Goal: Task Accomplishment & Management: Manage account settings

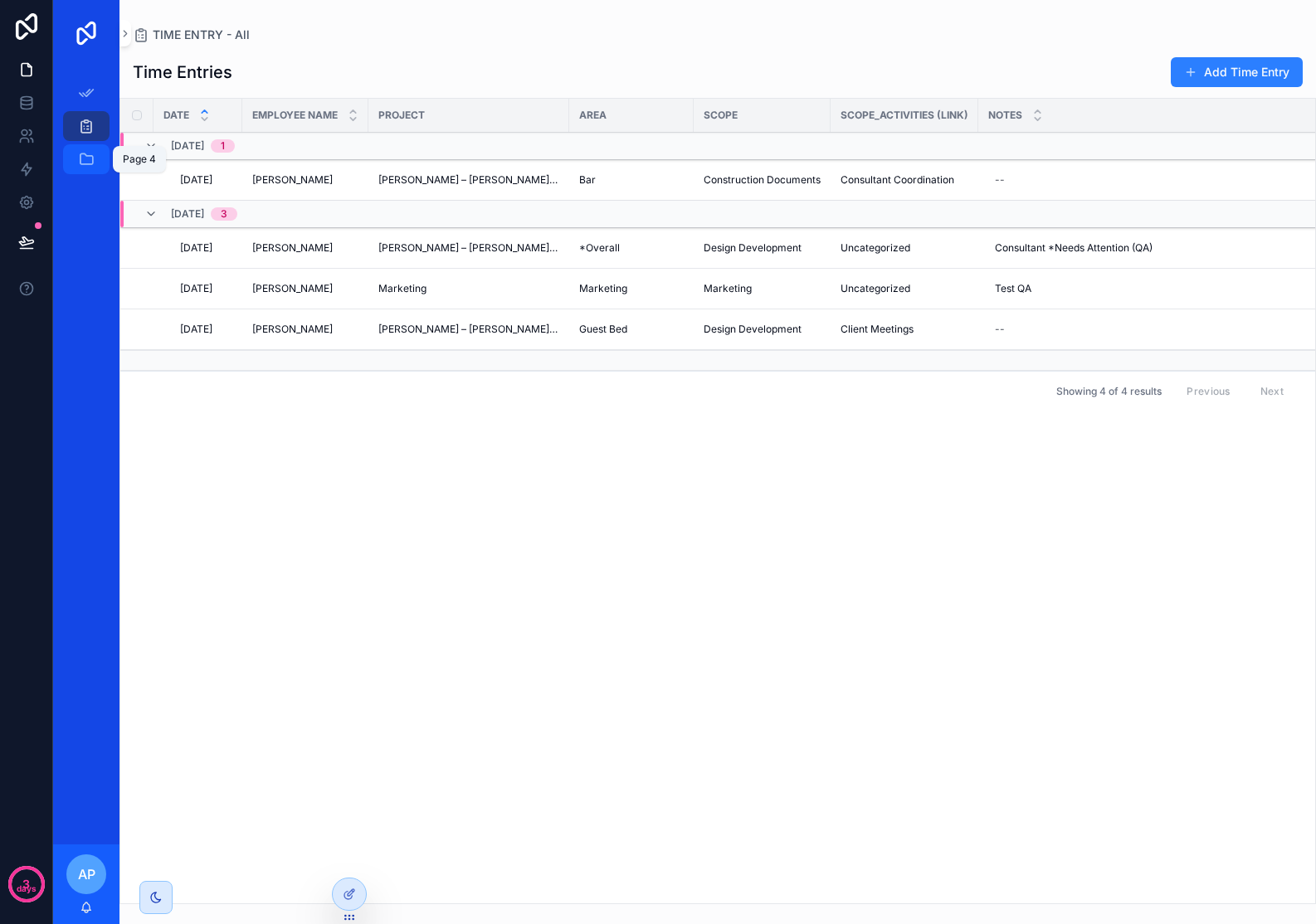
click at [88, 165] on icon "scrollable content" at bounding box center [86, 159] width 16 height 16
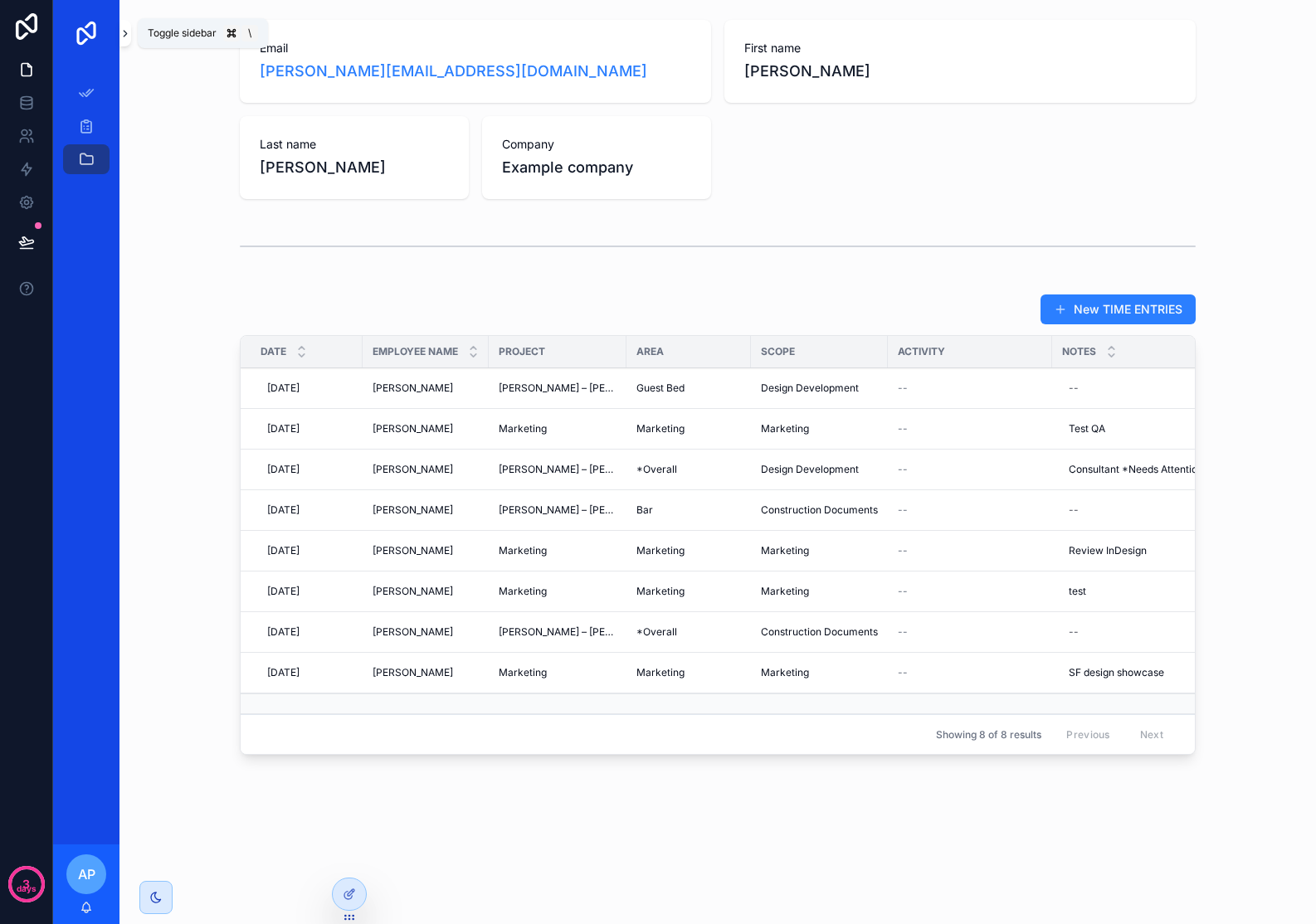
click at [127, 32] on icon "scrollable content" at bounding box center [126, 33] width 12 height 13
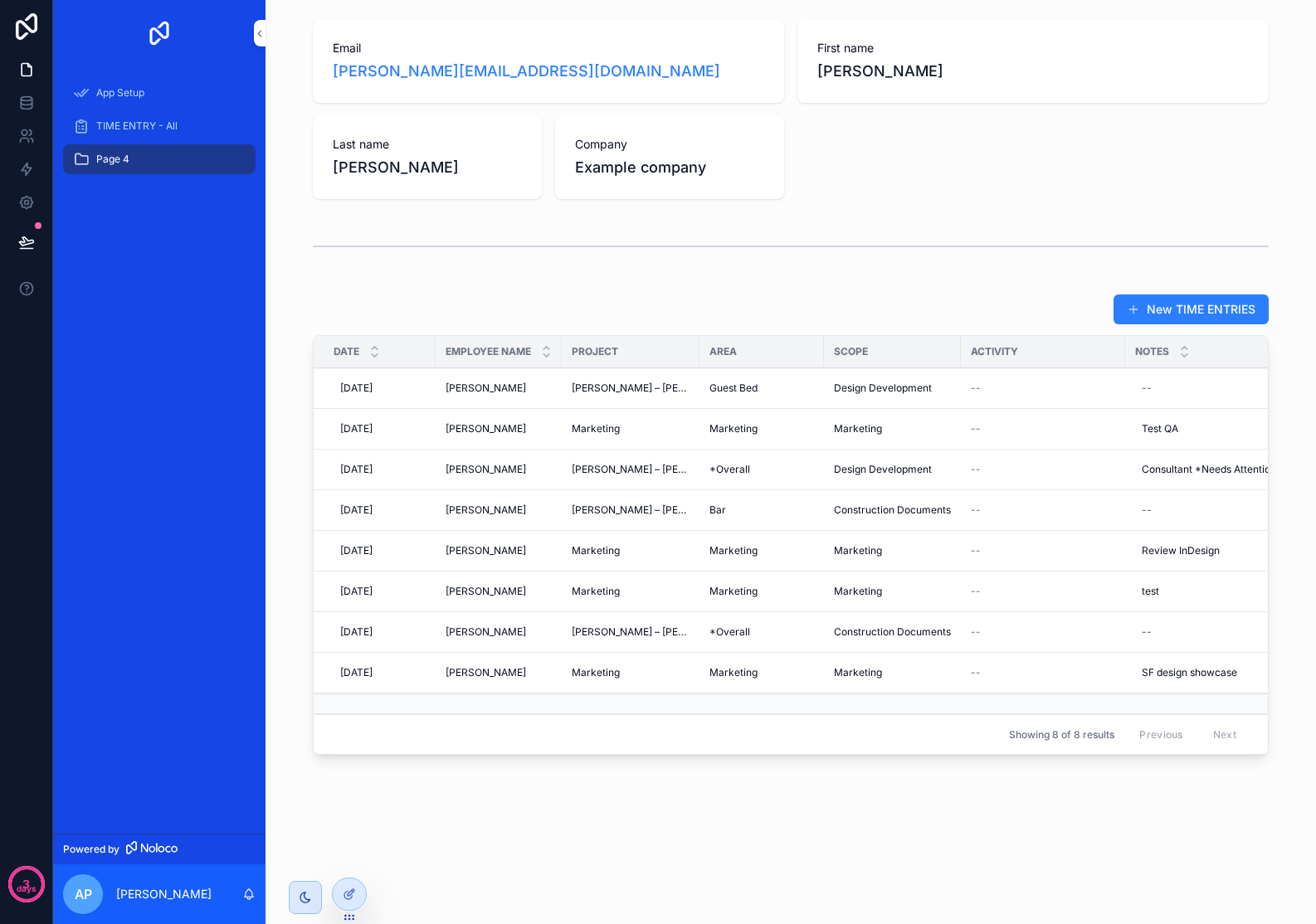
click at [235, 162] on div "Page 4" at bounding box center [159, 159] width 173 height 26
click at [359, 898] on div at bounding box center [349, 893] width 33 height 32
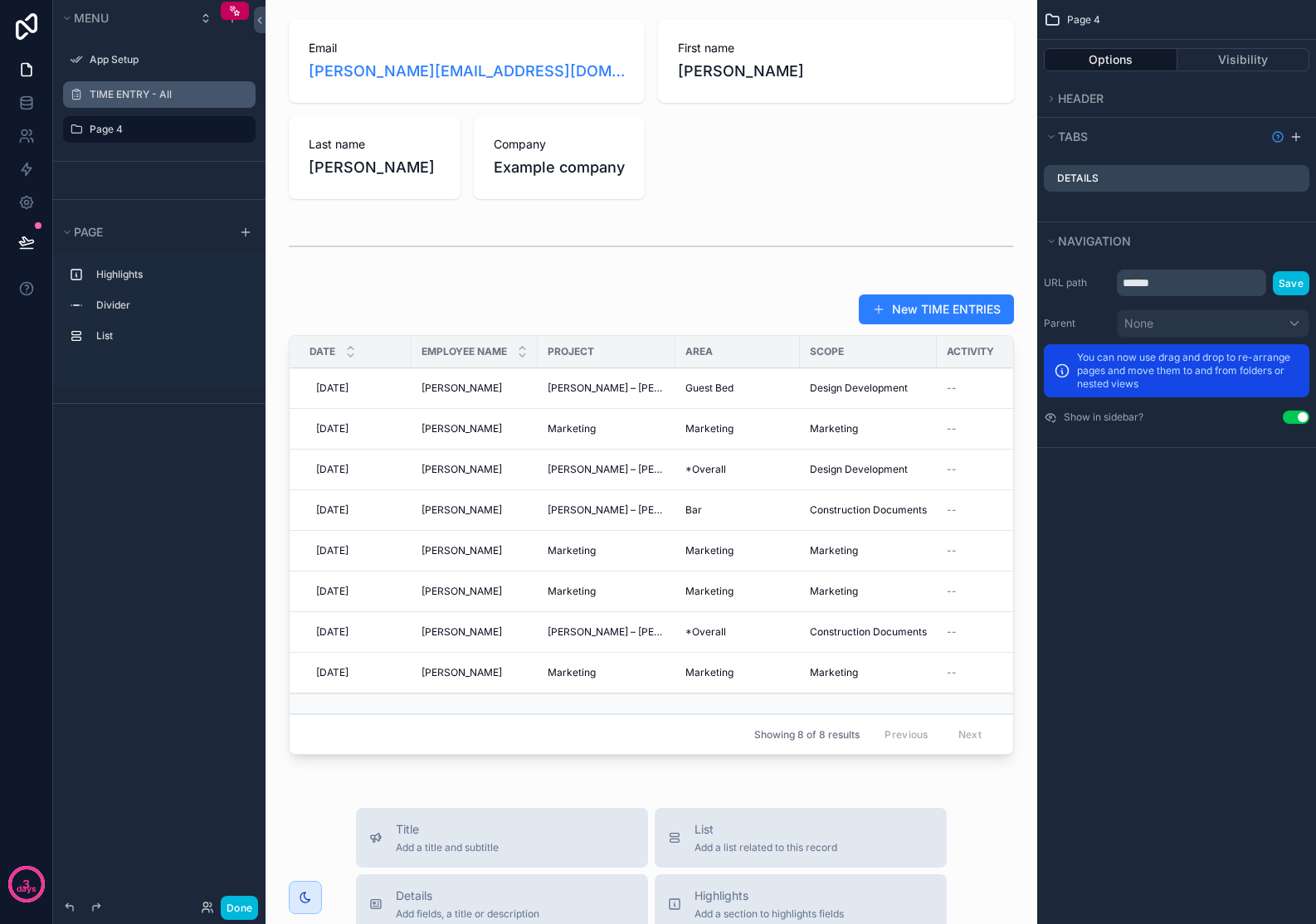
click at [0, 0] on icon "scrollable content" at bounding box center [0, 0] width 0 height 0
click at [159, 94] on label "TIME ENTRY - All" at bounding box center [168, 95] width 156 height 14
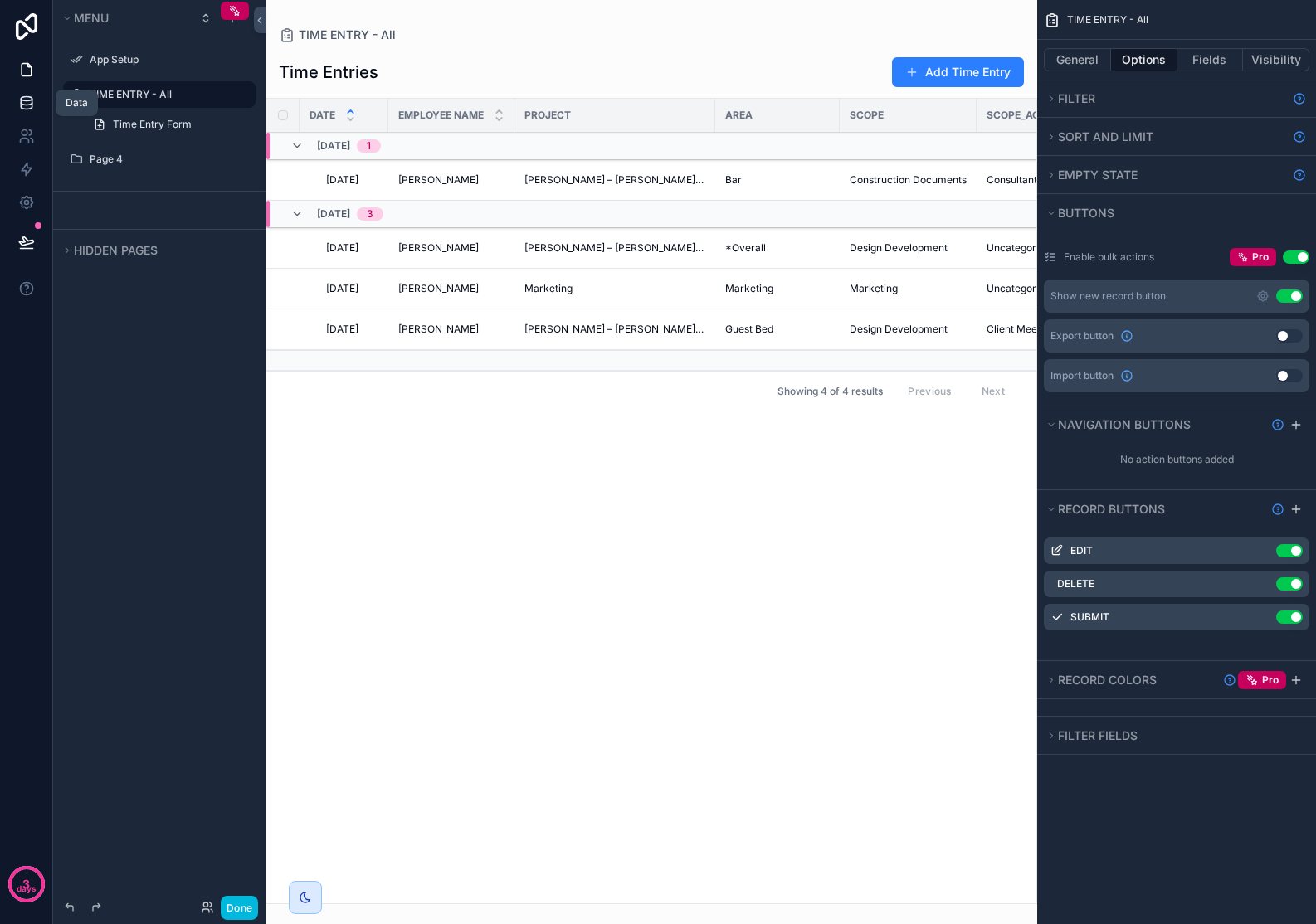
click at [27, 92] on link at bounding box center [26, 103] width 52 height 33
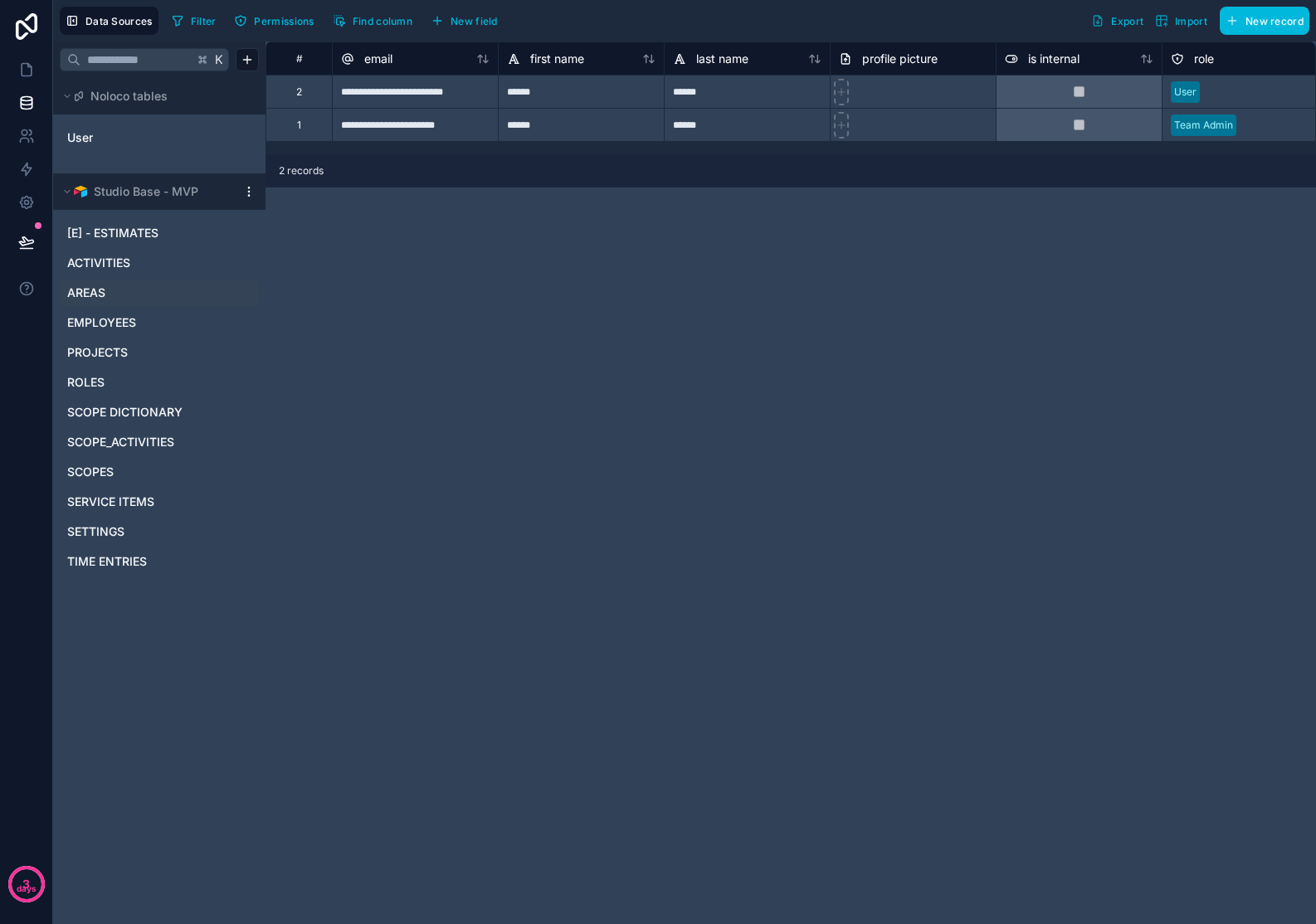
click at [101, 297] on span "AREAS" at bounding box center [86, 292] width 38 height 16
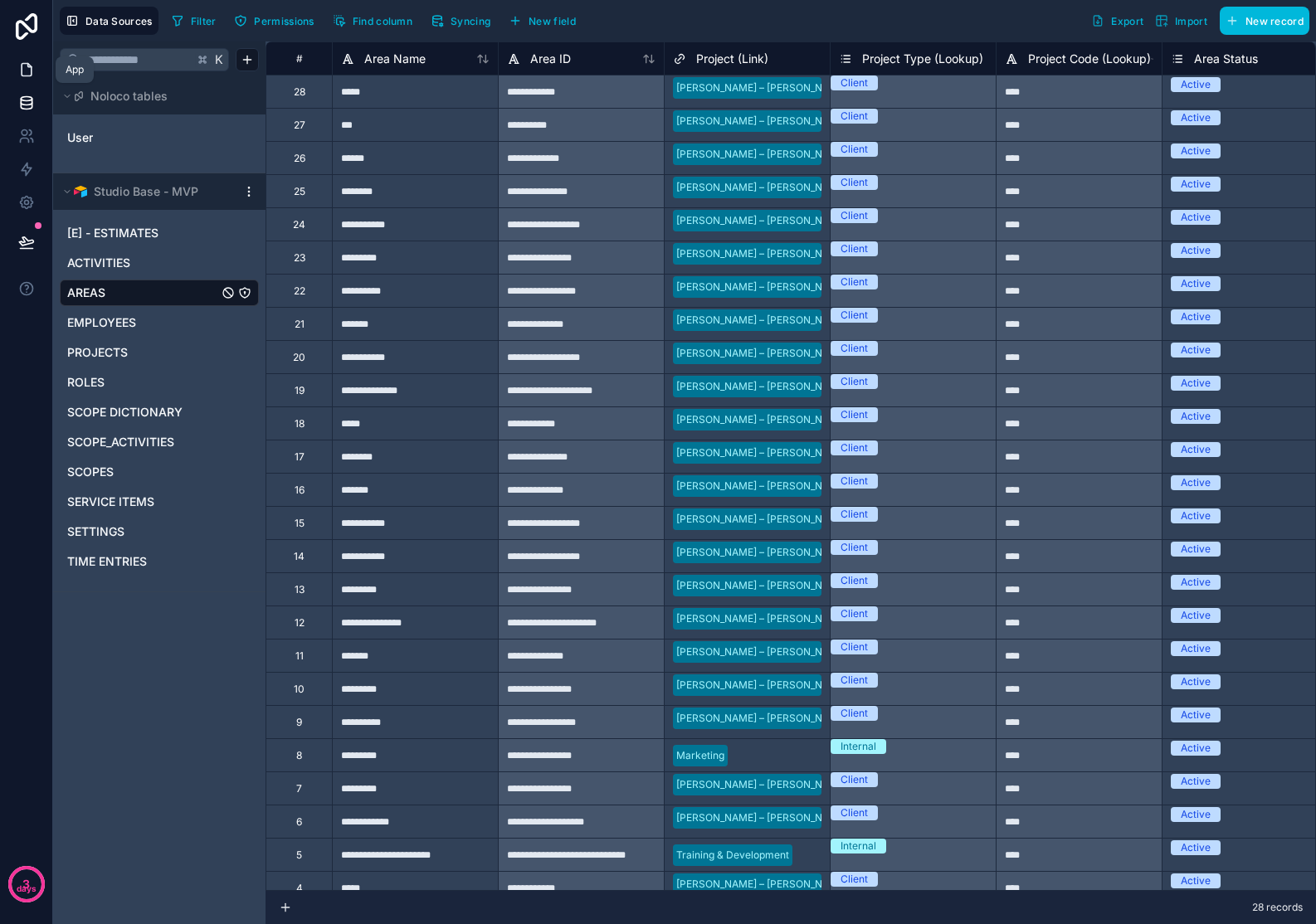
click at [30, 72] on icon at bounding box center [27, 70] width 10 height 13
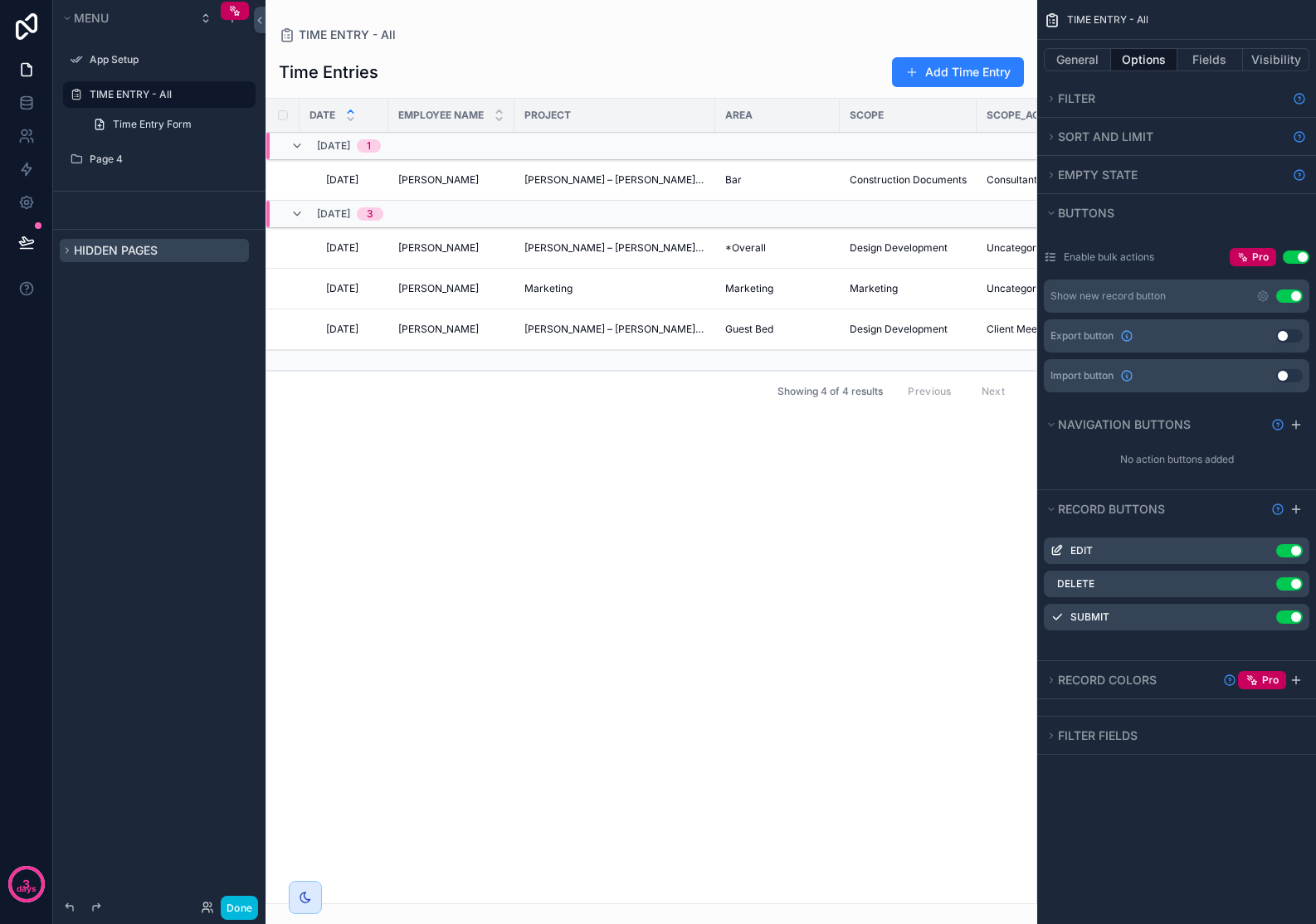
click at [68, 251] on icon "scrollable content" at bounding box center [68, 250] width 10 height 10
click at [123, 376] on div "Menu App Setup TIME ENTRY - All Time Entry Form Page 4 Hidden pages My Profile" at bounding box center [159, 452] width 212 height 904
click at [158, 249] on label "My Profile" at bounding box center [168, 250] width 156 height 14
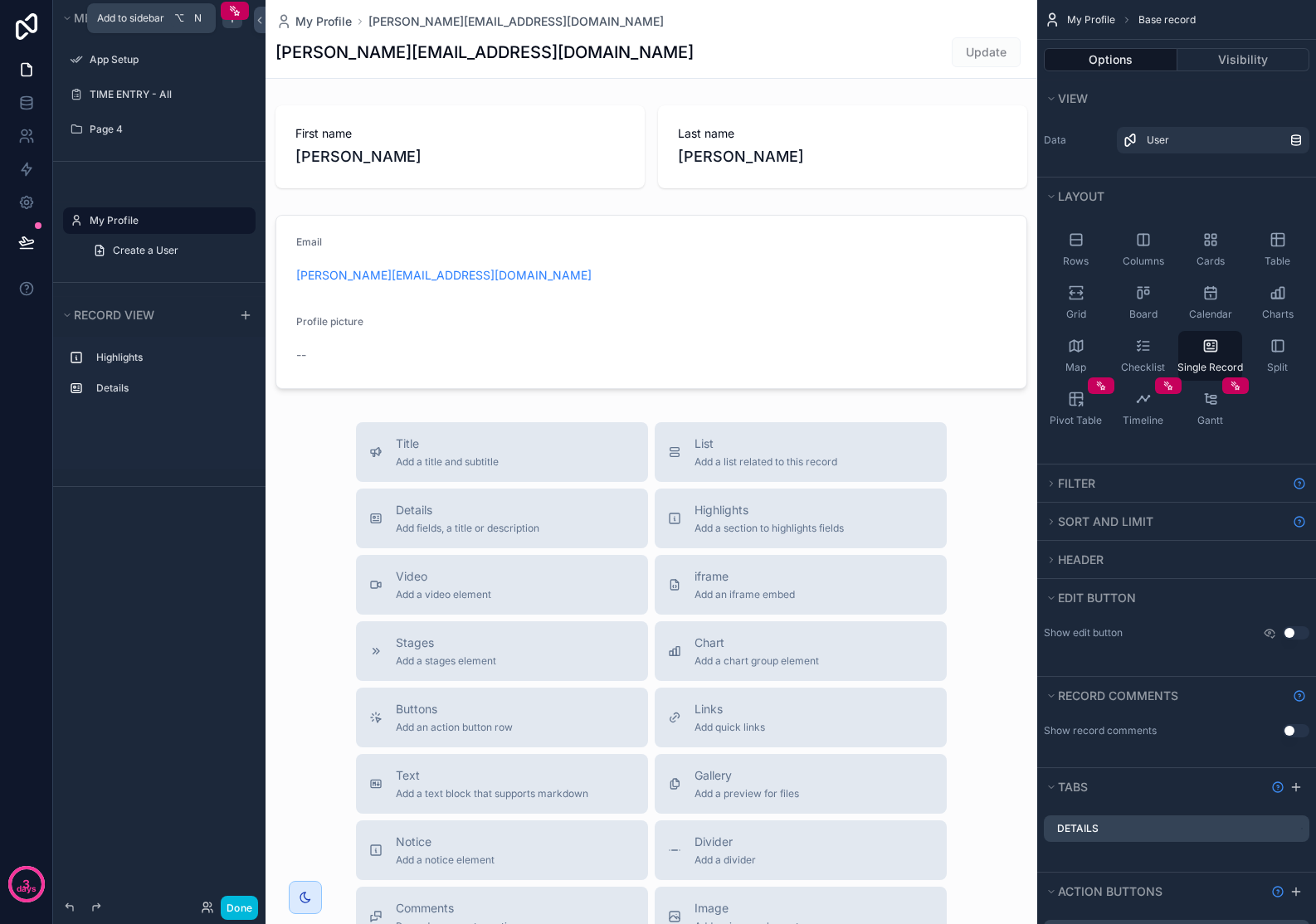
click at [236, 23] on icon "scrollable content" at bounding box center [233, 19] width 14 height 14
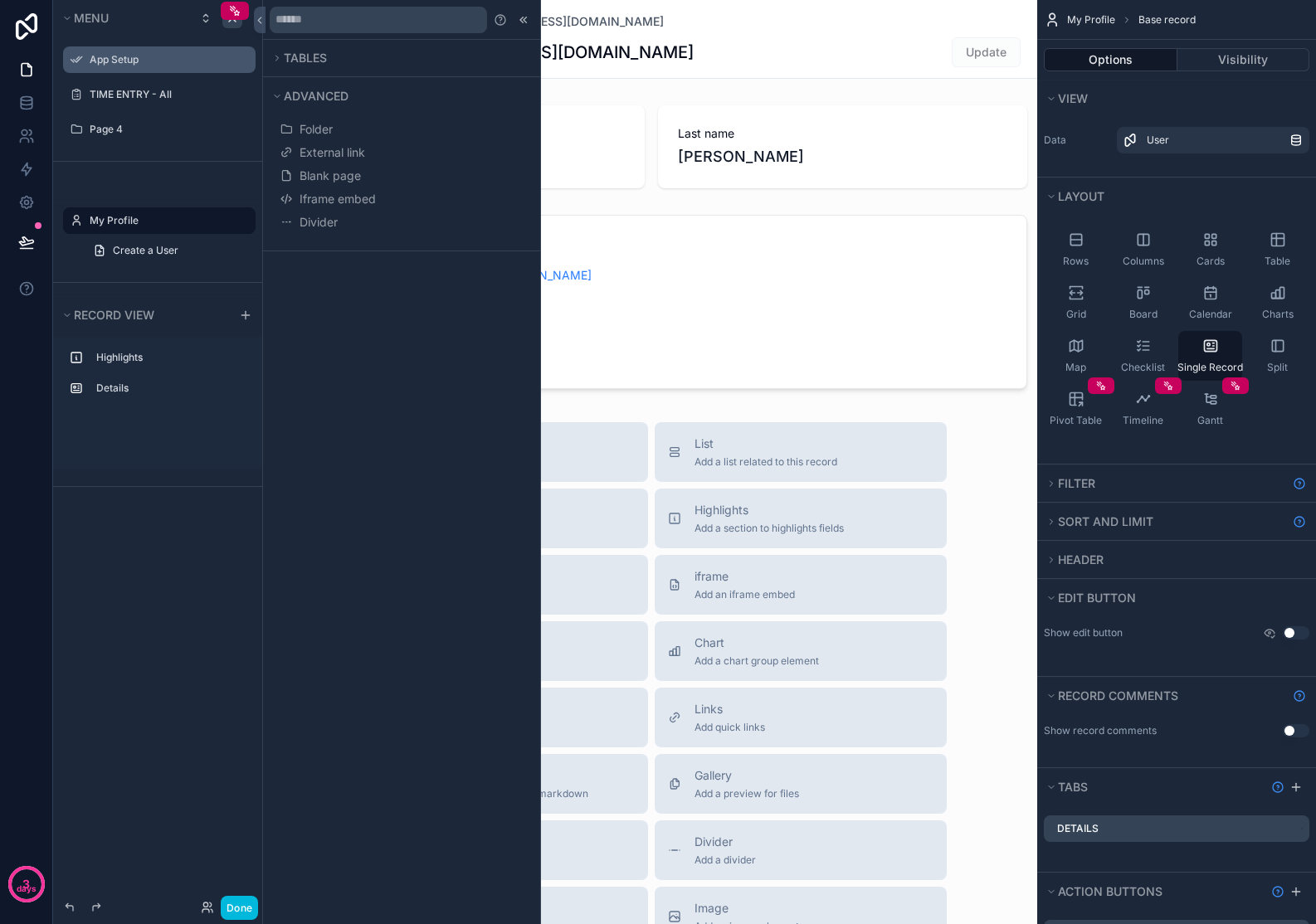
click at [130, 59] on label "App Setup" at bounding box center [168, 60] width 156 height 14
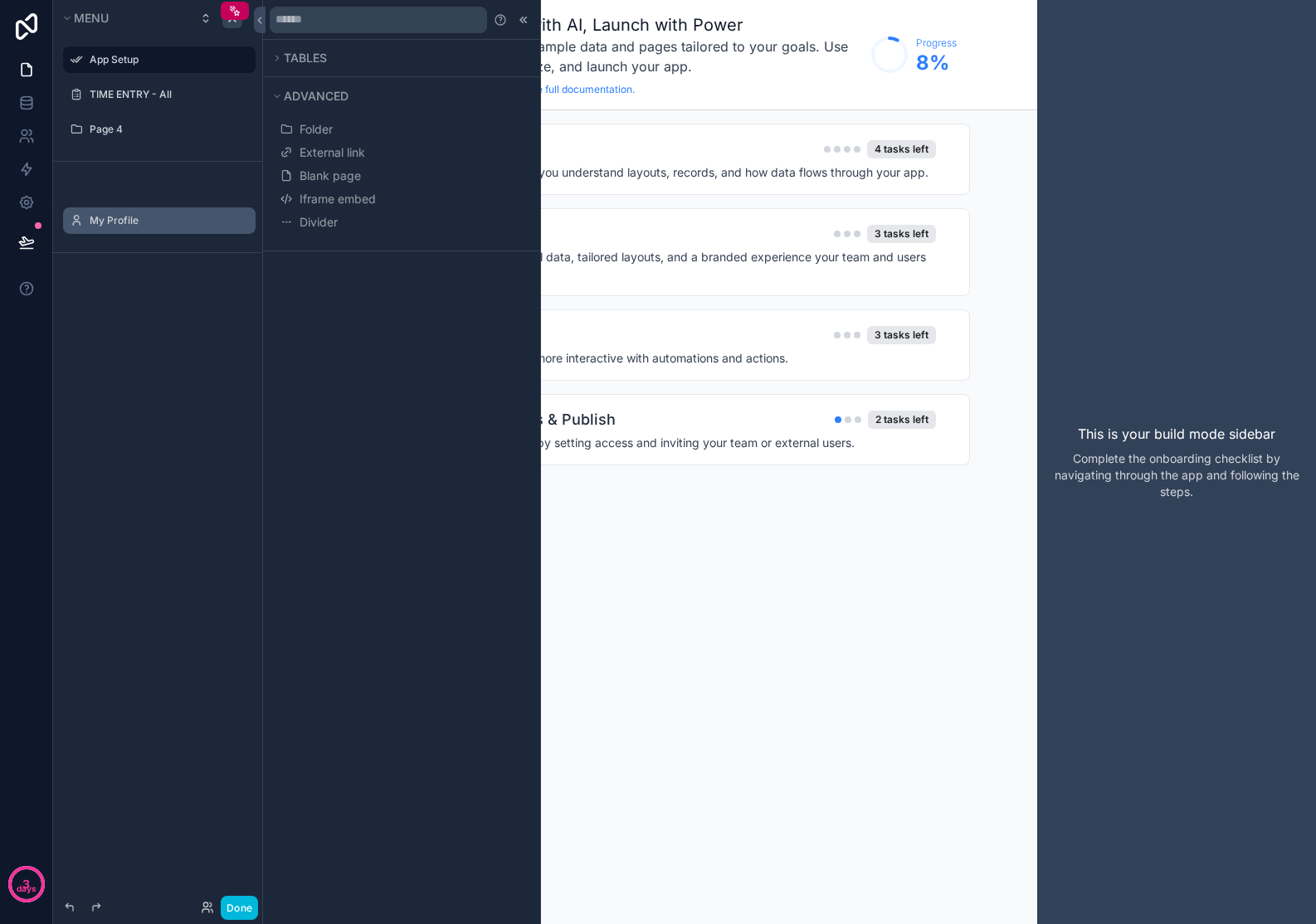
click at [92, 227] on label "My Profile" at bounding box center [168, 221] width 156 height 14
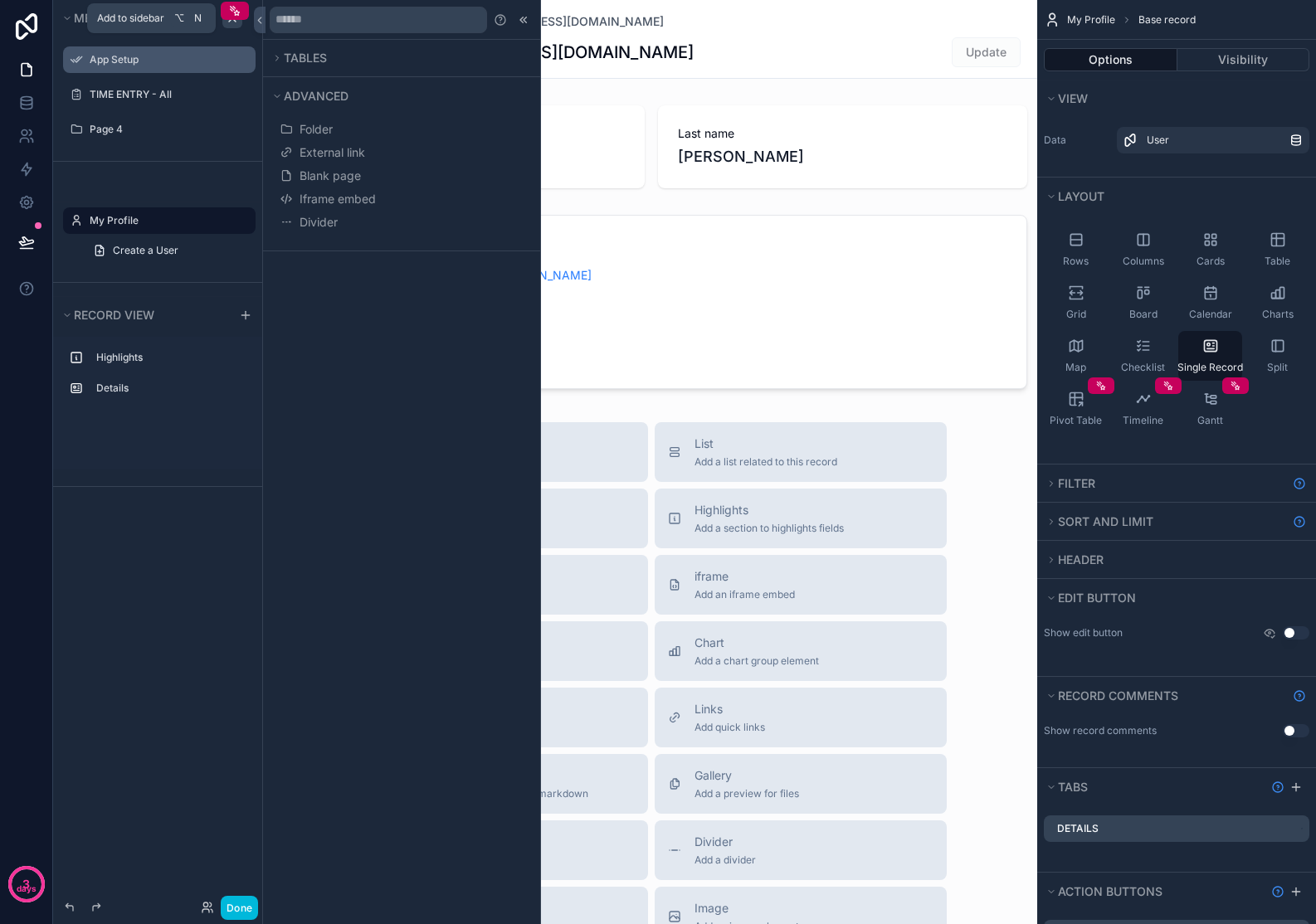
click at [233, 21] on icon "scrollable content" at bounding box center [233, 19] width 14 height 14
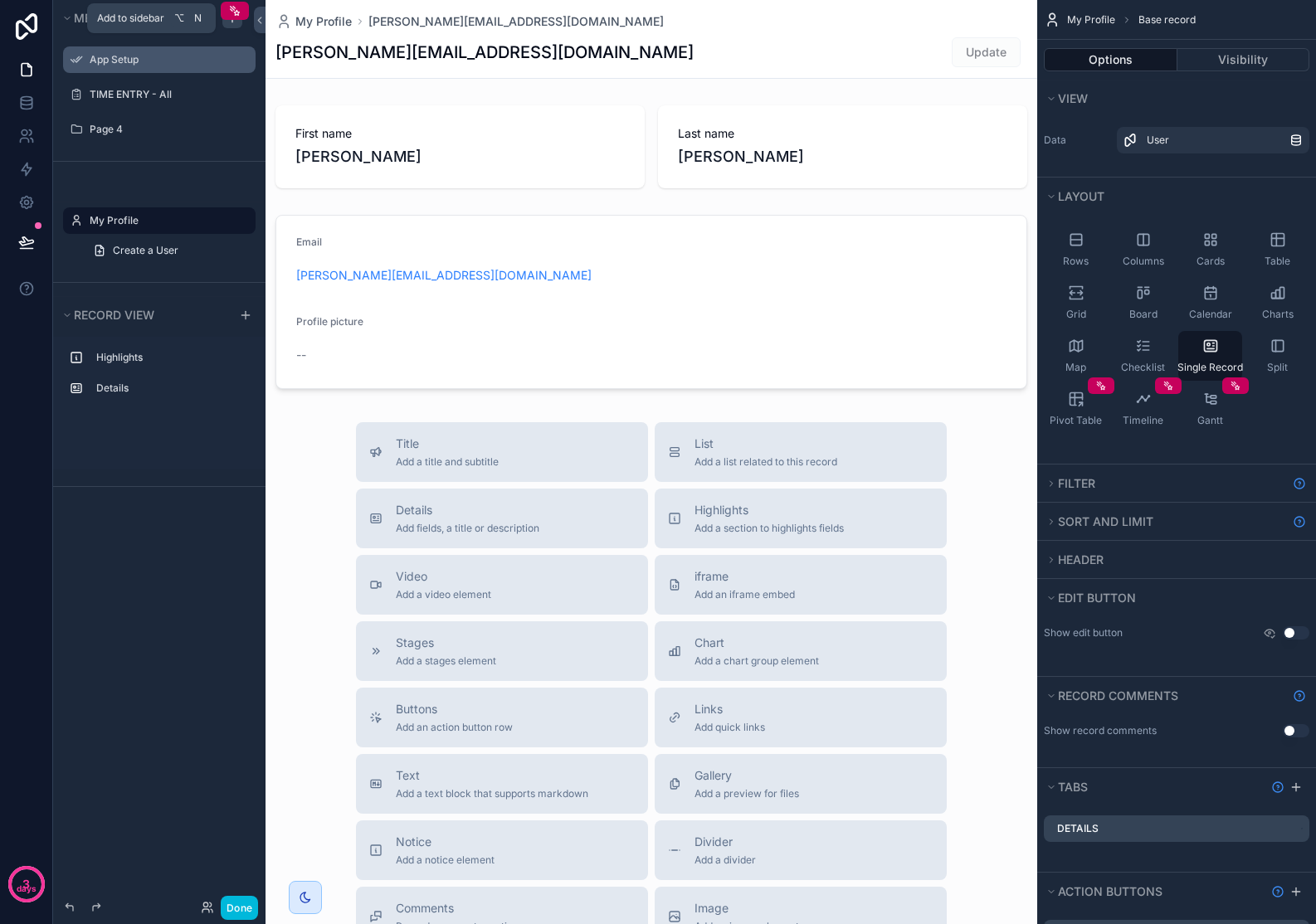
click at [233, 21] on icon "scrollable content" at bounding box center [233, 19] width 14 height 14
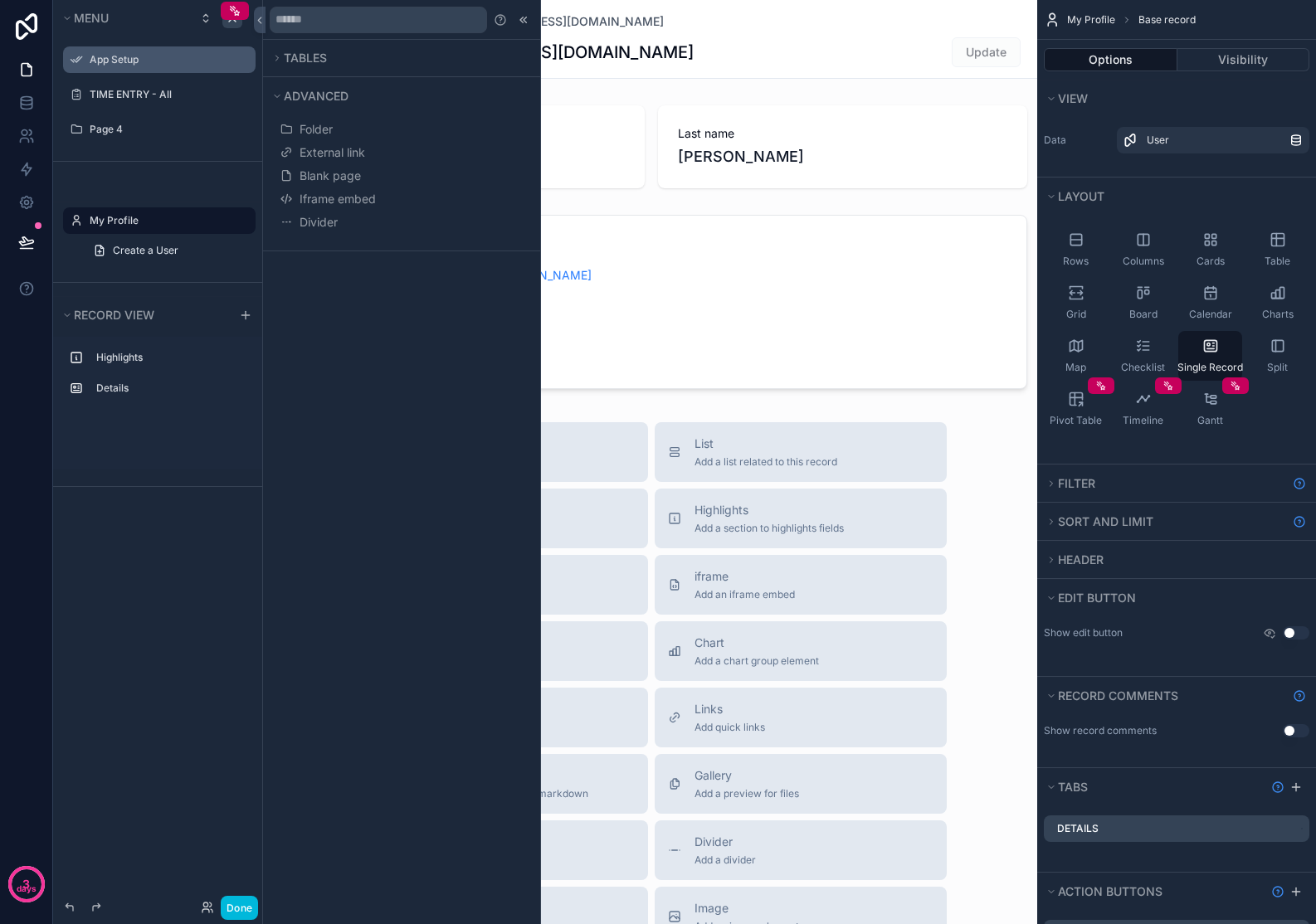
click at [116, 62] on label "App Setup" at bounding box center [168, 60] width 156 height 14
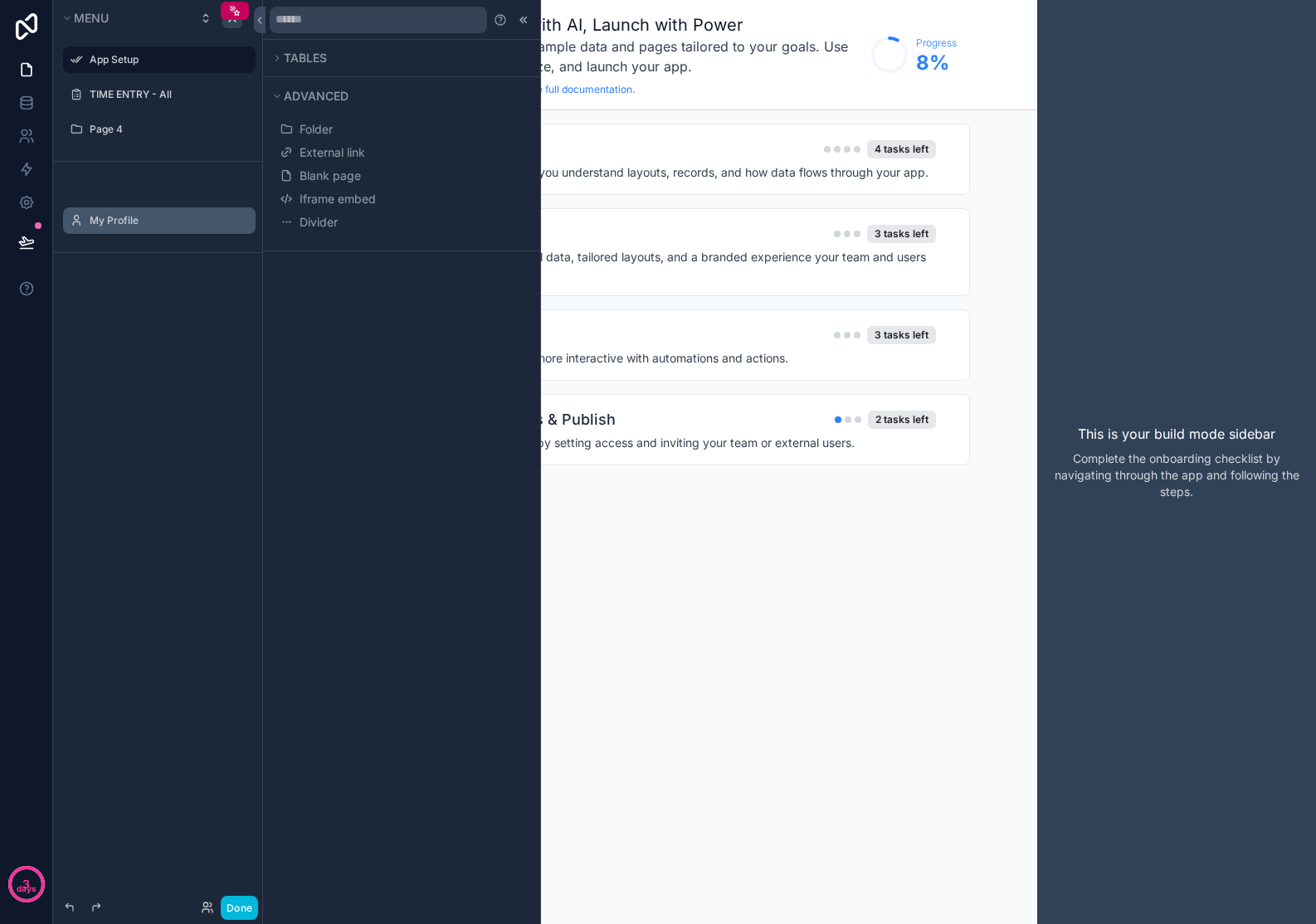
click at [0, 0] on icon "scrollable content" at bounding box center [0, 0] width 0 height 0
drag, startPoint x: 345, startPoint y: 387, endPoint x: 296, endPoint y: 275, distance: 122.2
click at [345, 387] on div "Tables Advanced Folder External link Blank page Iframe embed Divider" at bounding box center [402, 462] width 277 height 924
click at [282, 62] on button "Tables" at bounding box center [396, 57] width 254 height 23
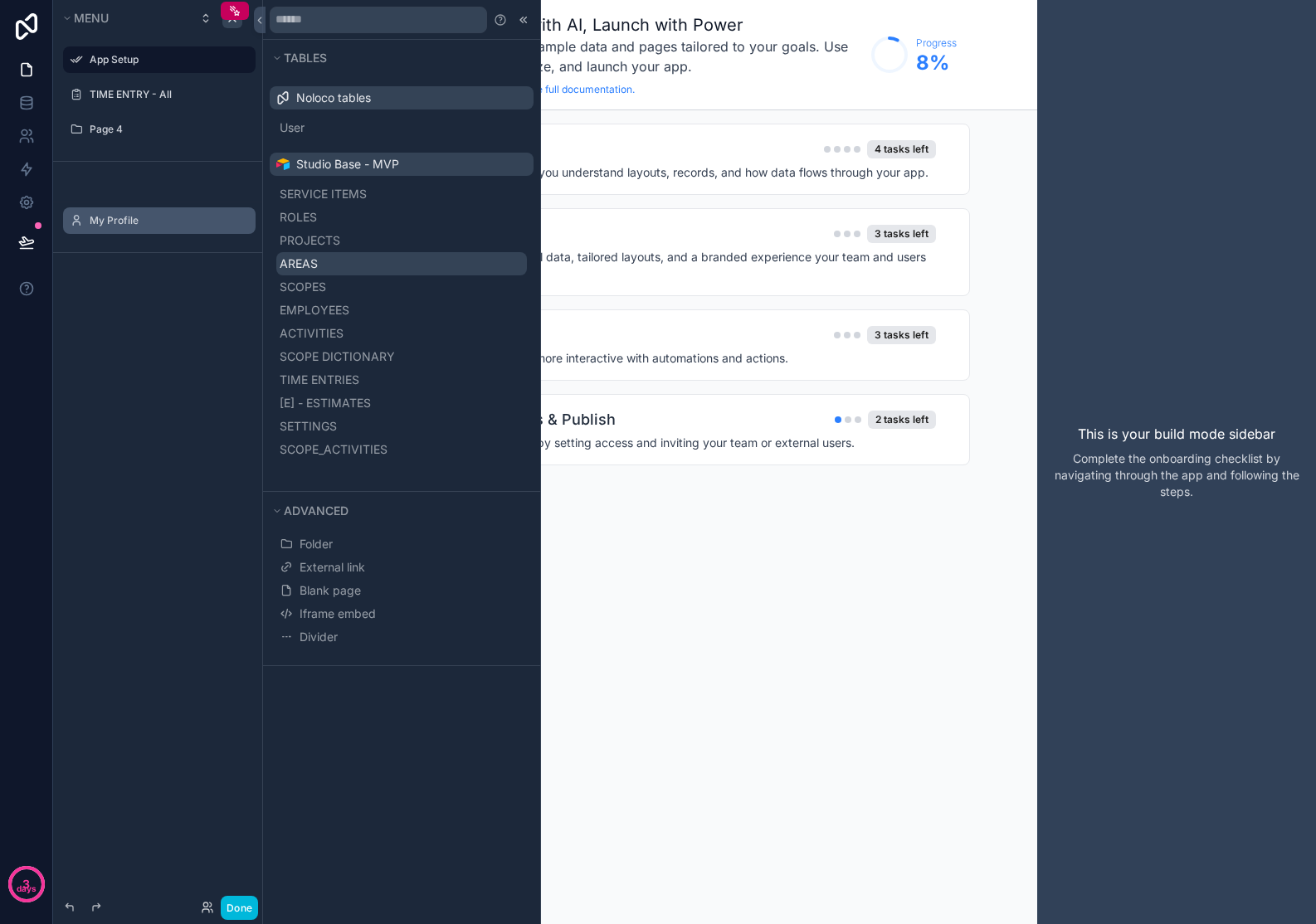
click at [389, 268] on button "AREAS" at bounding box center [401, 263] width 251 height 23
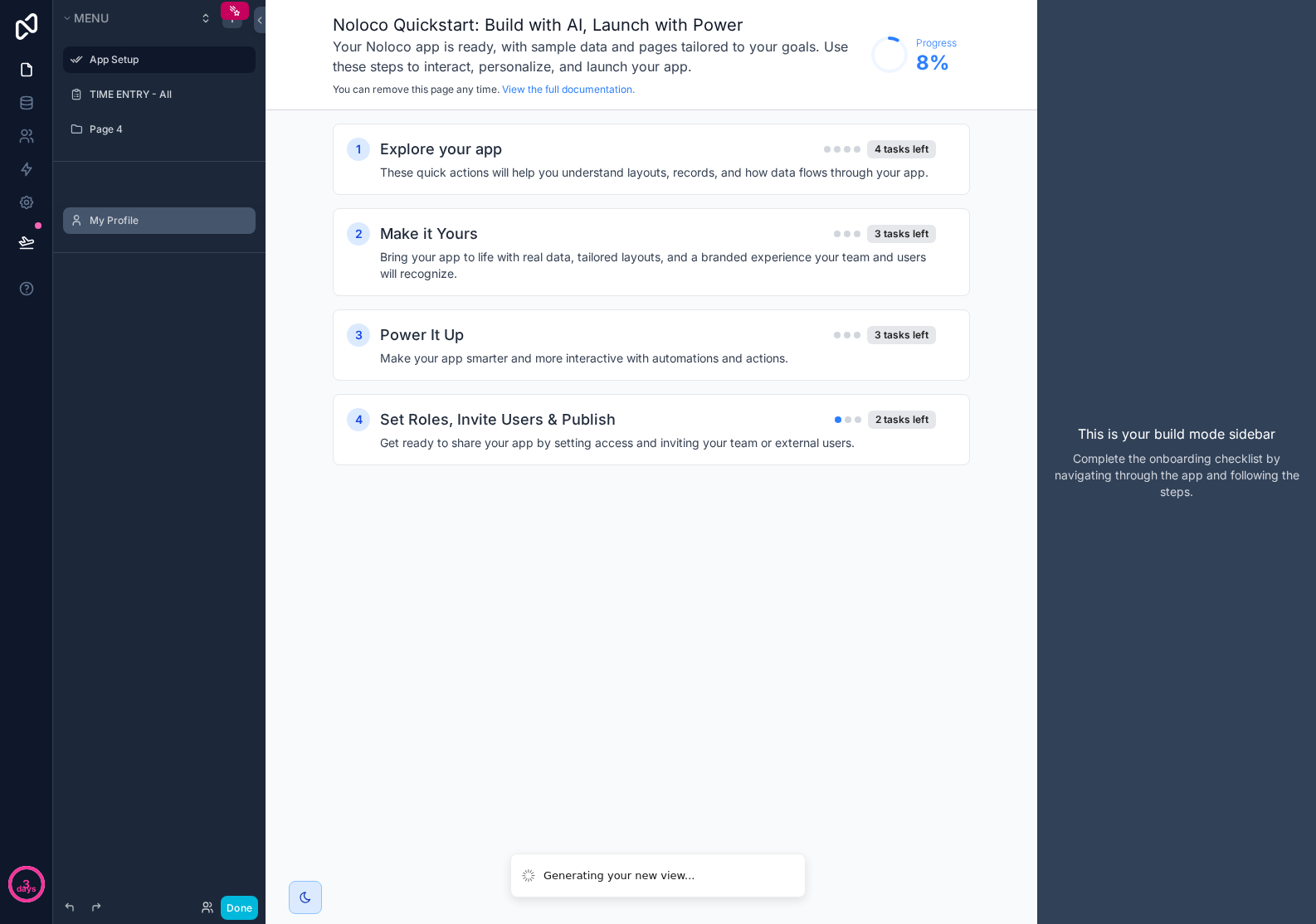
click at [174, 63] on label "App Setup" at bounding box center [168, 60] width 156 height 14
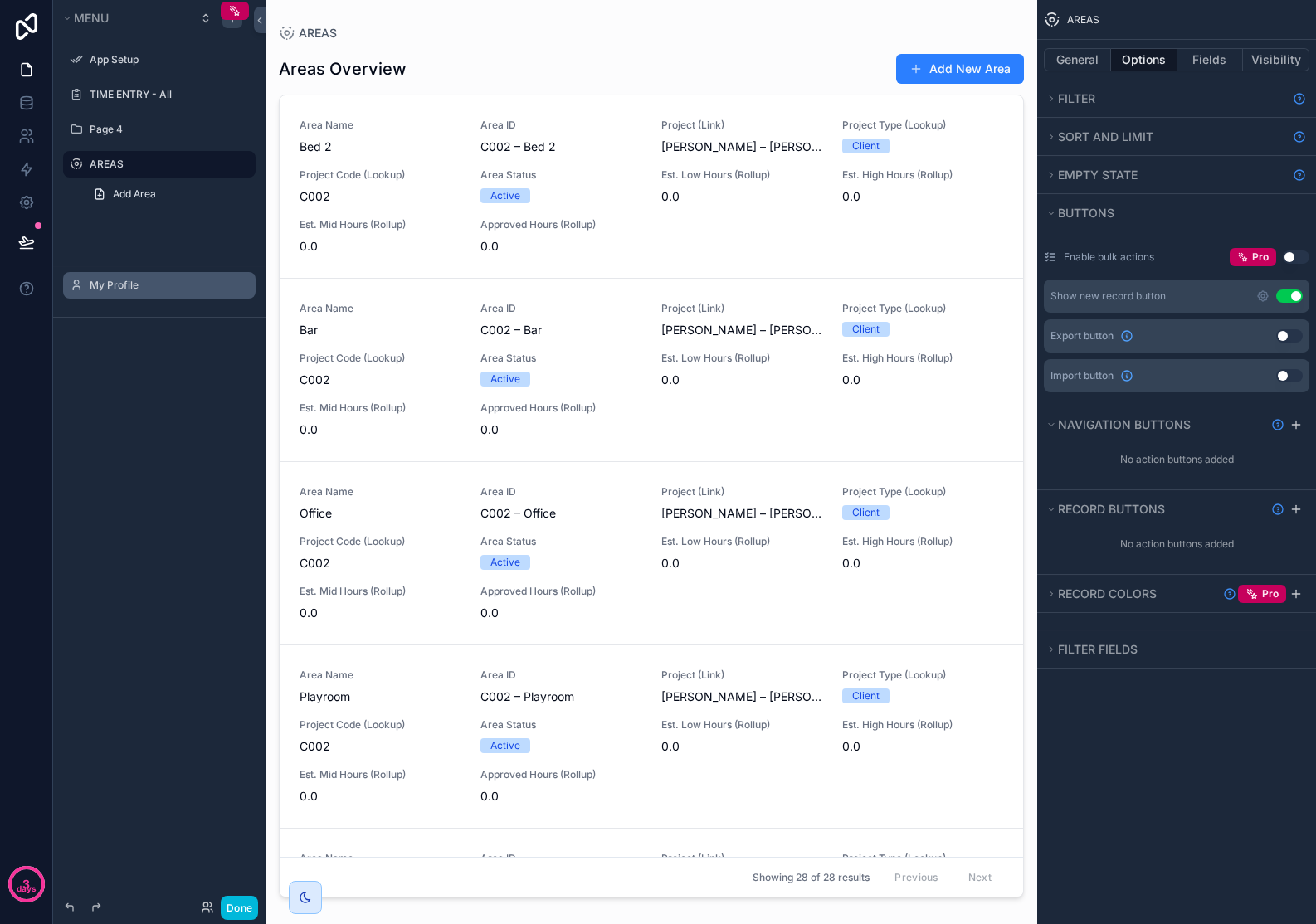
click at [0, 0] on icon "scrollable content" at bounding box center [0, 0] width 0 height 0
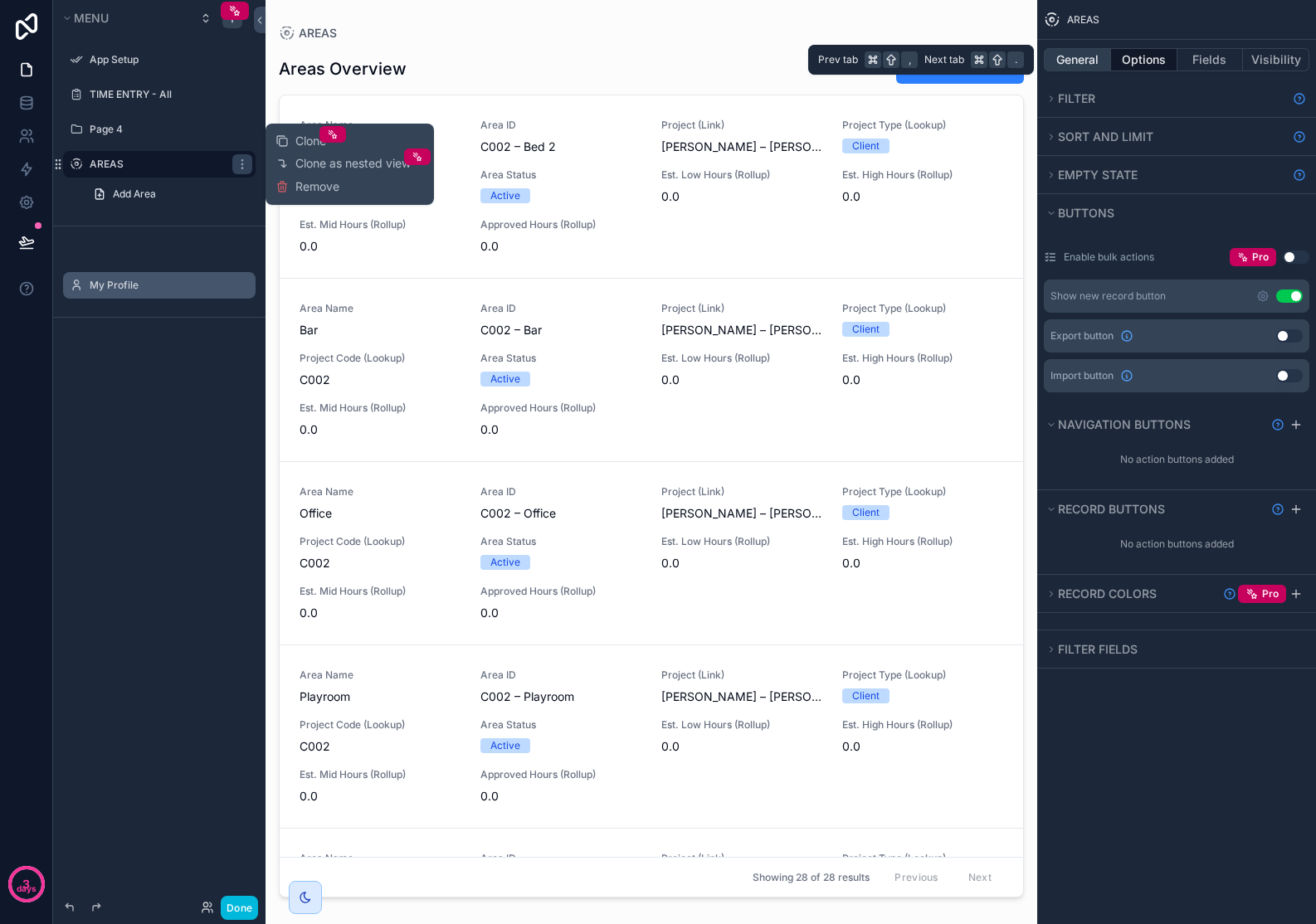
click at [1088, 59] on button "General" at bounding box center [1077, 59] width 68 height 23
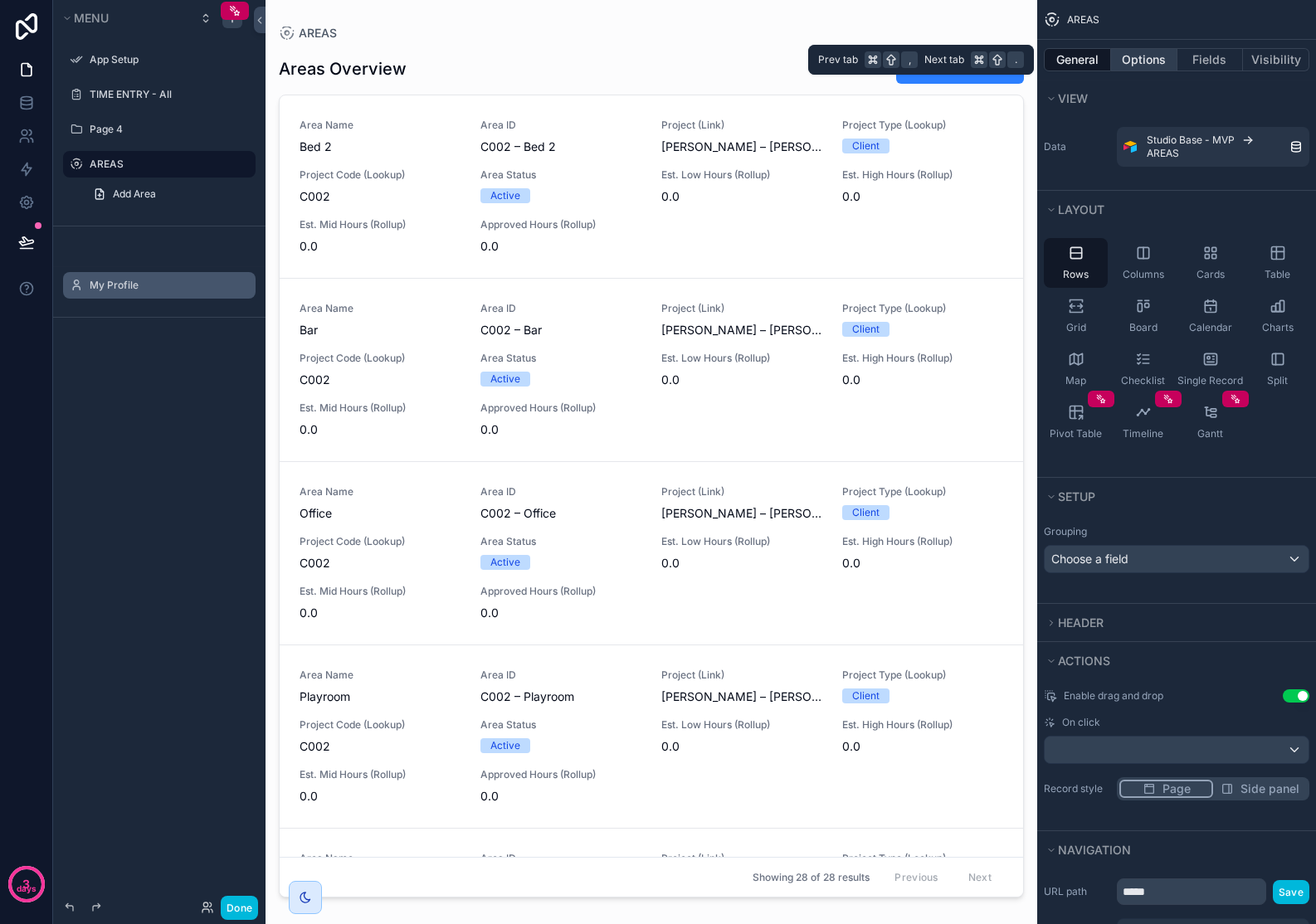
click at [1122, 59] on button "Options" at bounding box center [1144, 59] width 67 height 23
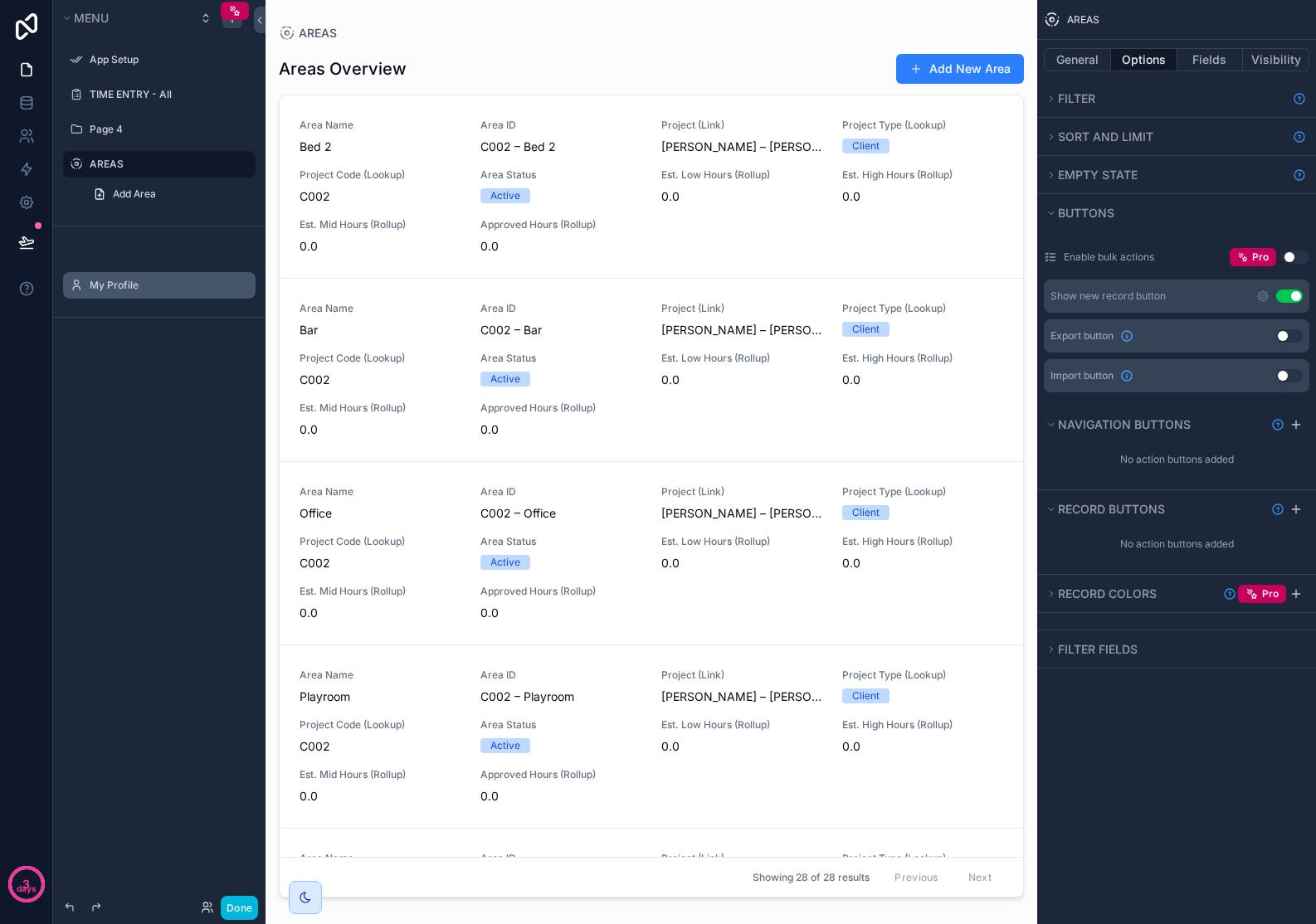
click at [0, 0] on icon "scrollable content" at bounding box center [0, 0] width 0 height 0
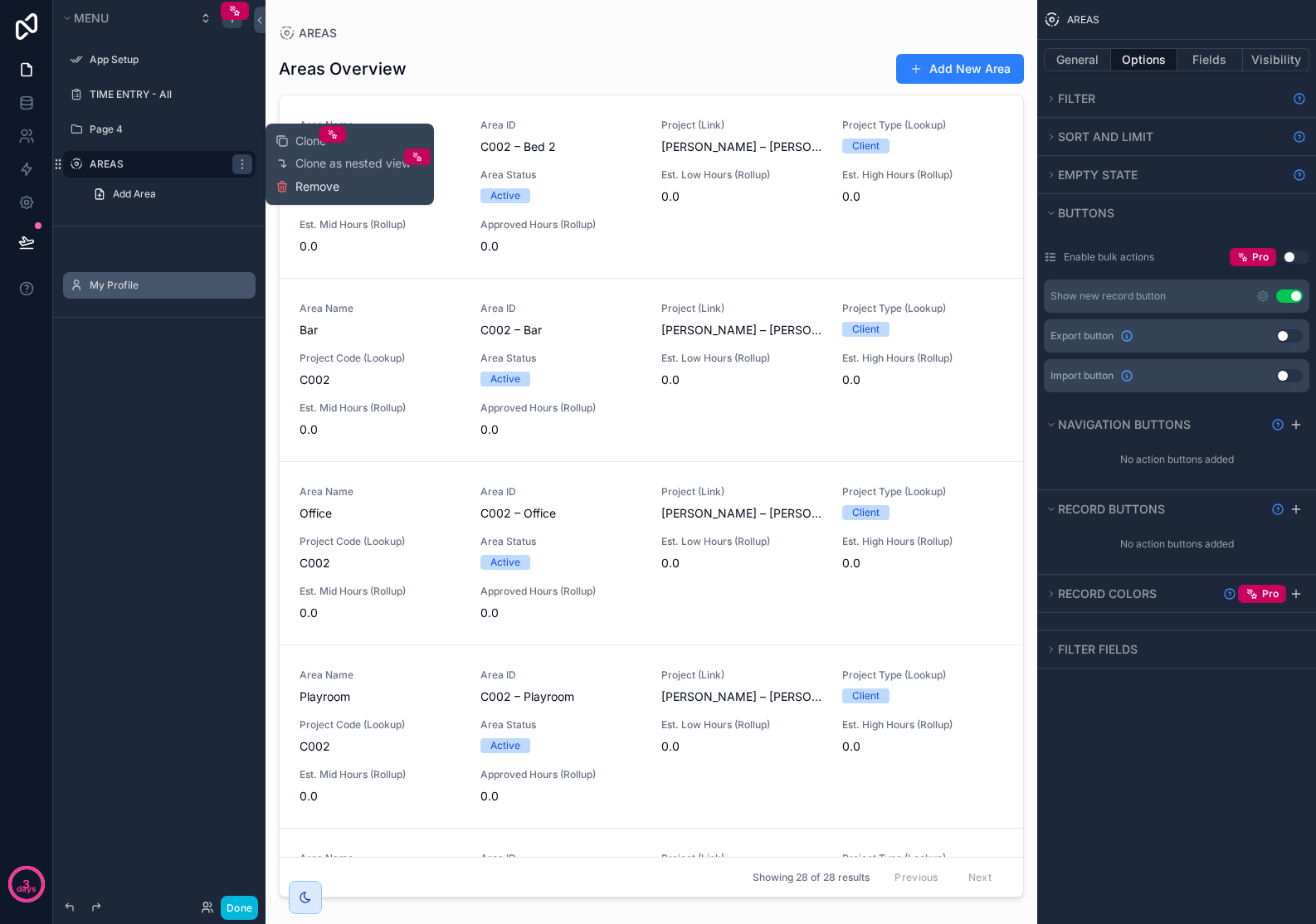
click at [313, 190] on span "Remove" at bounding box center [316, 186] width 44 height 16
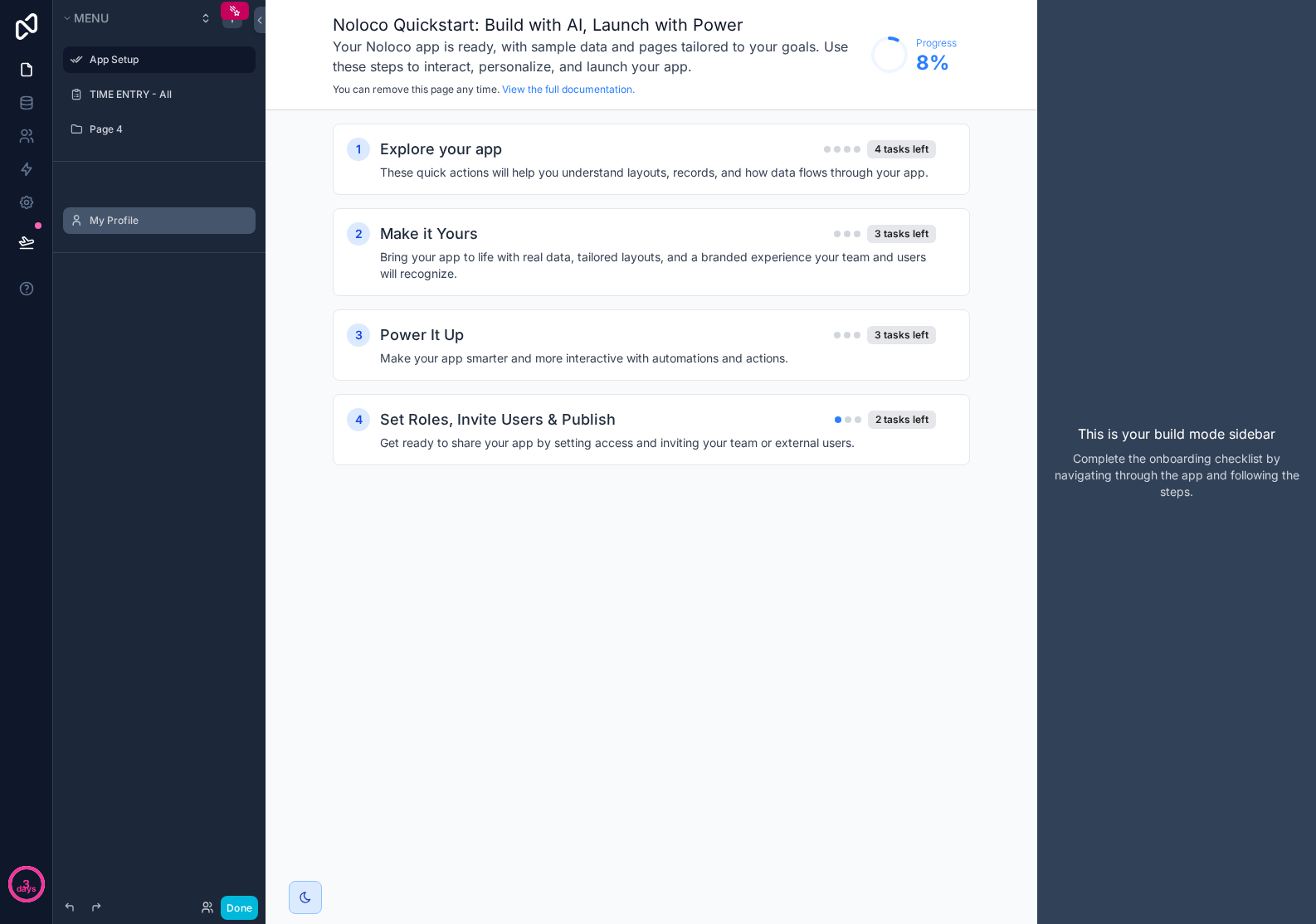
click at [168, 59] on label "App Setup" at bounding box center [168, 60] width 156 height 14
click at [0, 0] on icon "scrollable content" at bounding box center [0, 0] width 0 height 0
click at [219, 60] on icon "scrollable content" at bounding box center [219, 60] width 9 height 6
click at [135, 654] on div "Menu App Setup TIME ENTRY - All Page 4 Hidden pages My Profile" at bounding box center [159, 452] width 212 height 904
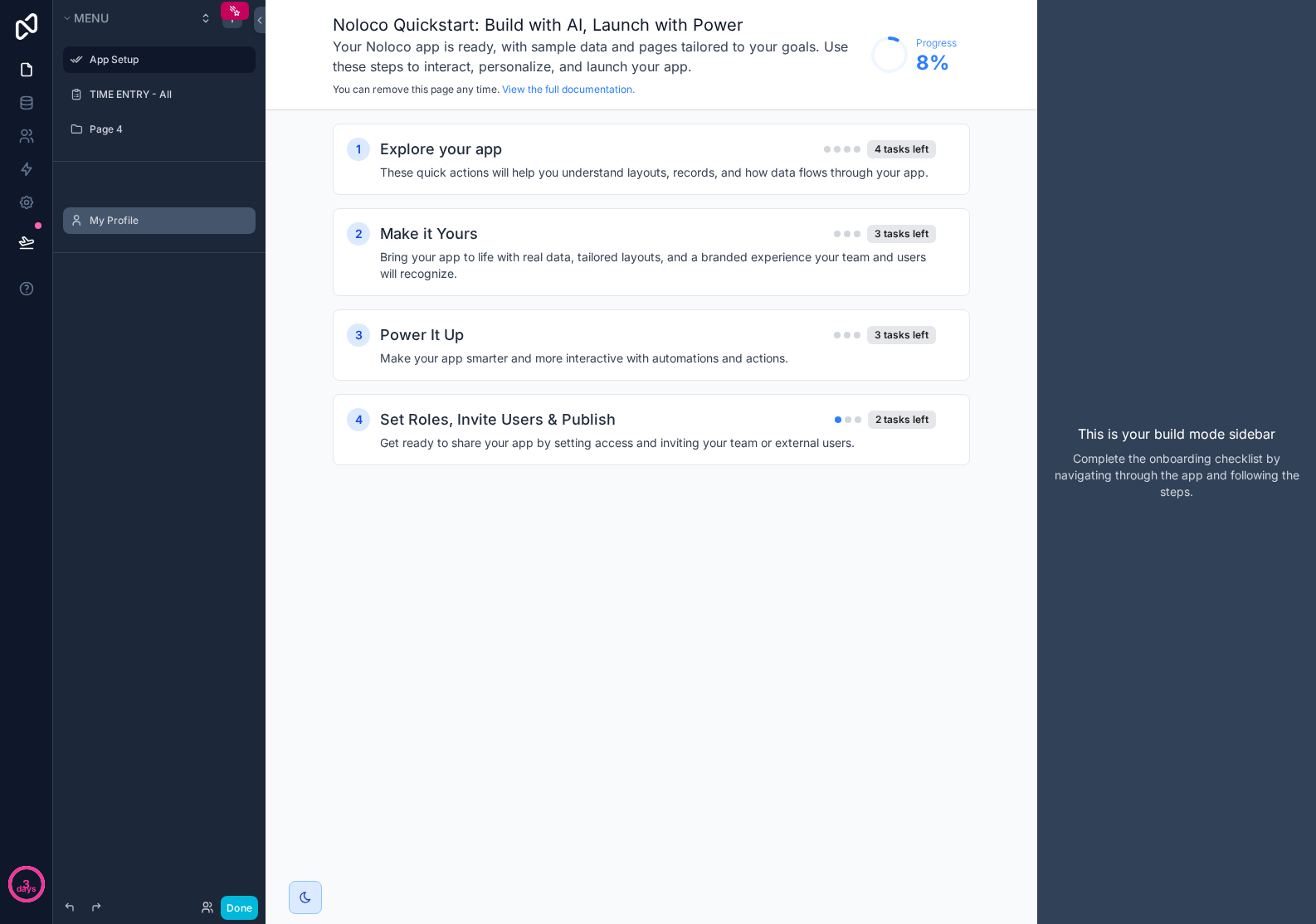
click at [128, 66] on div "App Setup" at bounding box center [171, 59] width 162 height 20
click at [80, 60] on icon "scrollable content" at bounding box center [76, 60] width 14 height 14
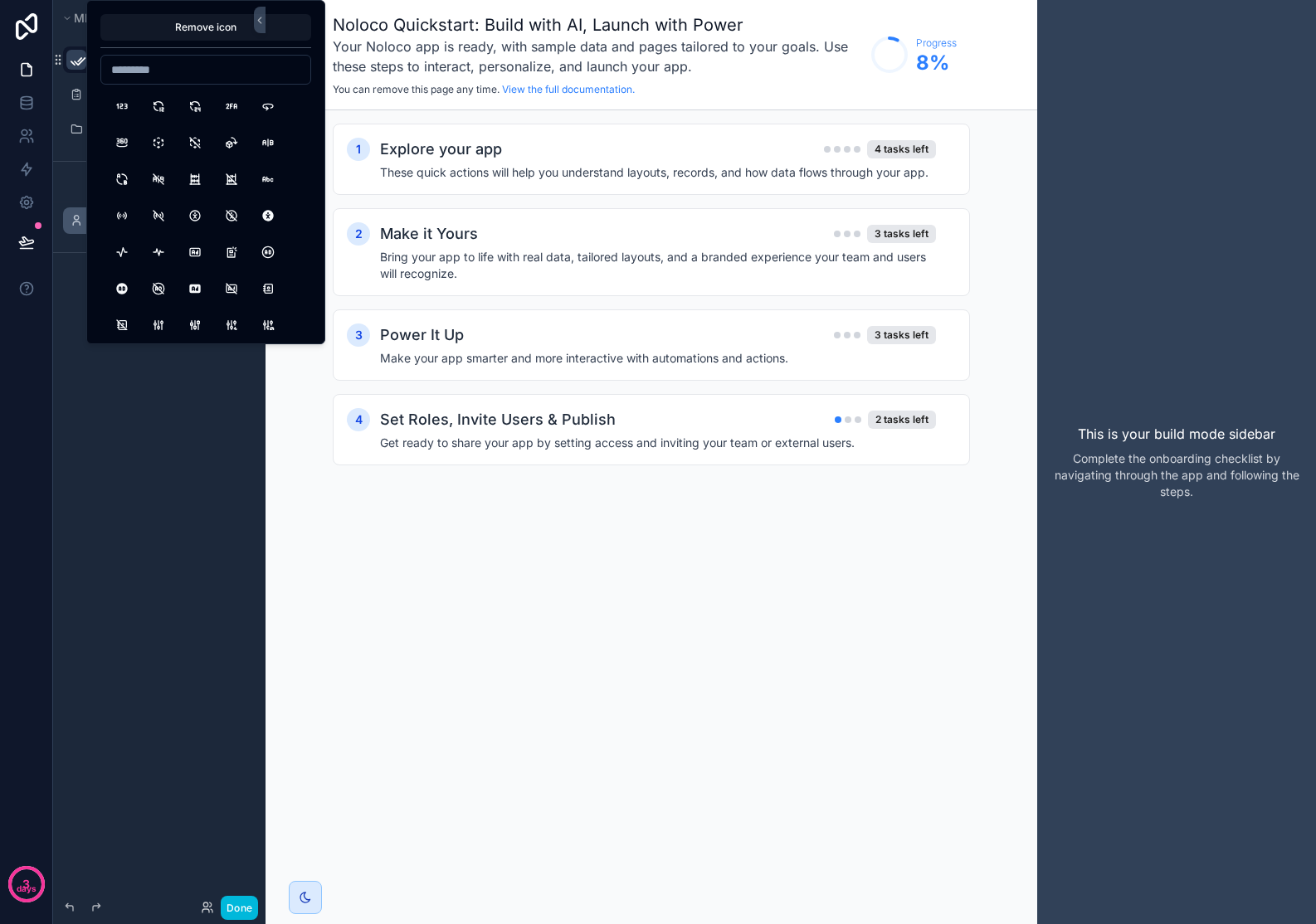
click at [135, 439] on div "Menu ********* TIME ENTRY - All Page 4 Hidden pages My Profile" at bounding box center [159, 452] width 212 height 904
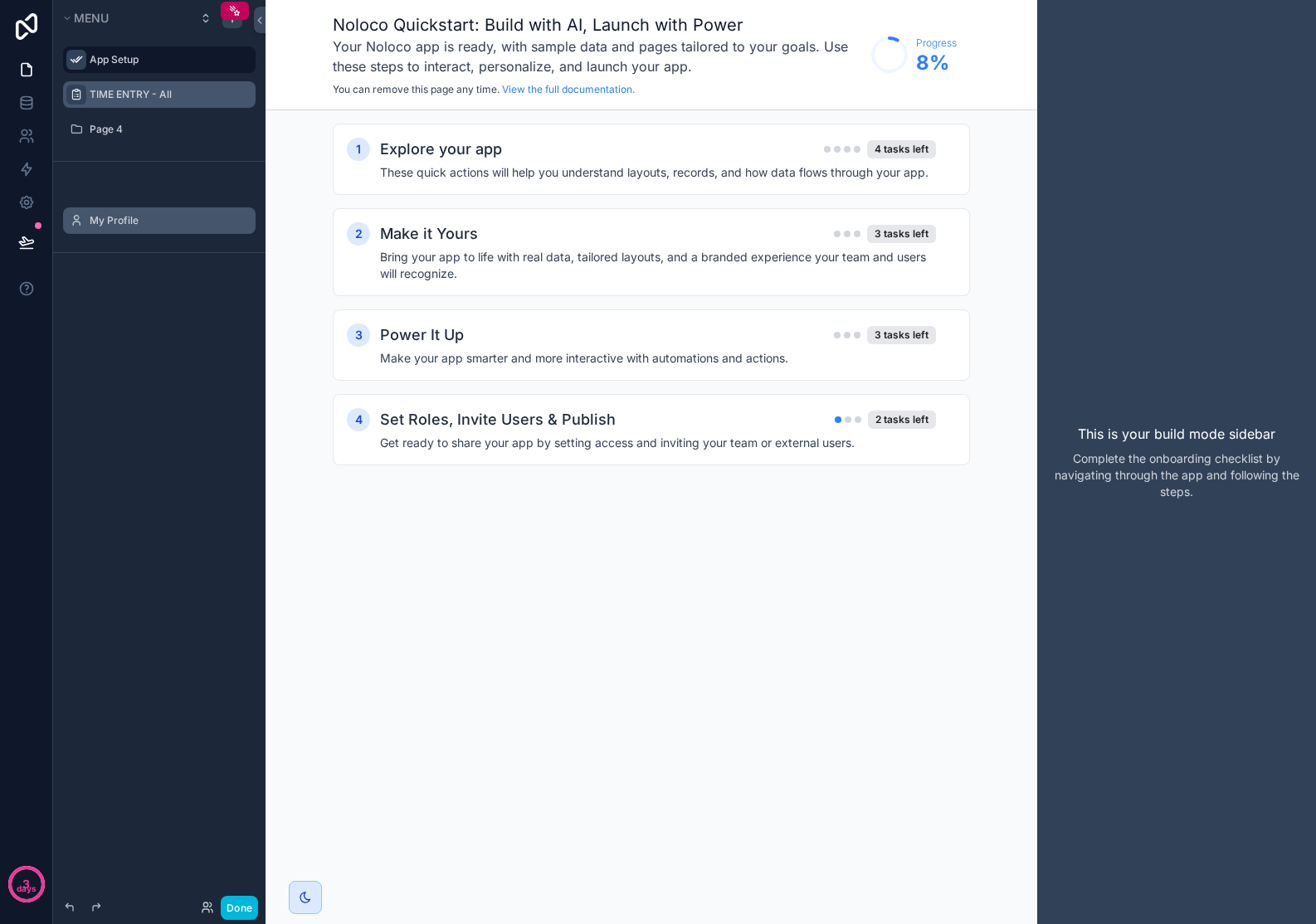
click at [75, 97] on icon "scrollable content" at bounding box center [76, 95] width 14 height 14
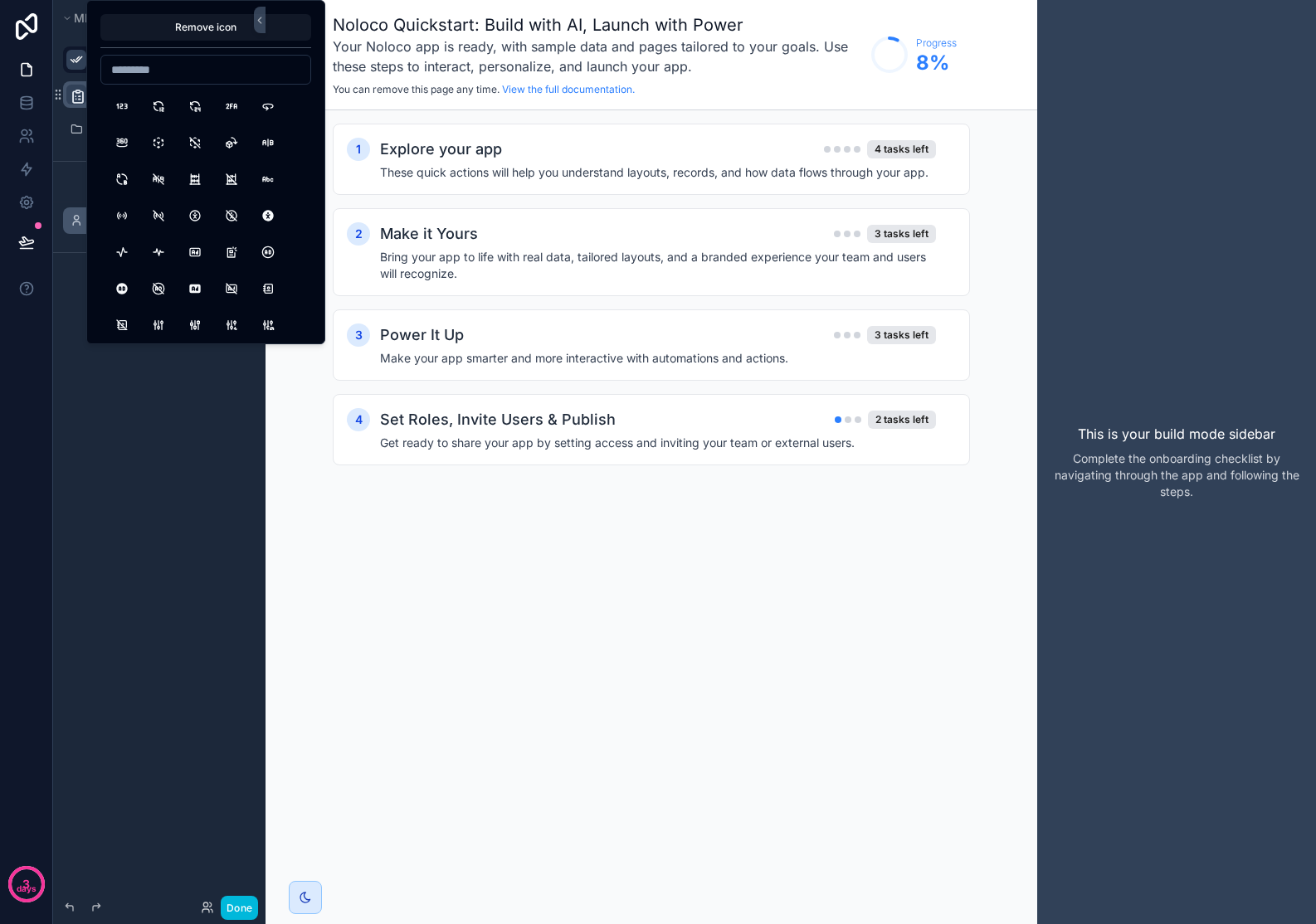
click at [170, 597] on div "**********" at bounding box center [159, 452] width 212 height 904
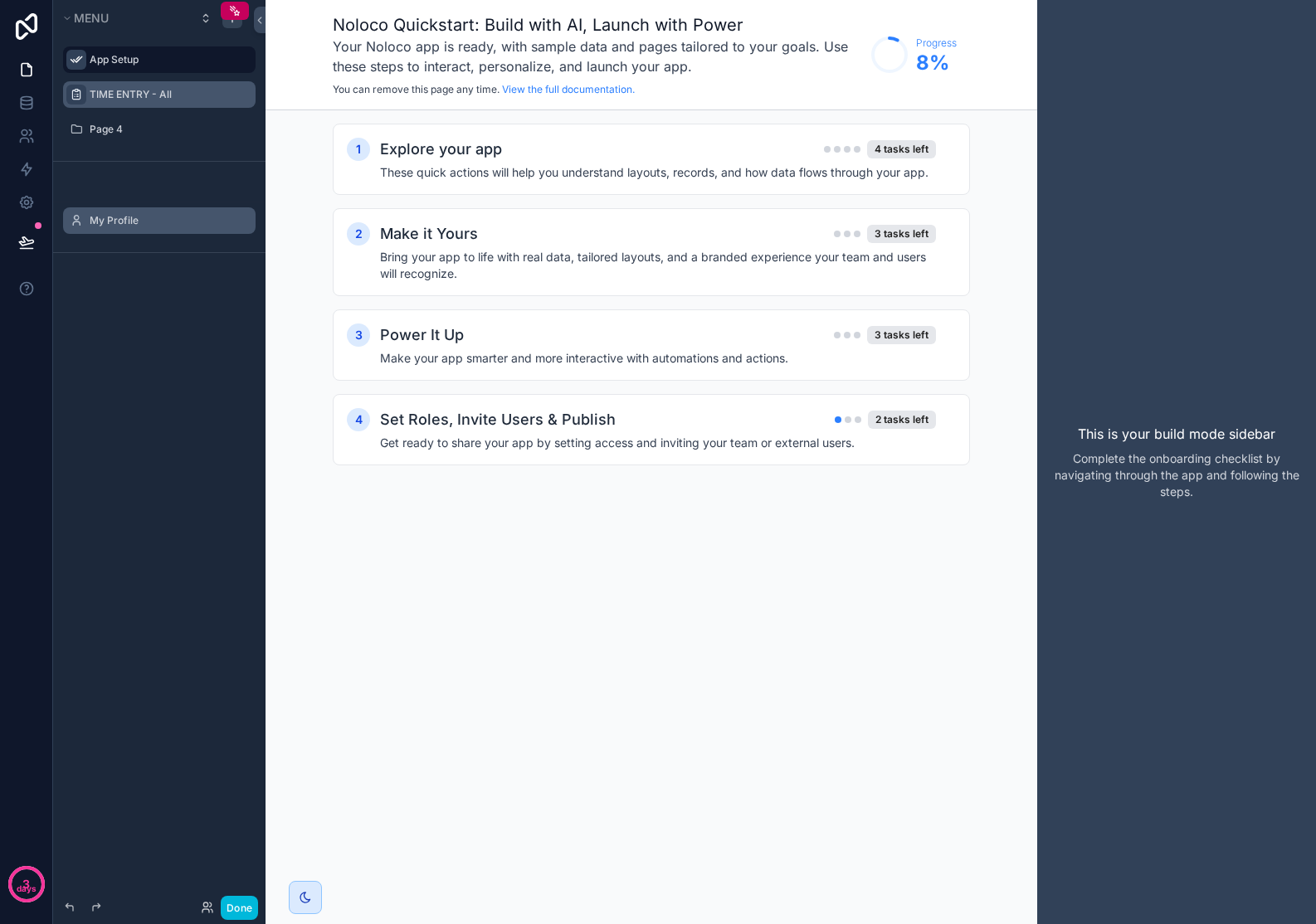
click at [119, 55] on label "App Setup" at bounding box center [168, 60] width 156 height 14
click at [105, 21] on span "Menu" at bounding box center [91, 18] width 35 height 14
click at [262, 25] on icon at bounding box center [260, 20] width 12 height 13
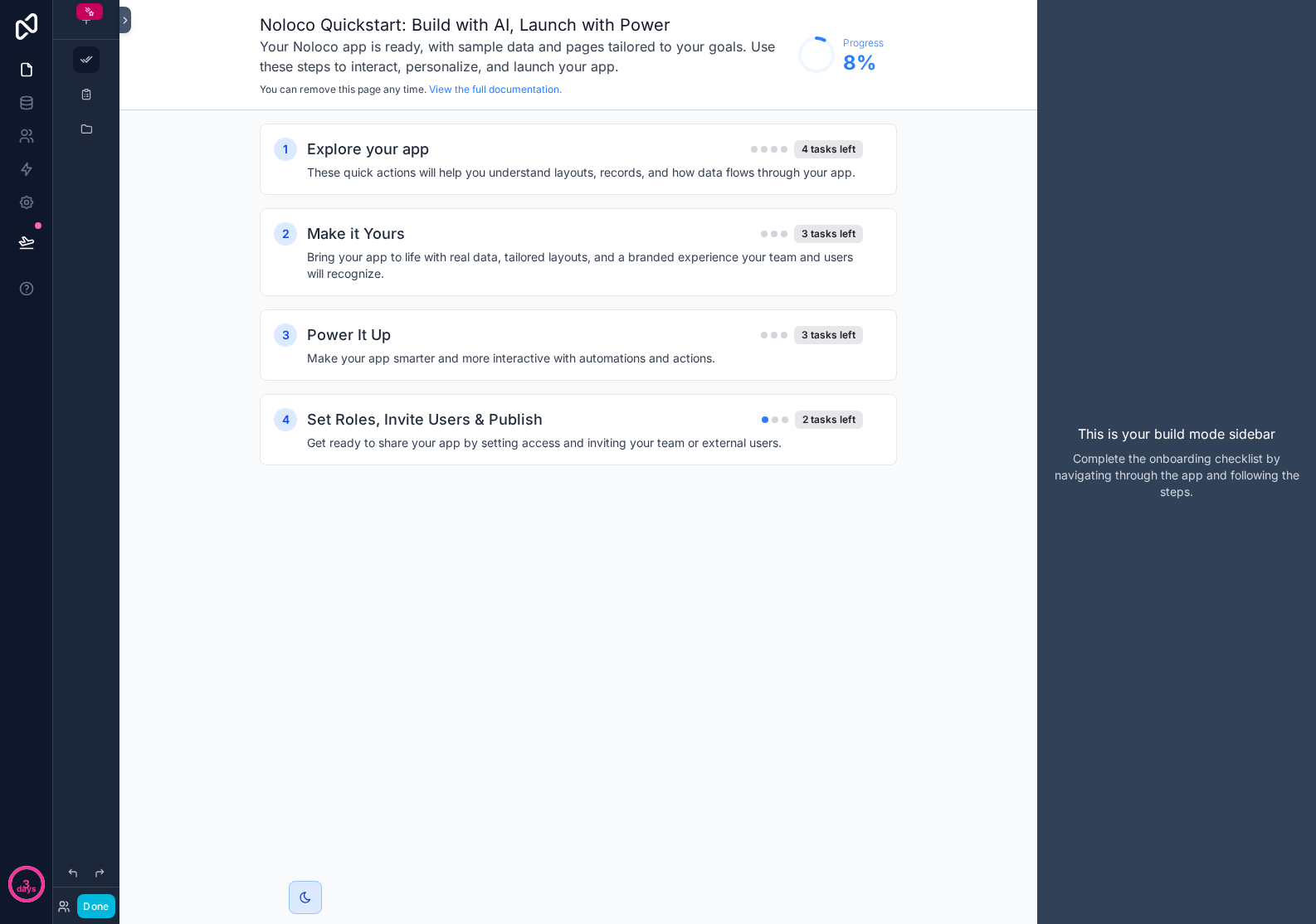
click at [124, 19] on icon at bounding box center [126, 20] width 12 height 13
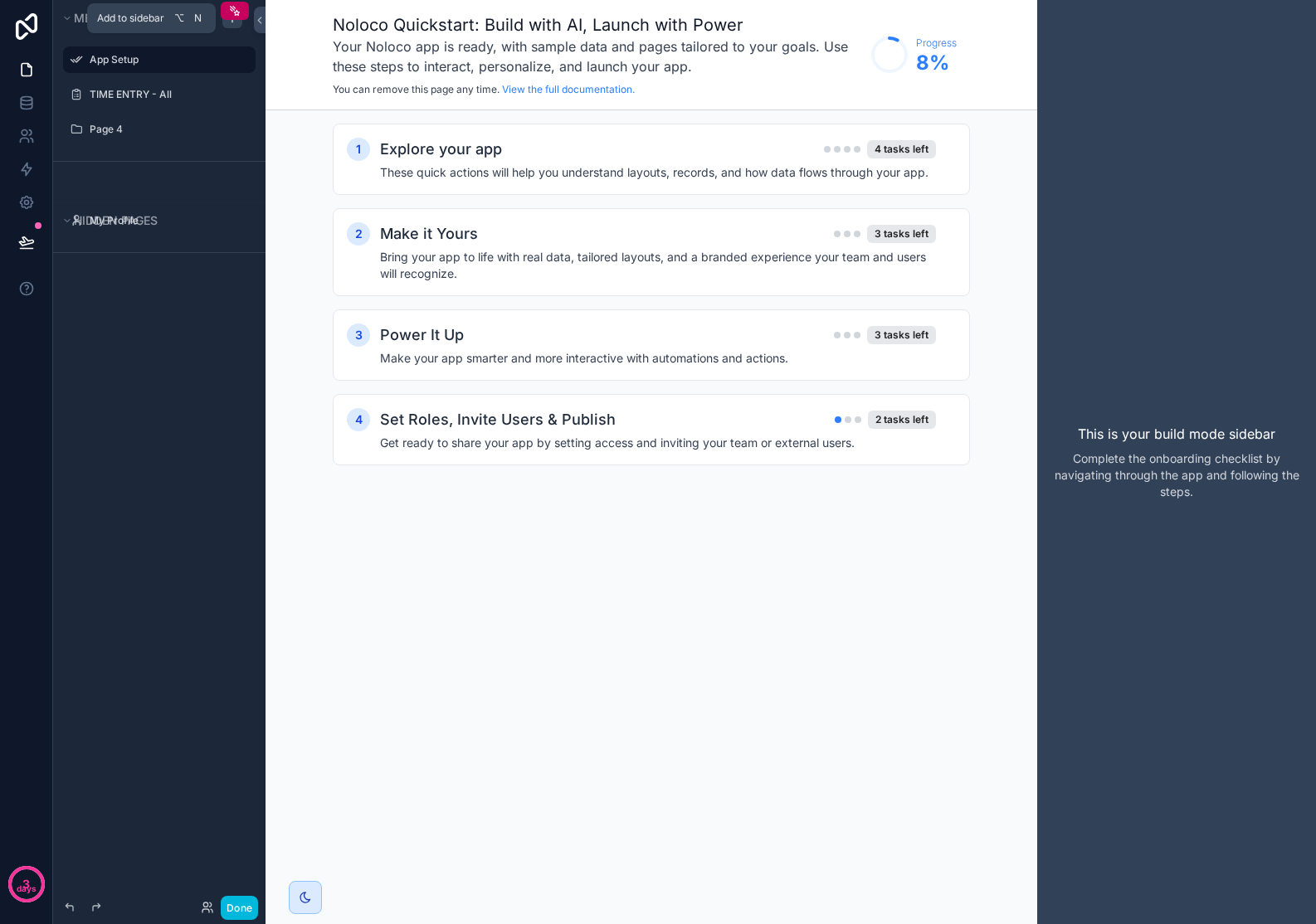
click at [232, 23] on icon "scrollable content" at bounding box center [233, 19] width 14 height 14
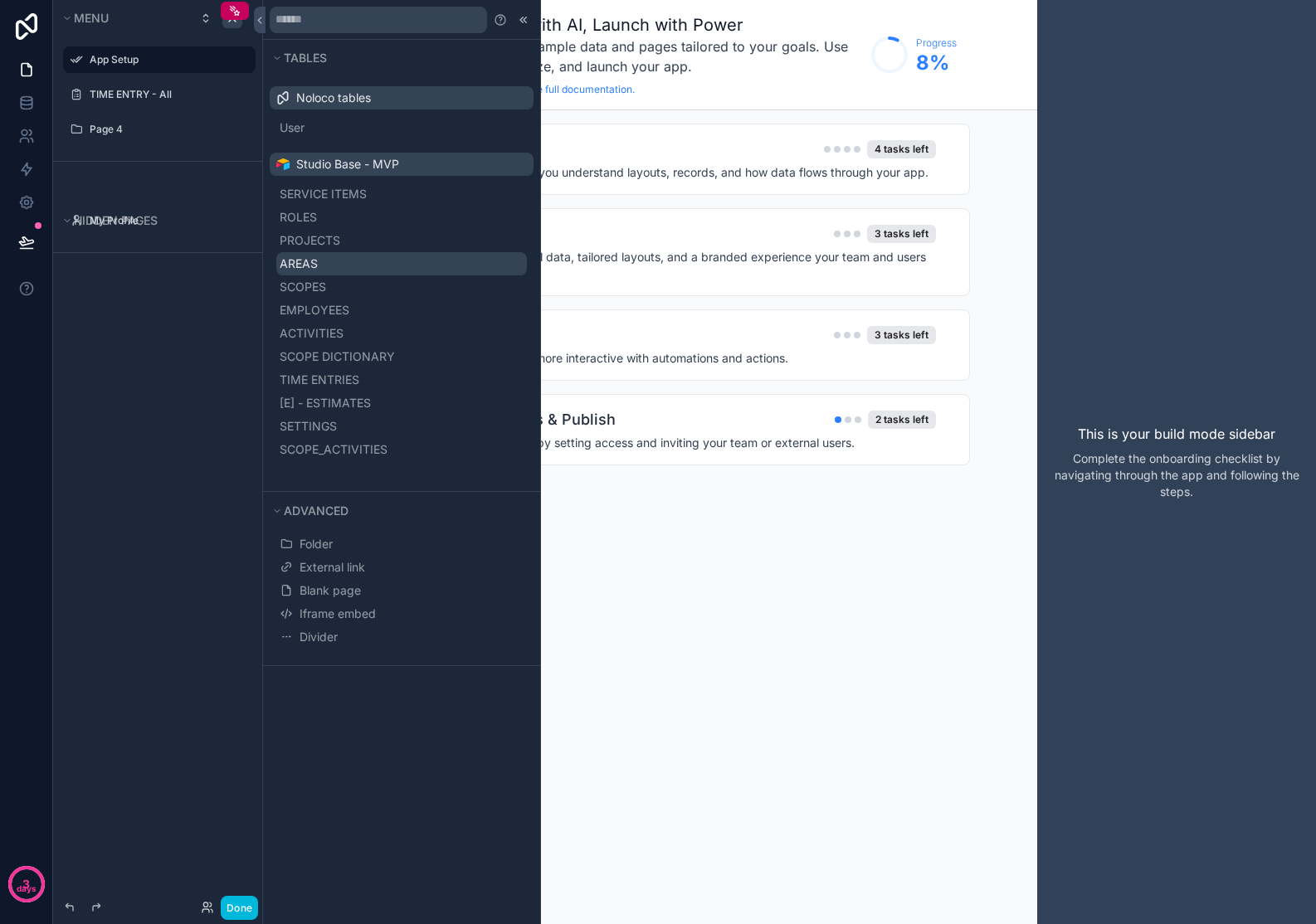
click at [314, 257] on span "AREAS" at bounding box center [298, 263] width 38 height 16
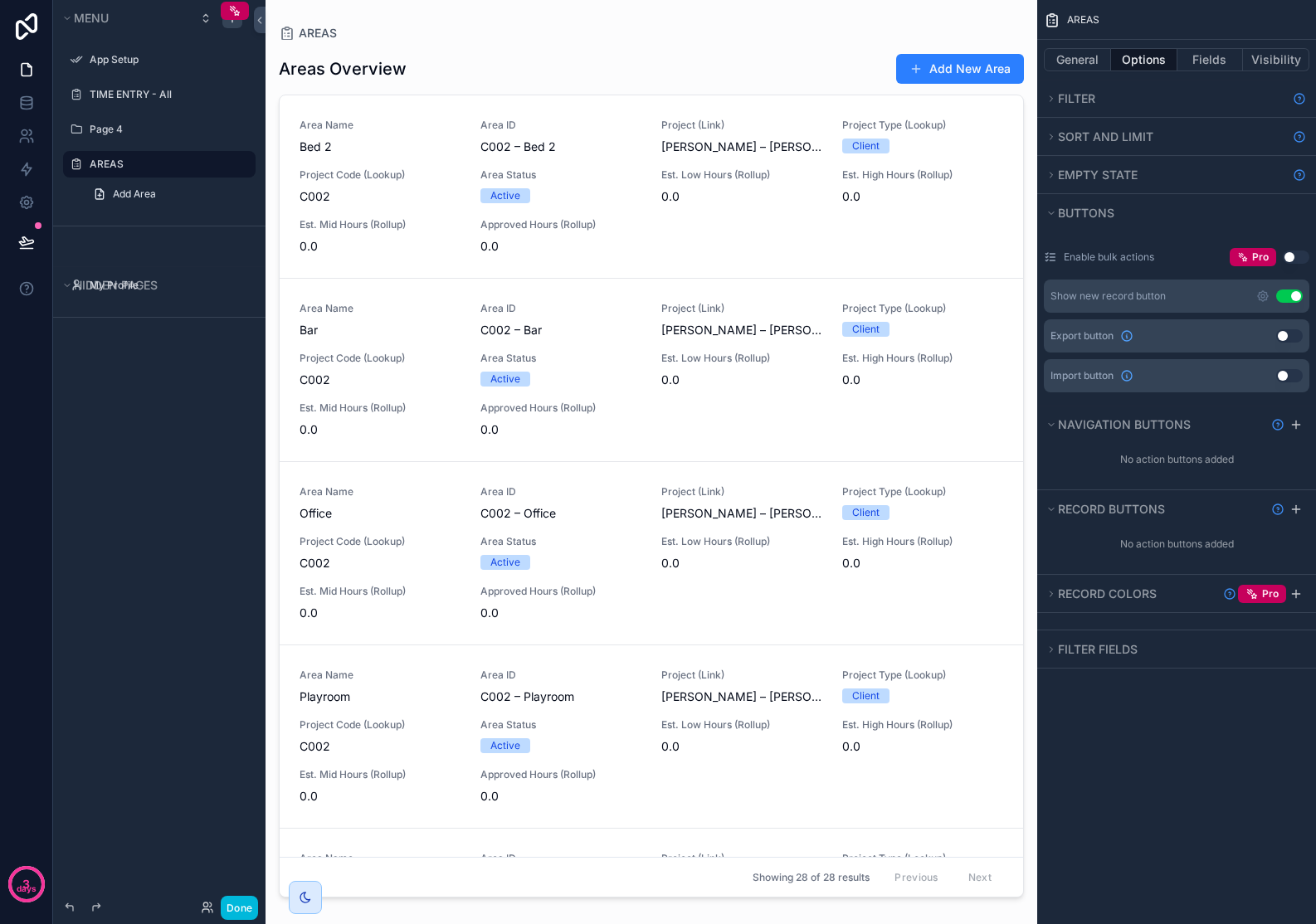
click at [0, 0] on icon "scrollable content" at bounding box center [0, 0] width 0 height 0
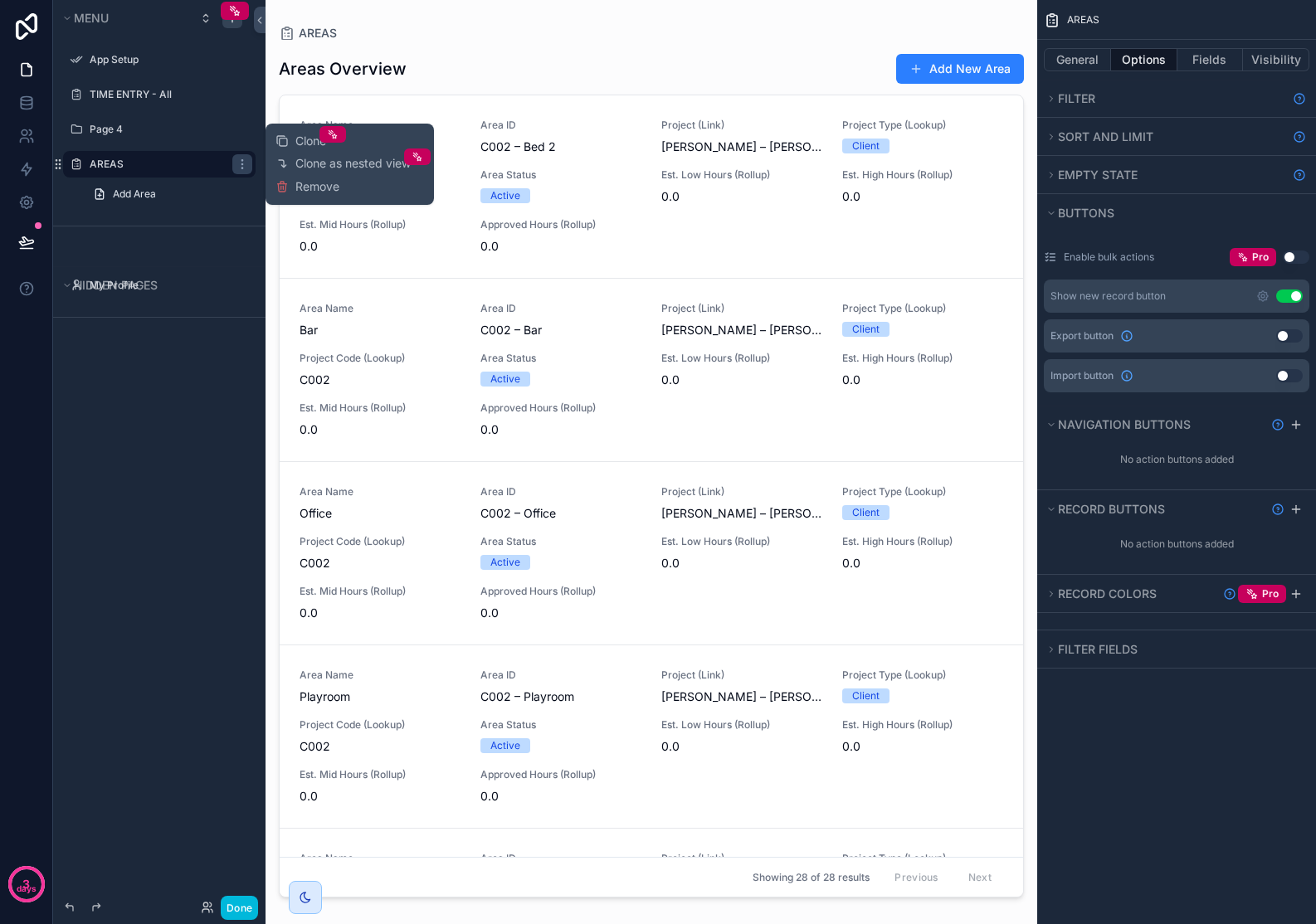
click at [204, 421] on div "Menu App Setup TIME ENTRY - All Page 4 AREAS Add Area Hidden pages My Profile" at bounding box center [159, 452] width 212 height 904
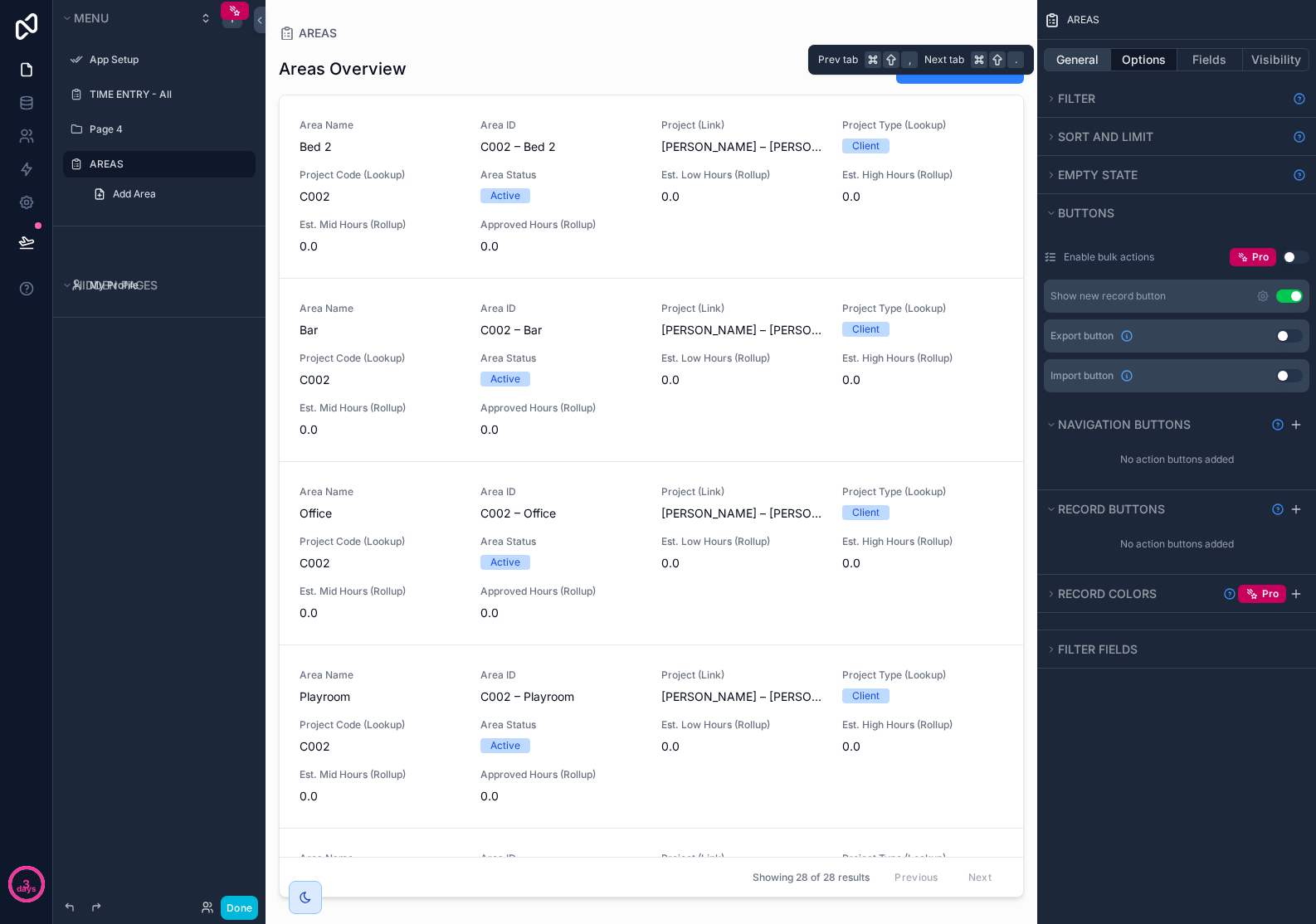
click at [1056, 59] on button "General" at bounding box center [1077, 59] width 68 height 23
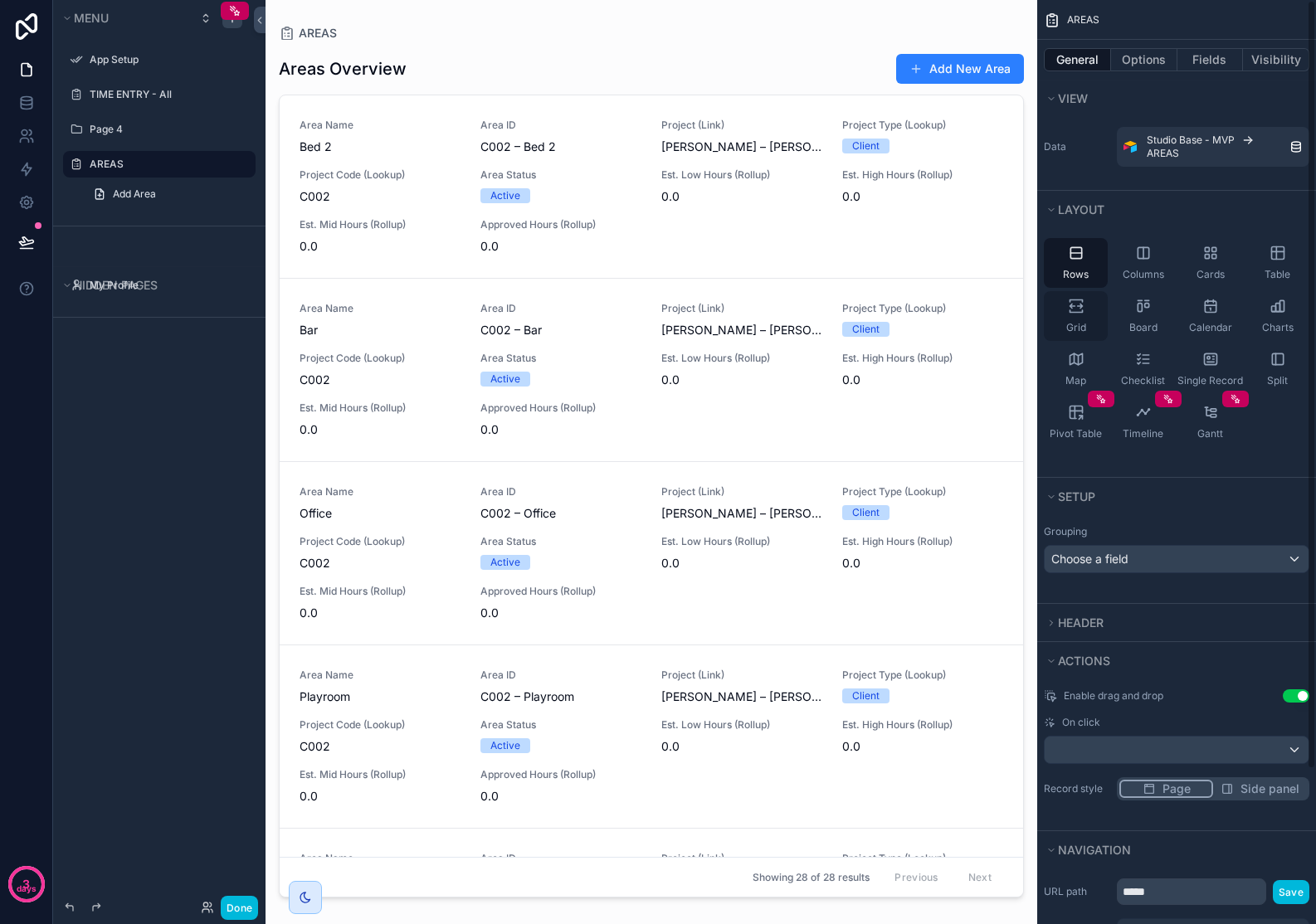
click at [1080, 310] on icon "scrollable content" at bounding box center [1076, 305] width 16 height 16
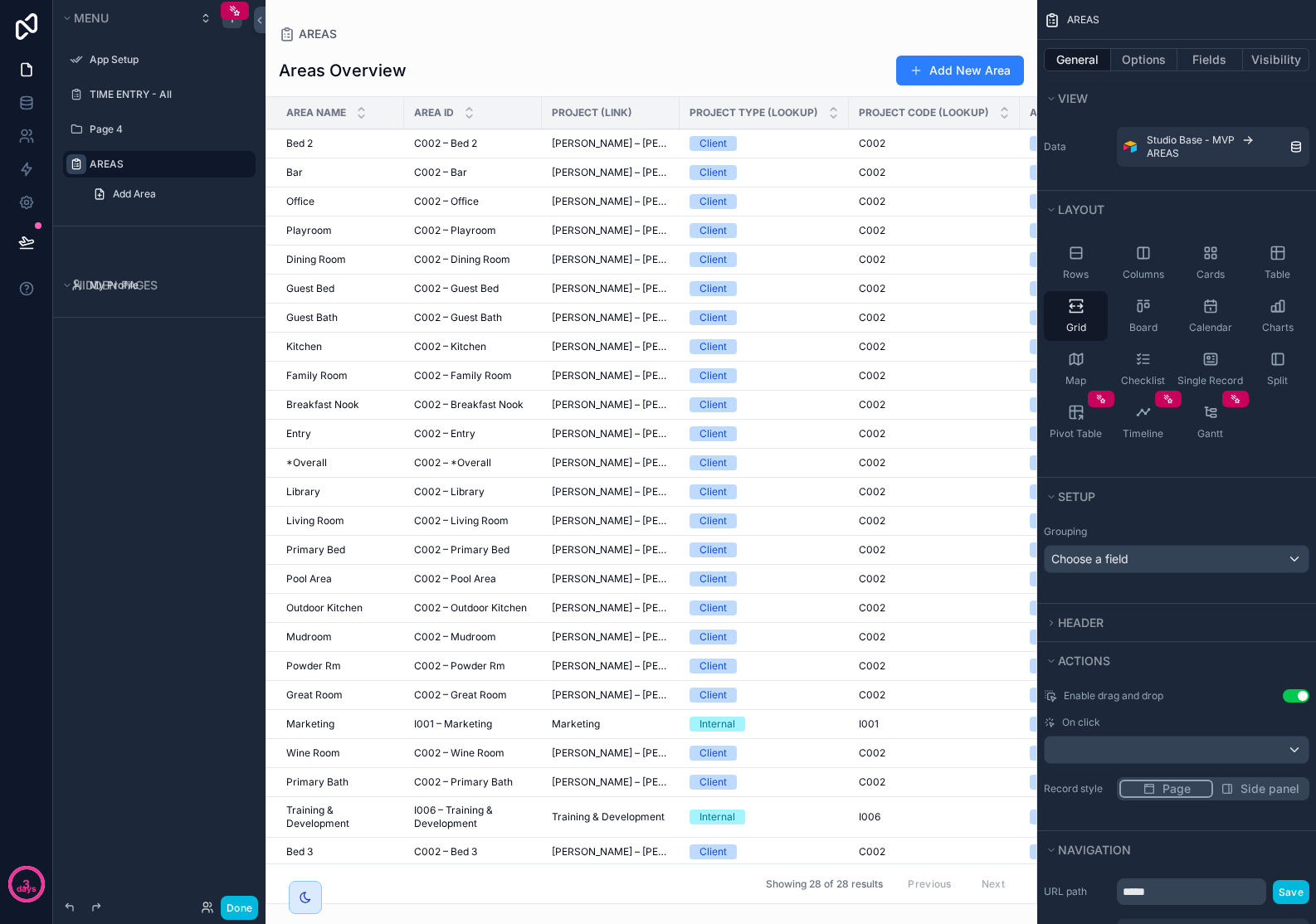
click at [75, 161] on icon "scrollable content" at bounding box center [76, 164] width 14 height 14
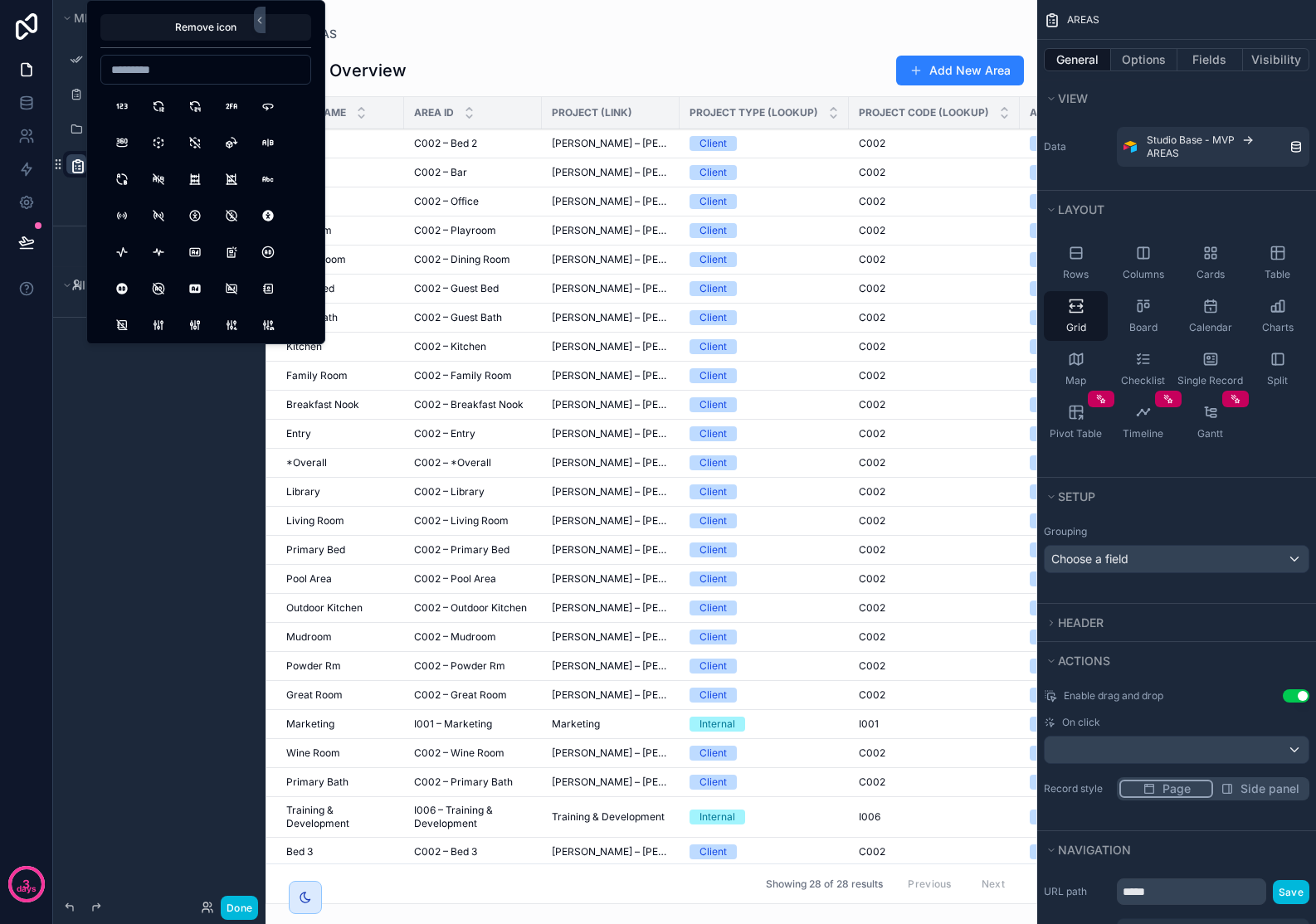
click at [75, 161] on icon "scrollable content" at bounding box center [77, 165] width 16 height 16
click at [153, 77] on input at bounding box center [205, 69] width 209 height 23
type input "*****"
click at [127, 101] on button "Table" at bounding box center [121, 106] width 30 height 30
click at [131, 491] on div "Menu App Setup TIME ENTRY - All Page 4 ***** Add Area Hidden pages My Profile" at bounding box center [159, 452] width 212 height 904
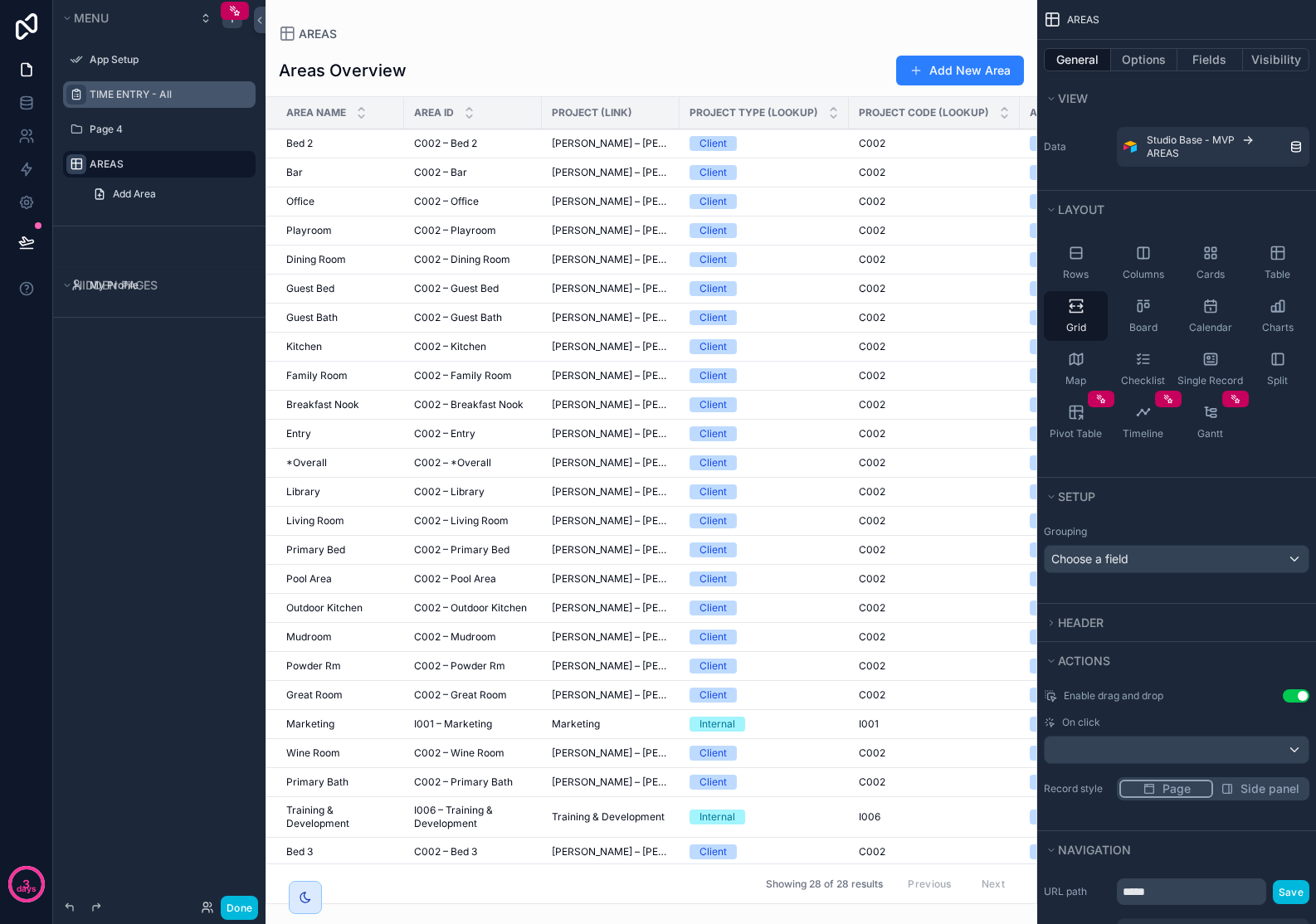
click at [79, 97] on icon "scrollable content" at bounding box center [76, 95] width 14 height 14
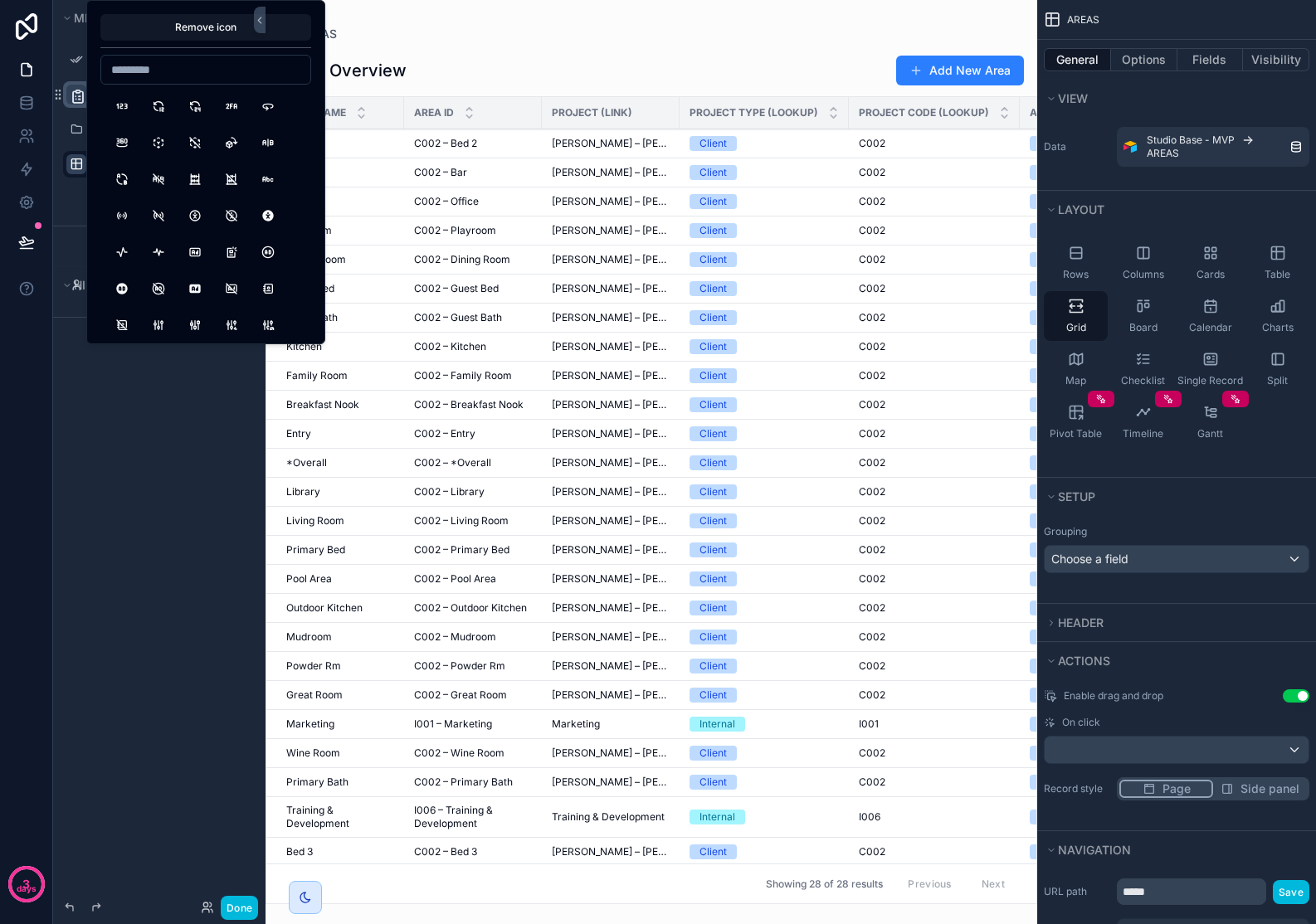
click at [79, 97] on icon "scrollable content" at bounding box center [77, 96] width 16 height 16
click at [146, 70] on input at bounding box center [205, 69] width 209 height 23
type input "*****"
drag, startPoint x: 121, startPoint y: 106, endPoint x: 150, endPoint y: 207, distance: 105.1
click at [121, 106] on button "Table" at bounding box center [121, 106] width 30 height 30
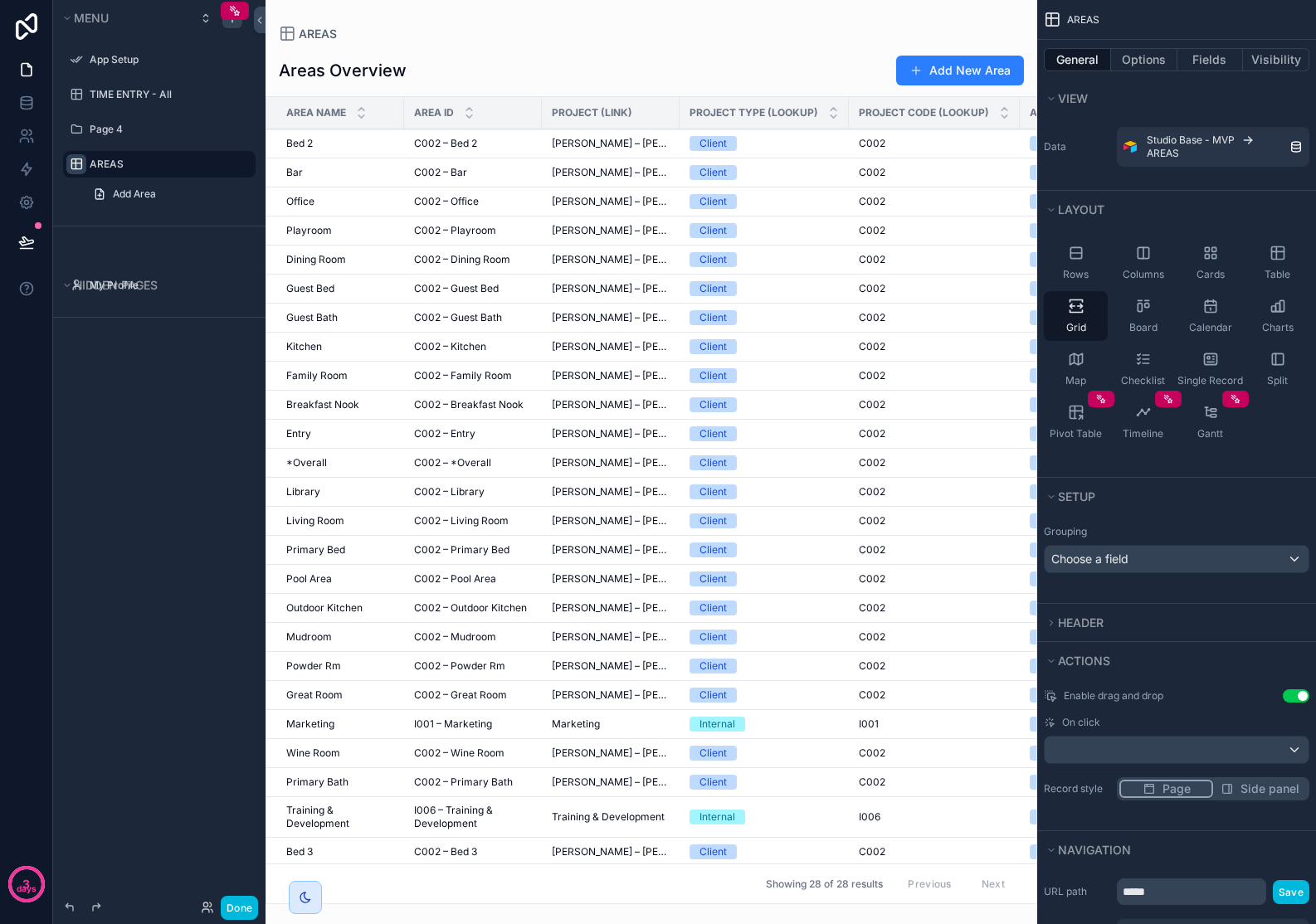
click at [157, 449] on div "Menu App Setup TIME ENTRY - All Page 4 AREAS Add Area Hidden pages My Profile" at bounding box center [159, 452] width 212 height 904
click at [132, 197] on span "Add Area" at bounding box center [134, 194] width 43 height 14
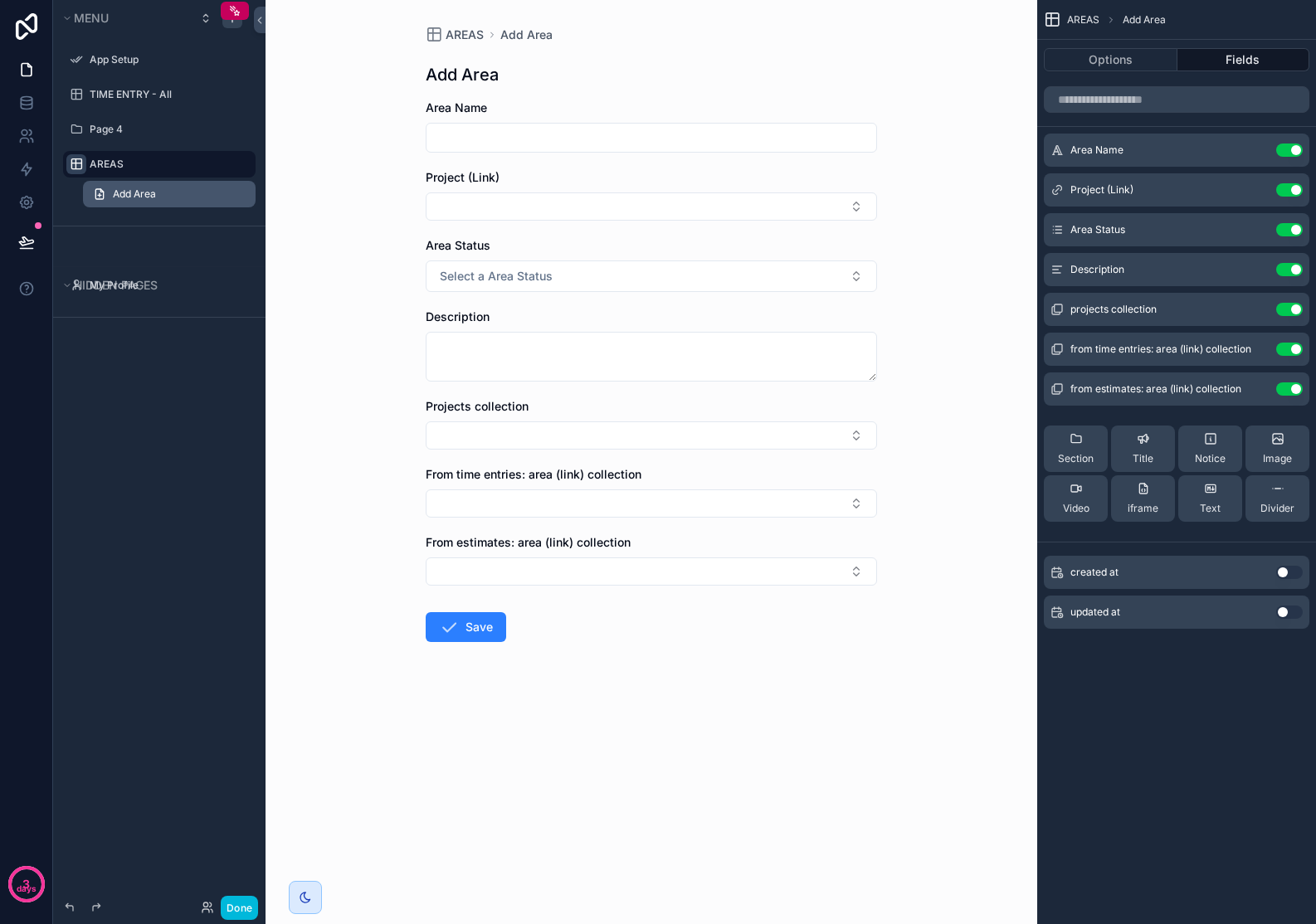
click at [232, 195] on link "Add Area" at bounding box center [169, 194] width 173 height 26
click at [140, 193] on span "Add Area" at bounding box center [134, 194] width 43 height 14
click at [191, 464] on div "Menu App Setup TIME ENTRY - All Page 4 AREAS Add Area Hidden pages My Profile" at bounding box center [159, 452] width 212 height 904
click at [239, 193] on link "Add Area" at bounding box center [169, 194] width 173 height 26
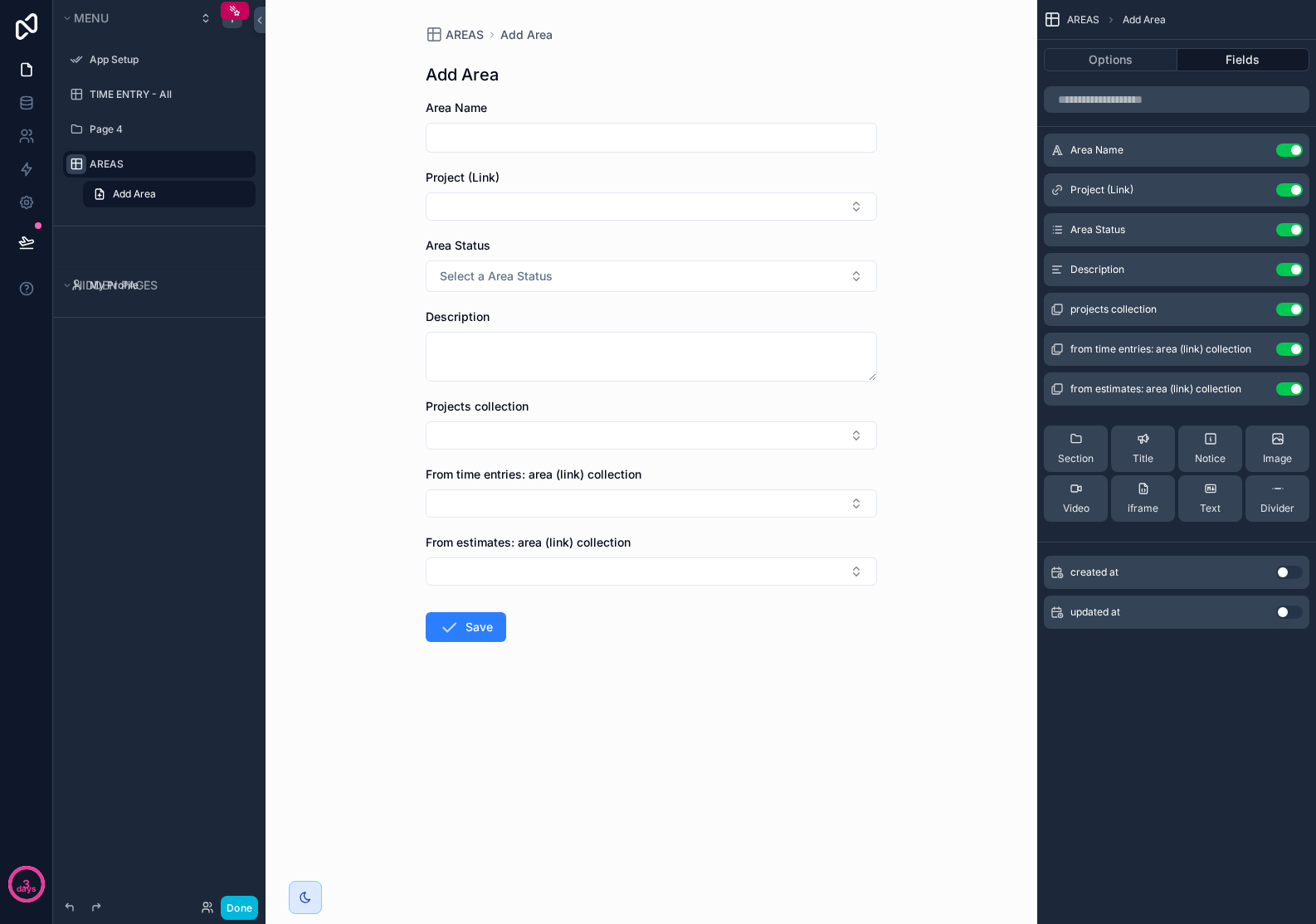
click at [0, 0] on button "scrollable content" at bounding box center [0, 0] width 0 height 0
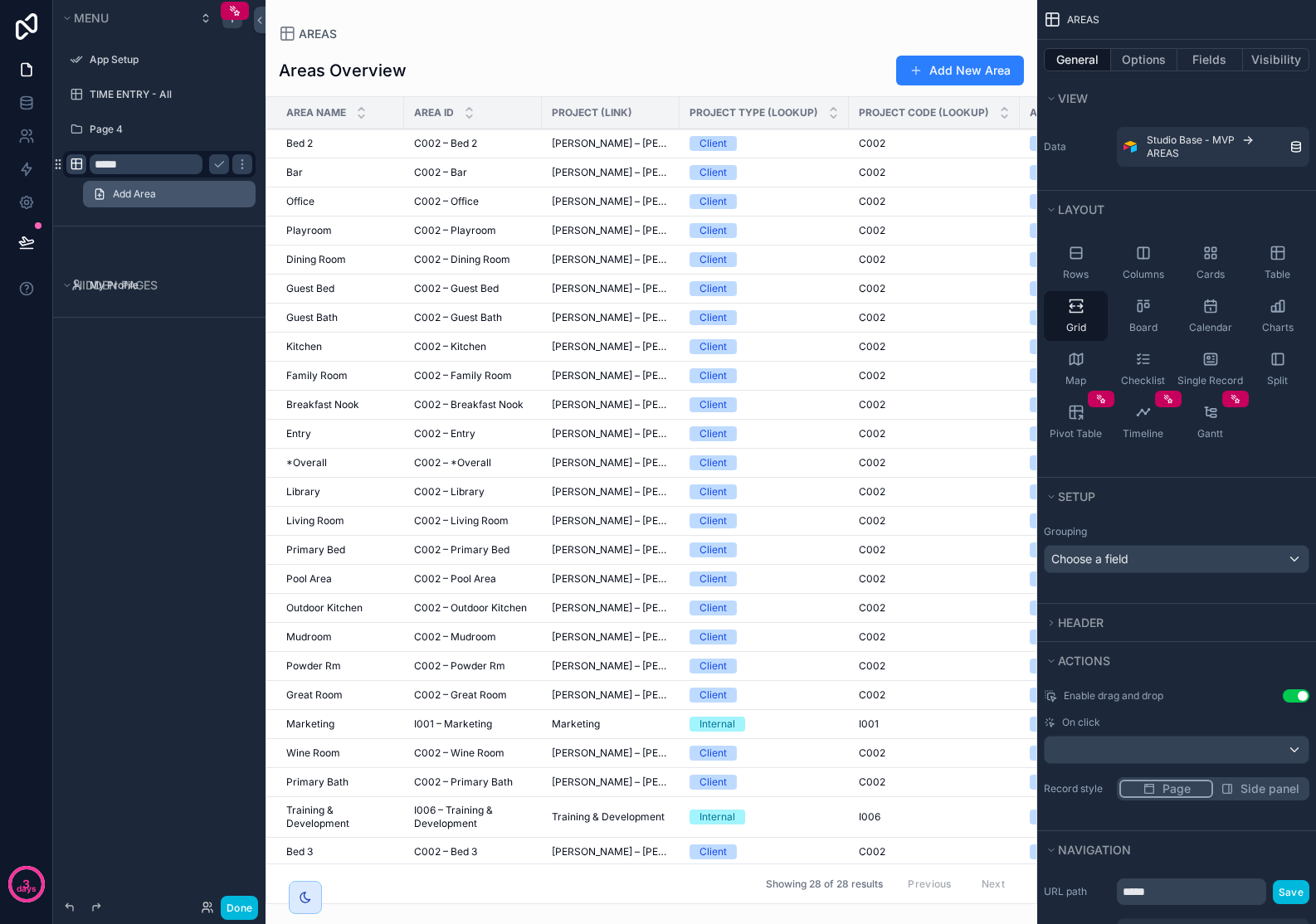
click at [207, 194] on link "Add Area" at bounding box center [169, 194] width 173 height 26
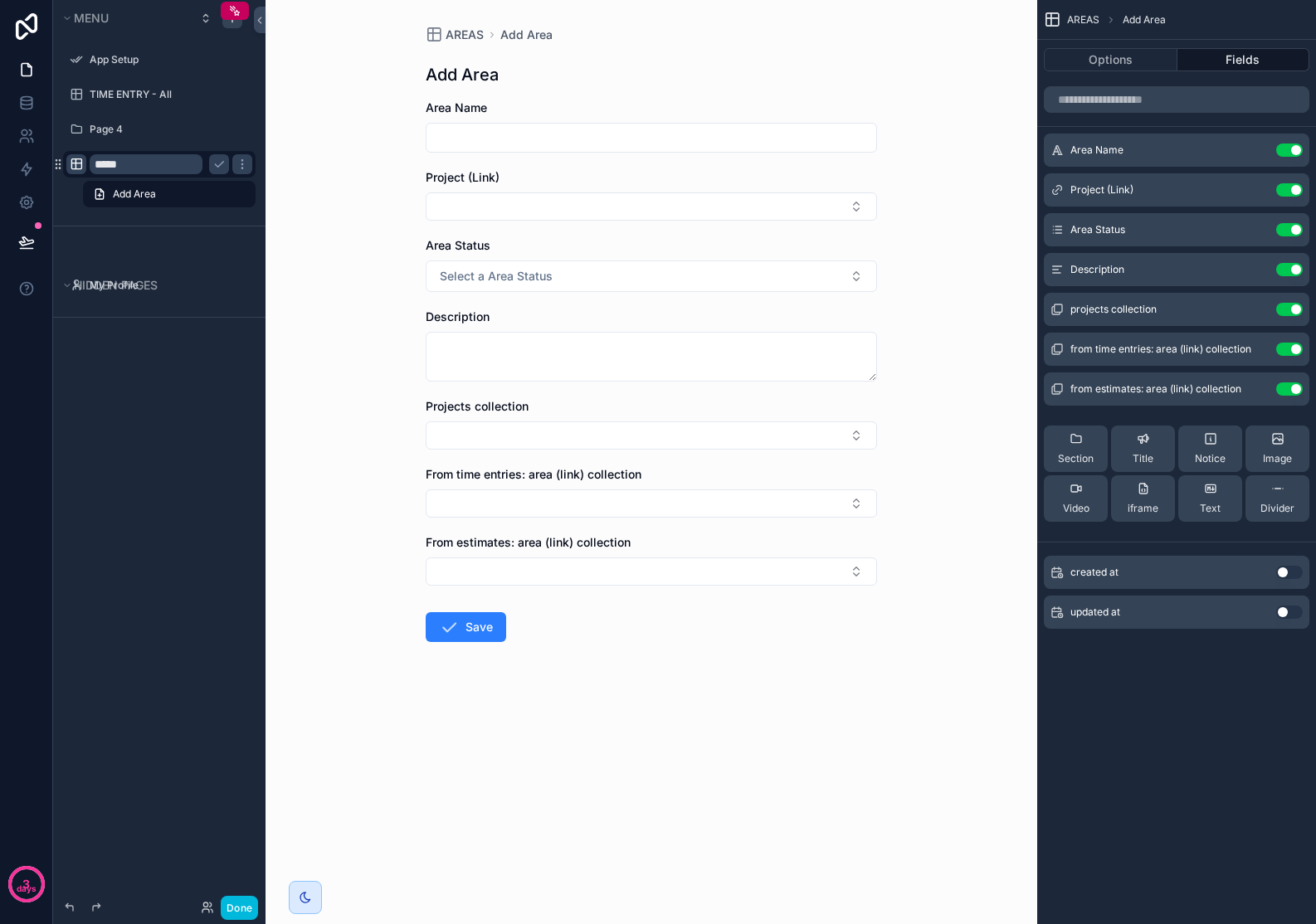
click at [150, 166] on input "*****" at bounding box center [146, 163] width 113 height 20
click at [158, 193] on link "Add Area" at bounding box center [169, 194] width 173 height 26
click at [219, 169] on icon "scrollable content" at bounding box center [219, 164] width 14 height 14
click at [204, 201] on link "Add Area" at bounding box center [169, 194] width 173 height 26
click at [204, 202] on link "Add Area" at bounding box center [169, 194] width 173 height 26
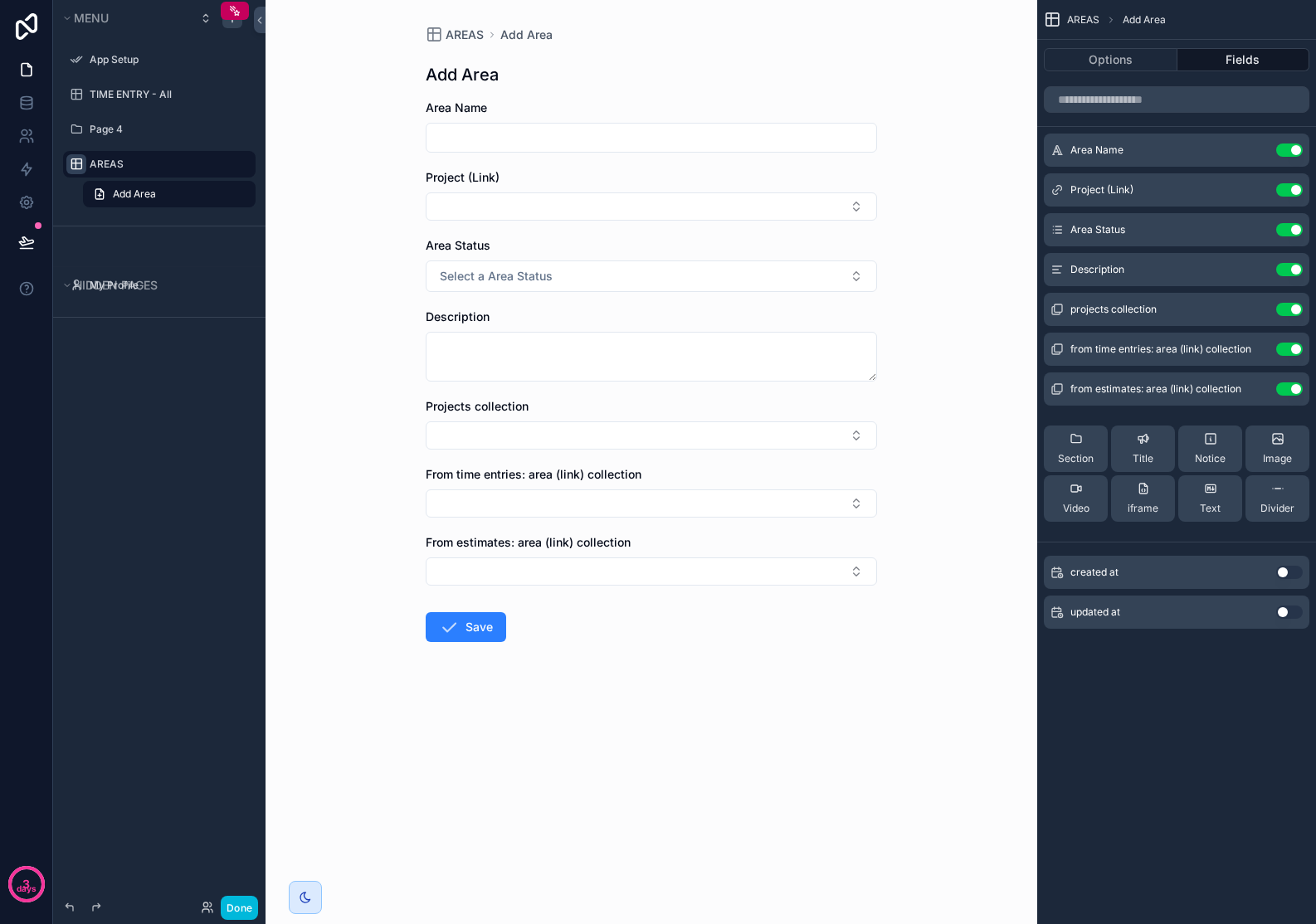
click at [455, 76] on h1 "Add Area" at bounding box center [462, 74] width 73 height 23
click at [1154, 56] on button "Options" at bounding box center [1111, 59] width 133 height 23
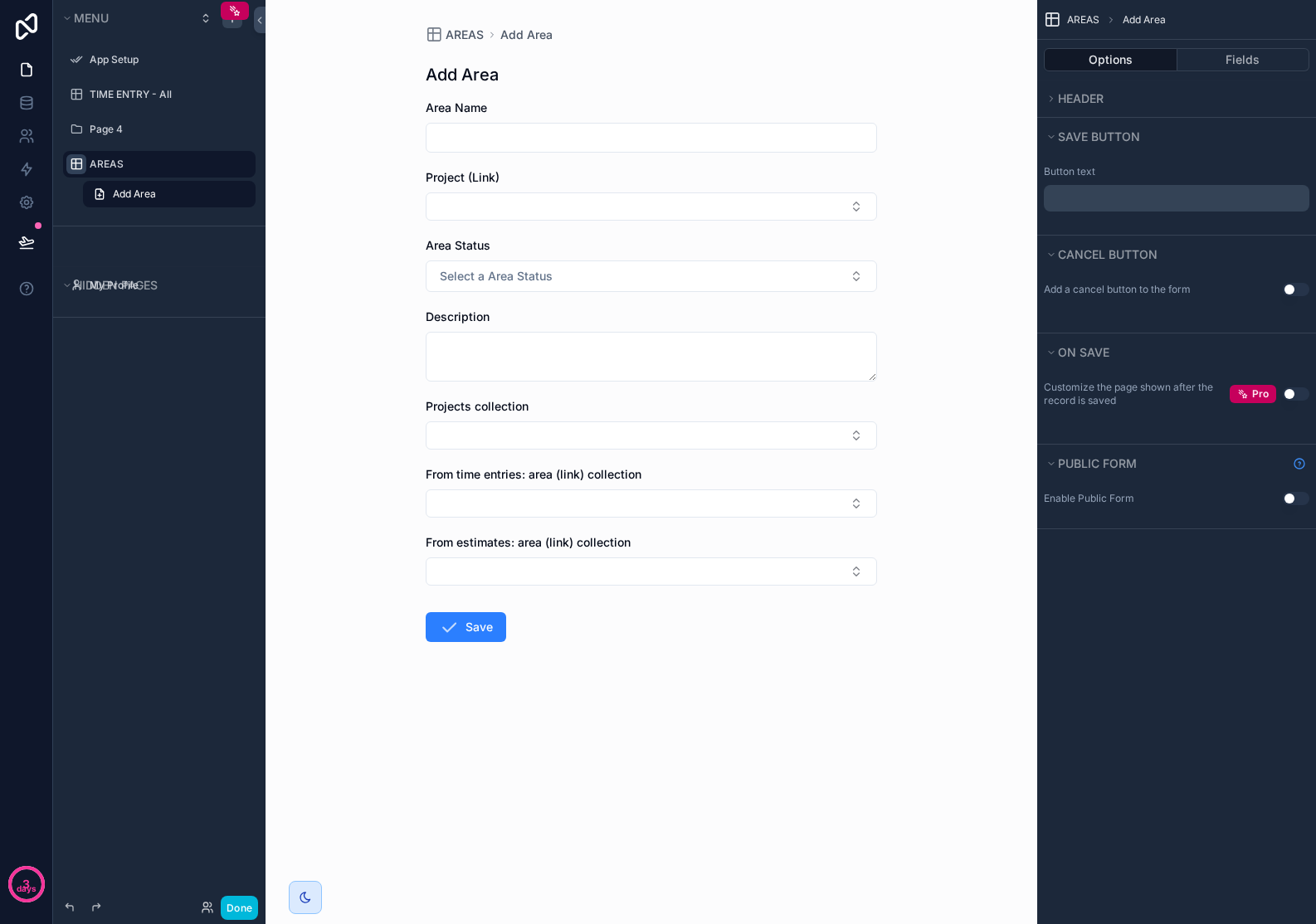
click at [1051, 114] on div "Header" at bounding box center [1177, 98] width 279 height 38
click at [1075, 99] on span "Header" at bounding box center [1080, 98] width 45 height 14
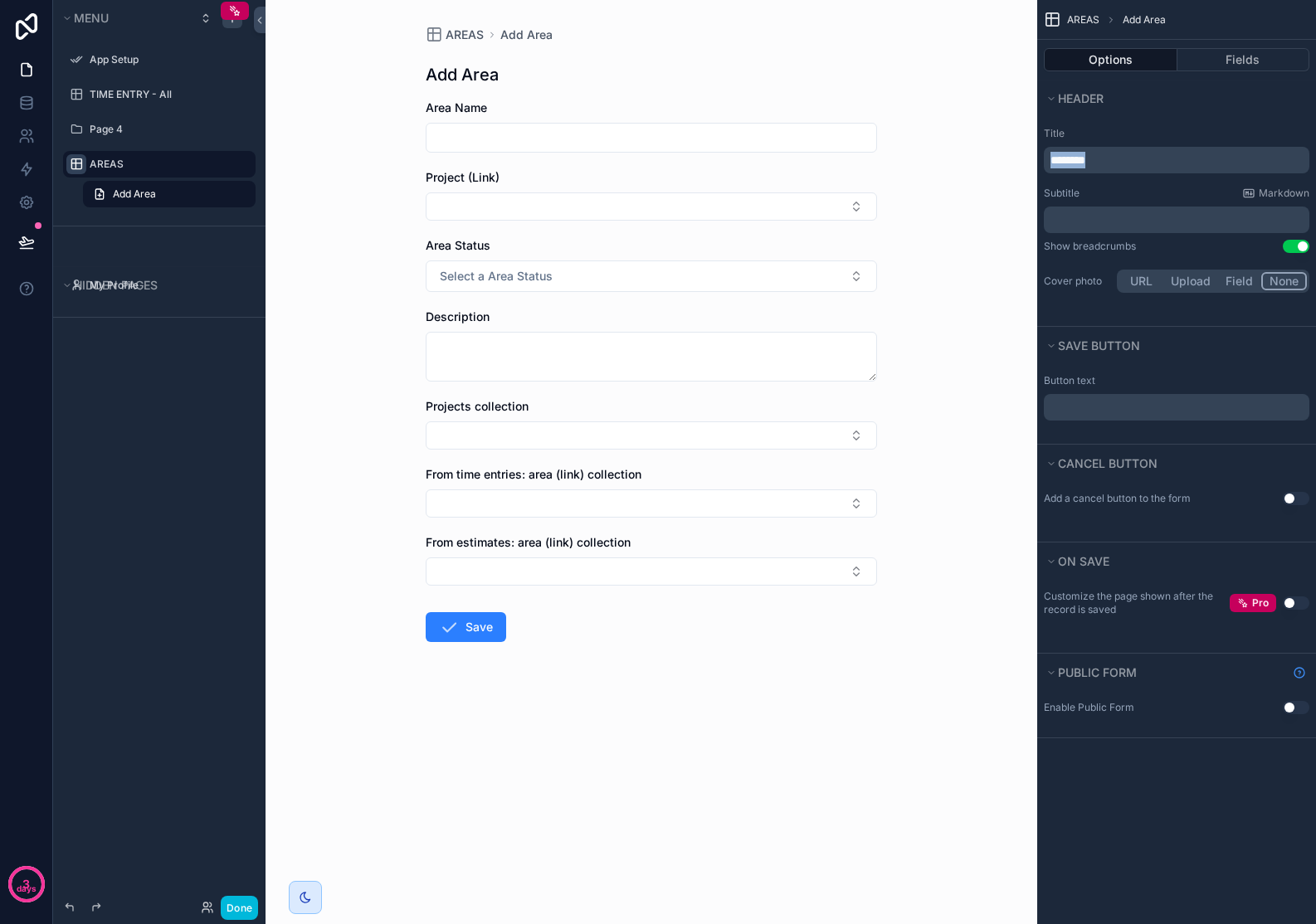
drag, startPoint x: 1129, startPoint y: 162, endPoint x: 970, endPoint y: 158, distance: 159.1
click at [970, 158] on div "App Setup TIME ENTRY - All Page 4 AREAS My Profile Powered by AP [PERSON_NAME] …" at bounding box center [790, 462] width 1050 height 924
click at [1222, 69] on button "Fields" at bounding box center [1243, 59] width 133 height 23
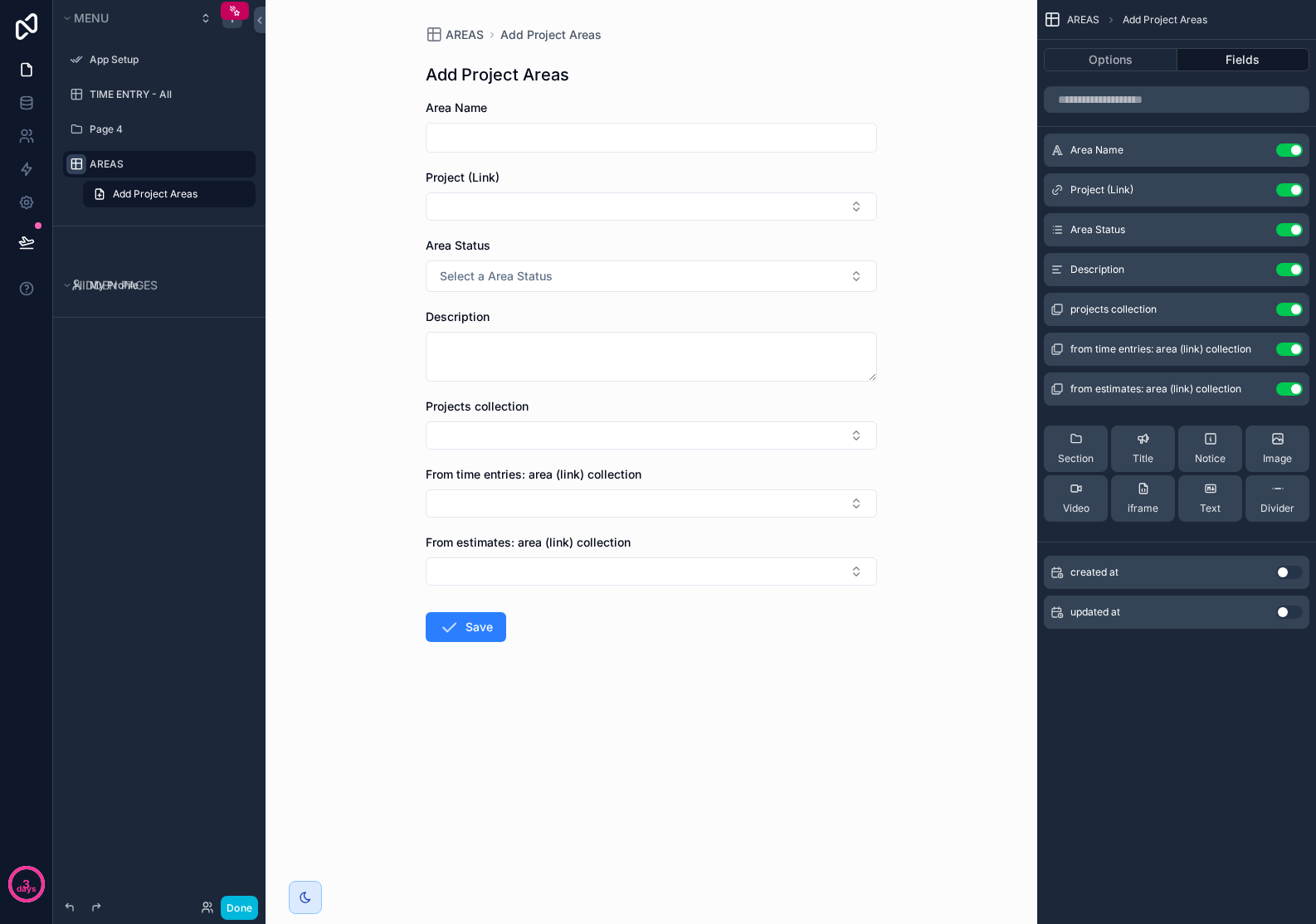
click at [1292, 151] on button "Use setting" at bounding box center [1289, 150] width 27 height 14
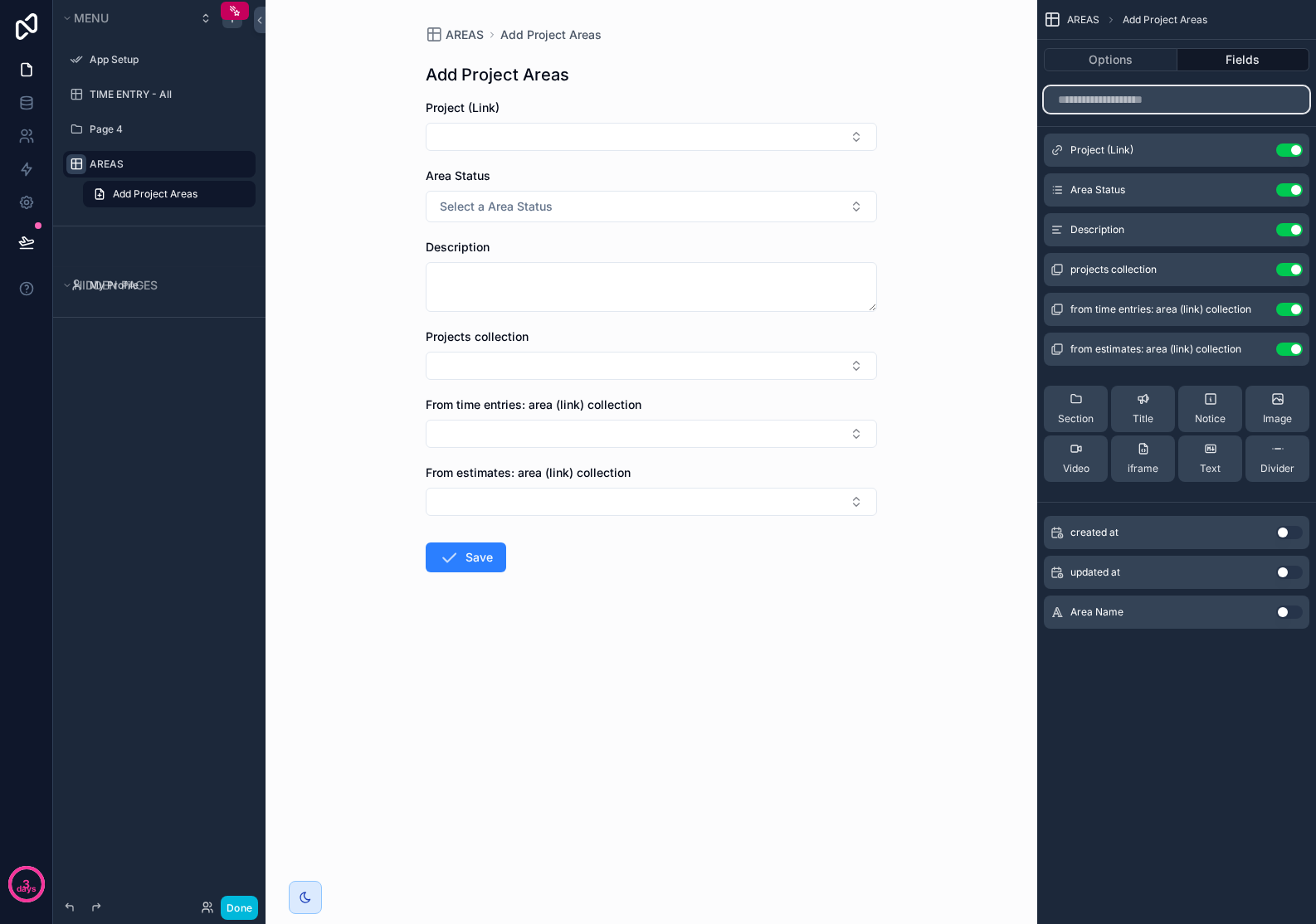
click at [1224, 107] on input "scrollable content" at bounding box center [1177, 99] width 265 height 26
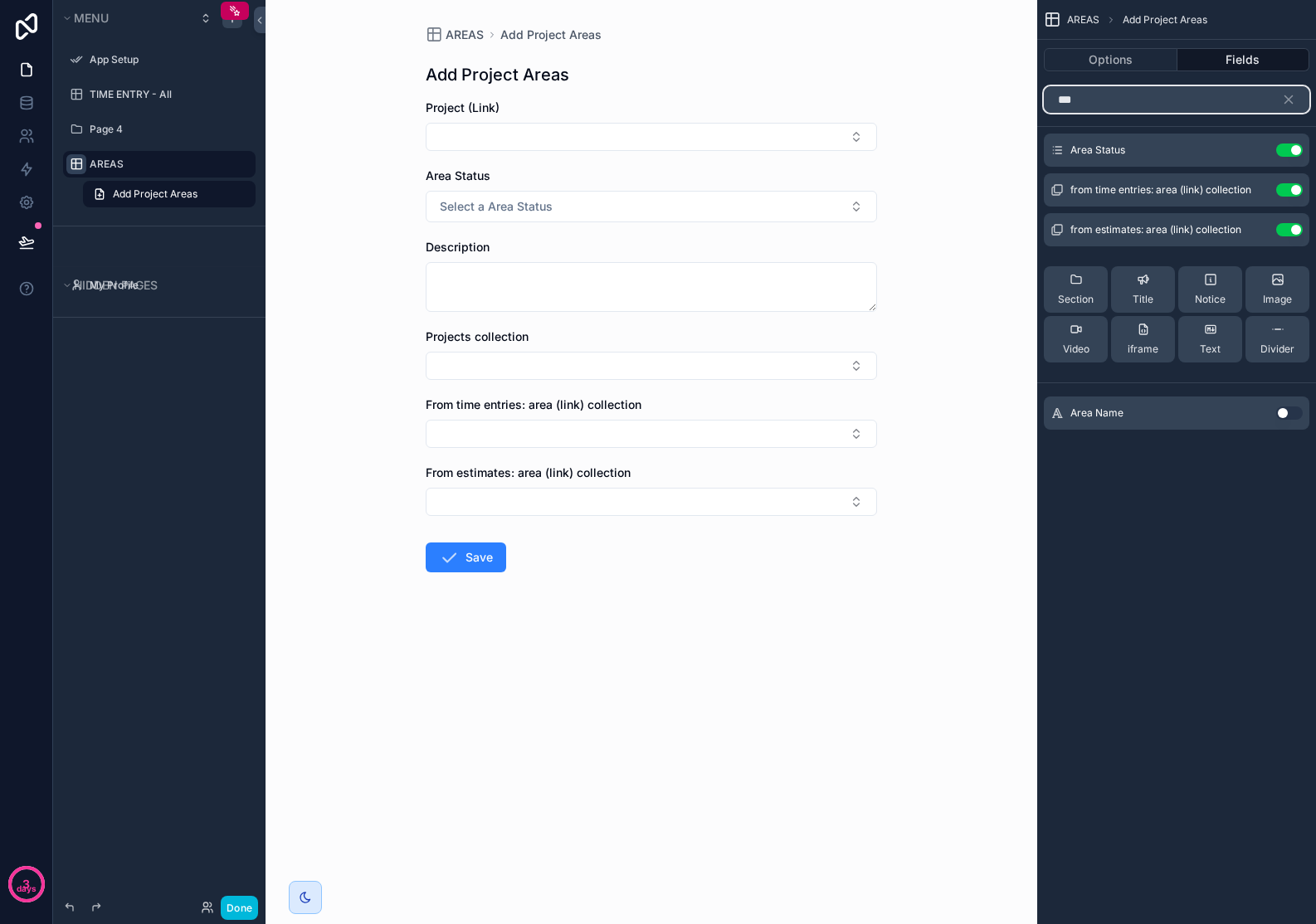
type input "***"
click at [1286, 415] on button "Use setting" at bounding box center [1289, 413] width 27 height 14
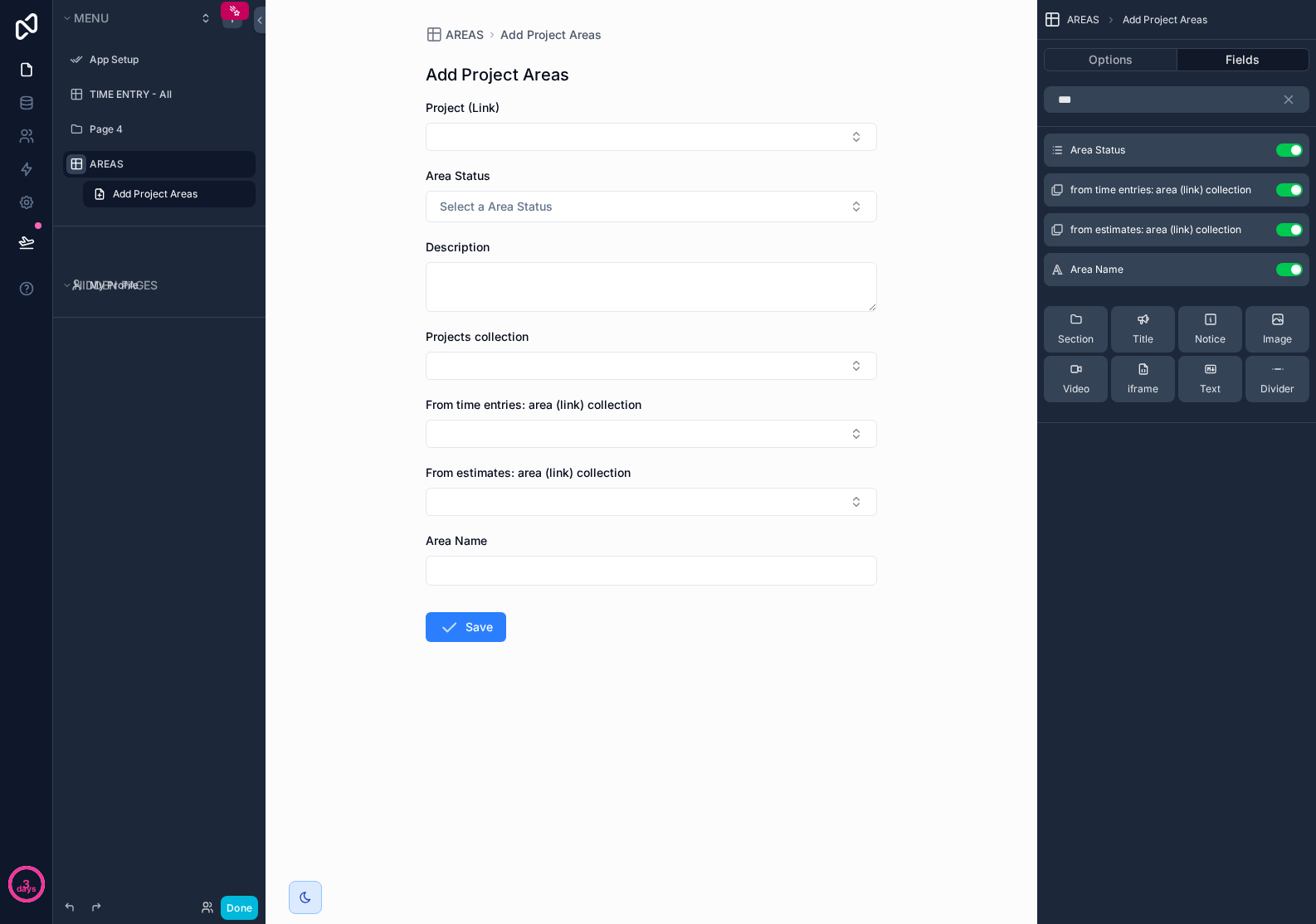
drag, startPoint x: 1055, startPoint y: 271, endPoint x: 1065, endPoint y: 213, distance: 58.9
click at [1065, 213] on div "Area Status Use setting from time entries: area (link) collection Use setting f…" at bounding box center [1177, 274] width 279 height 282
click at [1285, 106] on button "scrollable content" at bounding box center [1295, 99] width 28 height 26
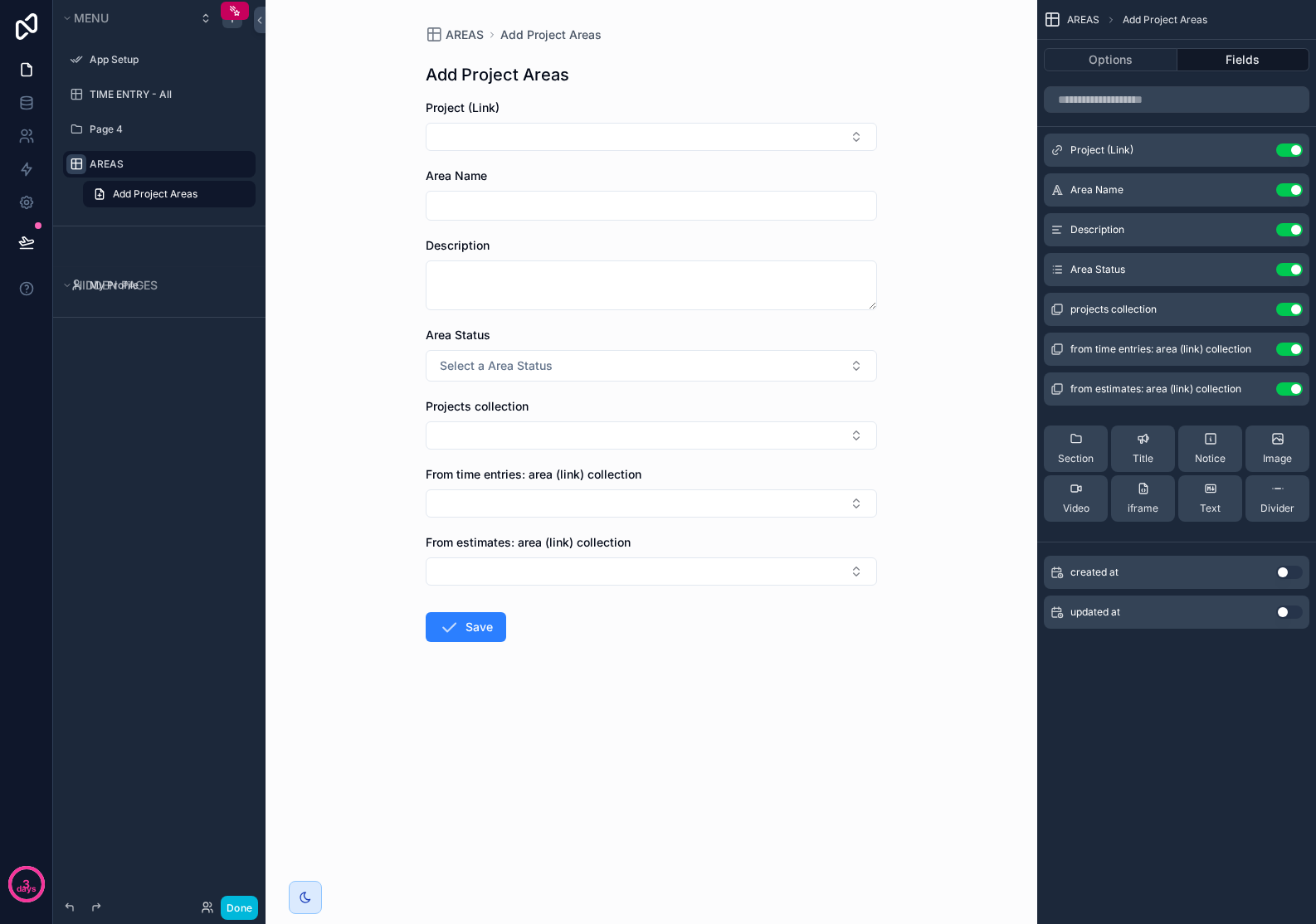
click at [1293, 272] on button "Use setting" at bounding box center [1289, 270] width 27 height 14
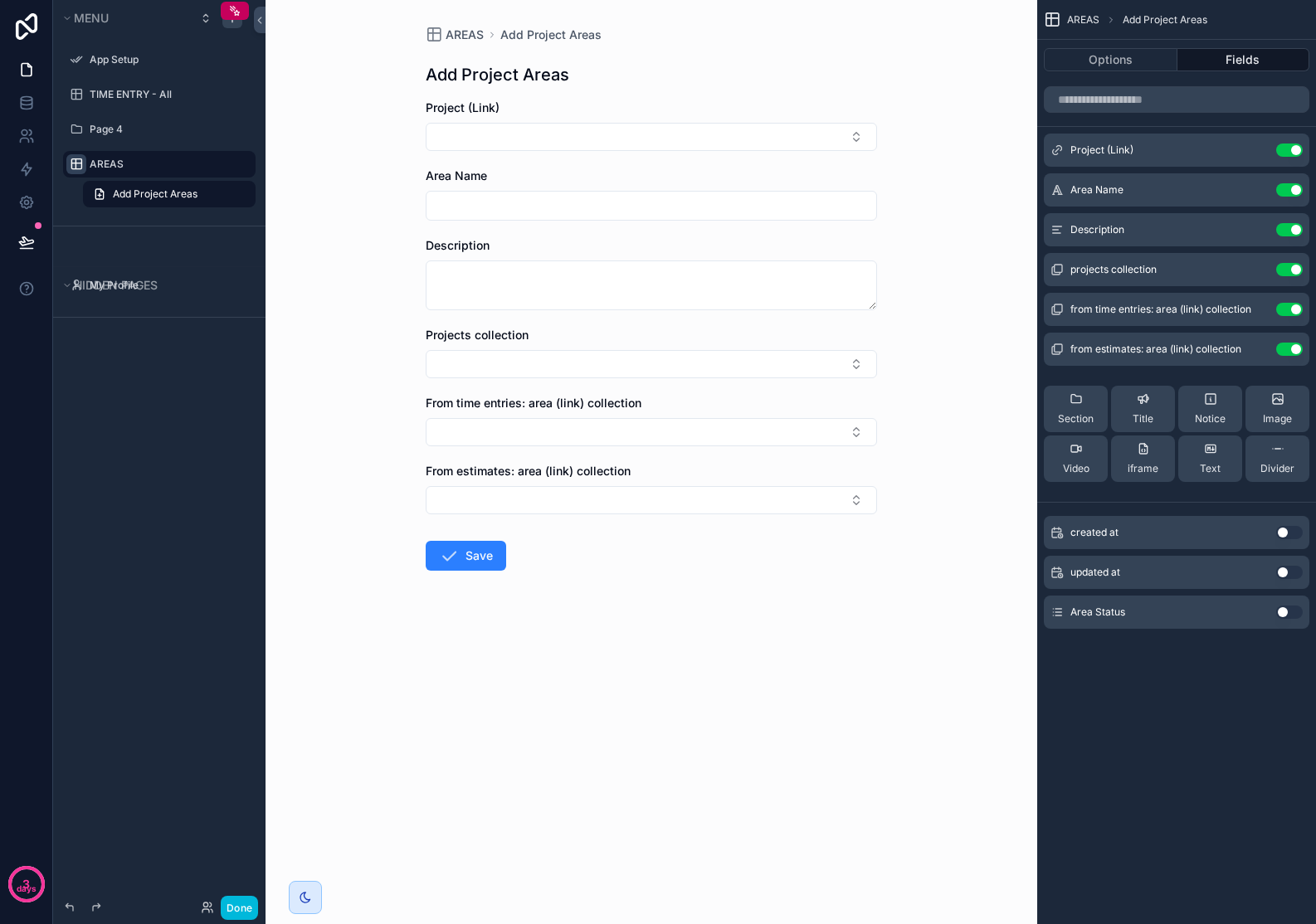
click at [1293, 274] on button "Use setting" at bounding box center [1289, 270] width 27 height 14
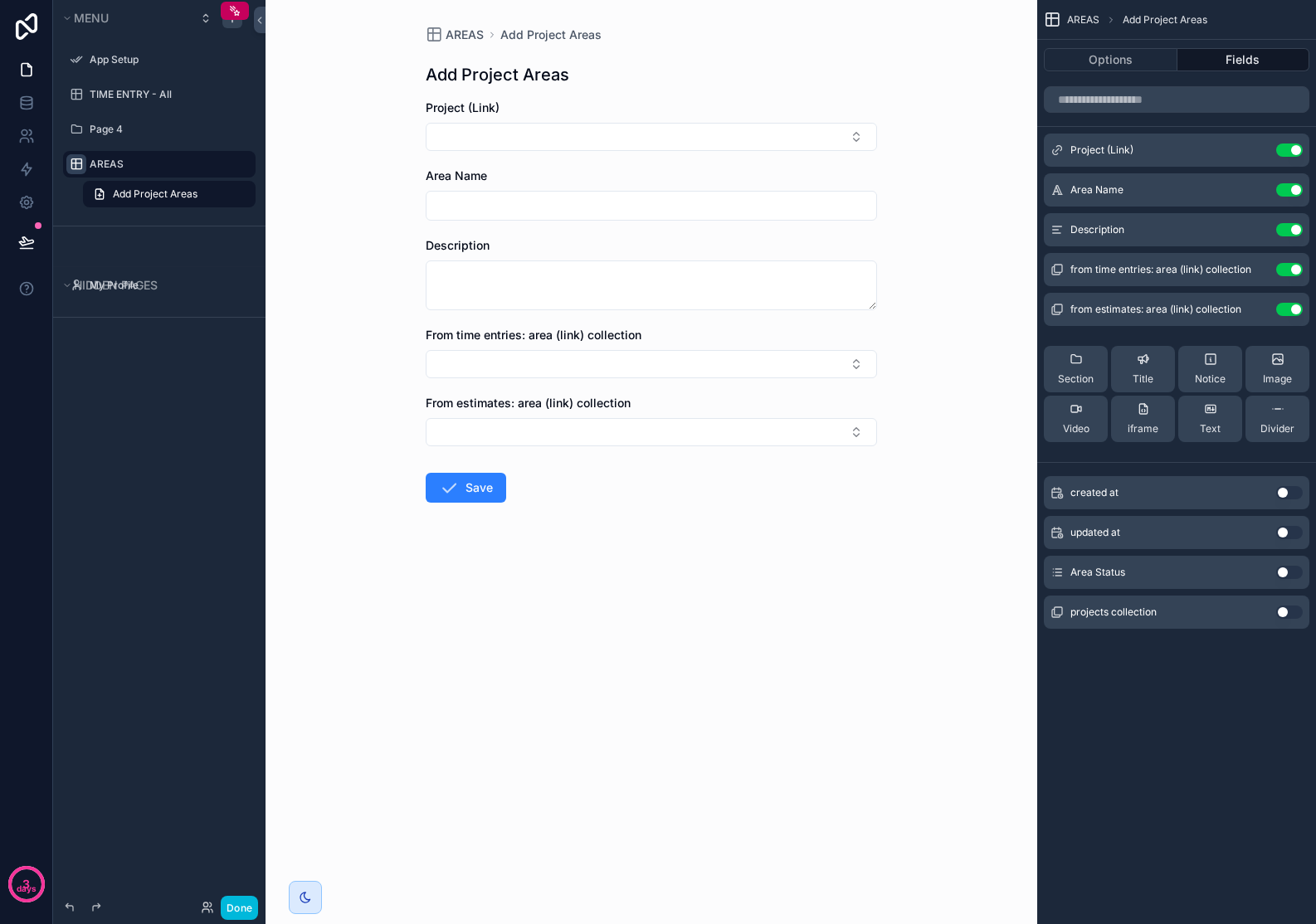
click at [1293, 274] on button "Use setting" at bounding box center [1289, 270] width 27 height 14
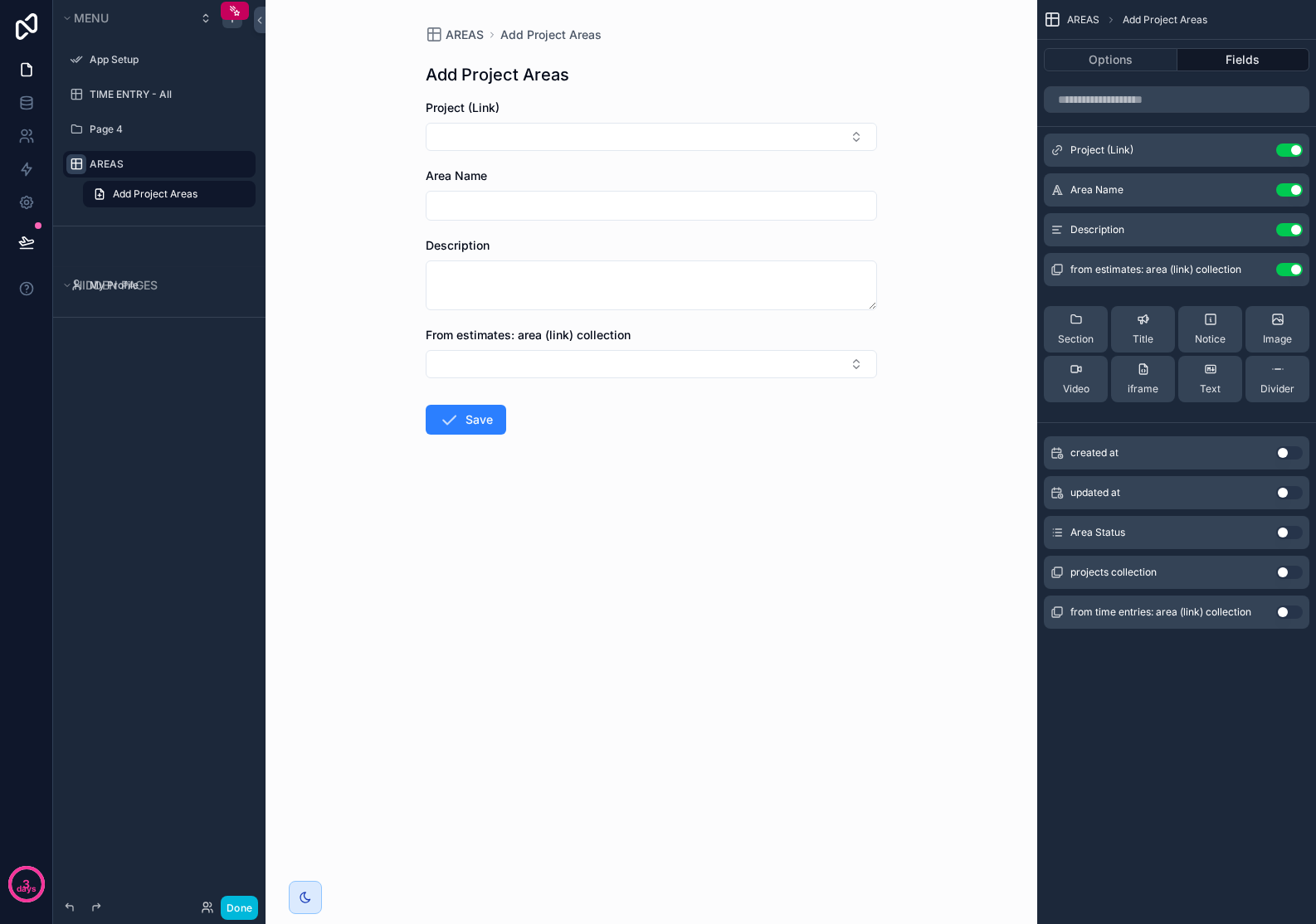
click at [1293, 274] on button "Use setting" at bounding box center [1289, 270] width 27 height 14
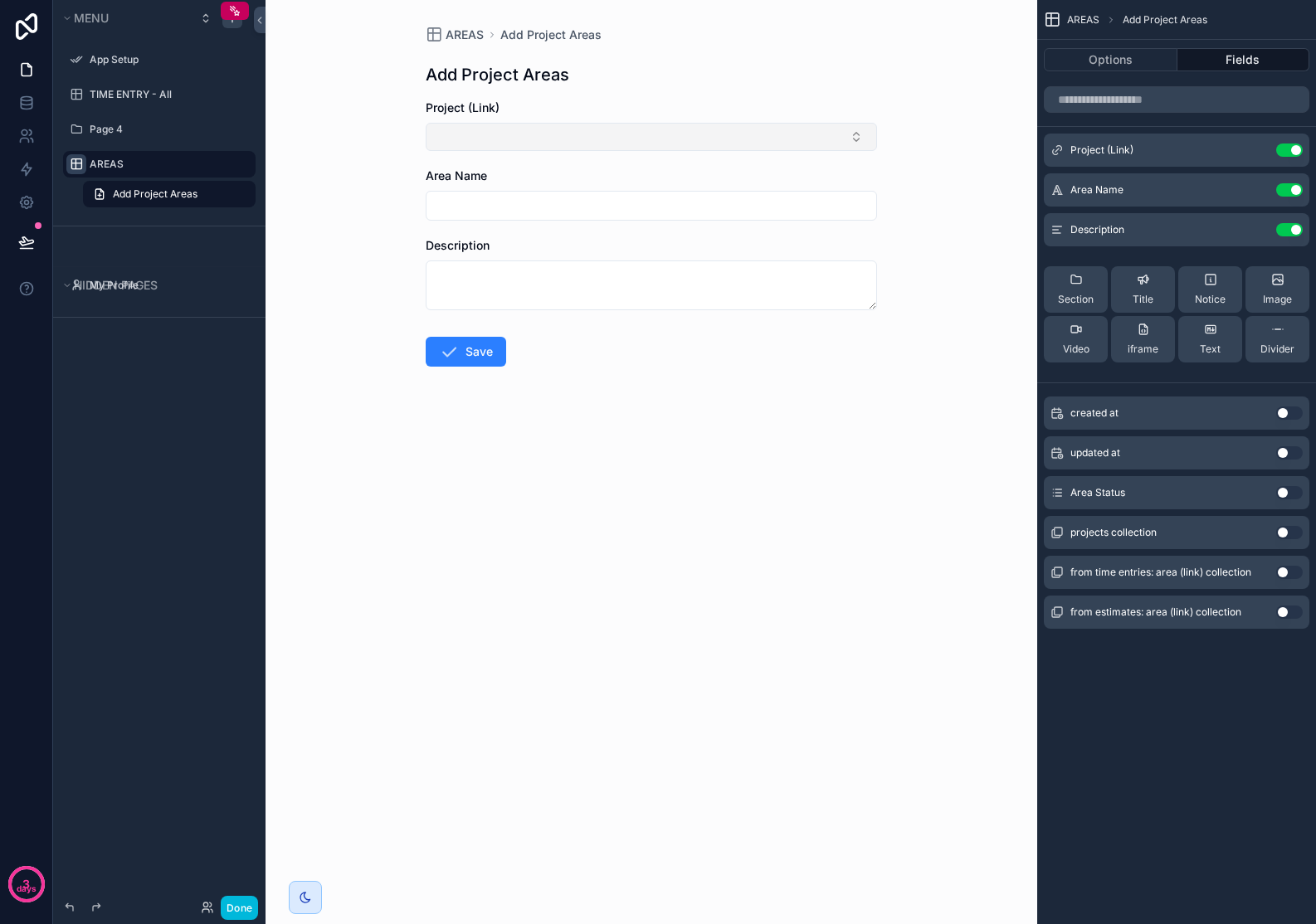
click at [853, 136] on button "Select Button" at bounding box center [652, 137] width 451 height 28
click at [930, 117] on div "AREAS Add Project Areas Add Project Areas Project (Link) Area Name Description …" at bounding box center [651, 462] width 771 height 924
click at [0, 0] on icon "scrollable content" at bounding box center [0, 0] width 0 height 0
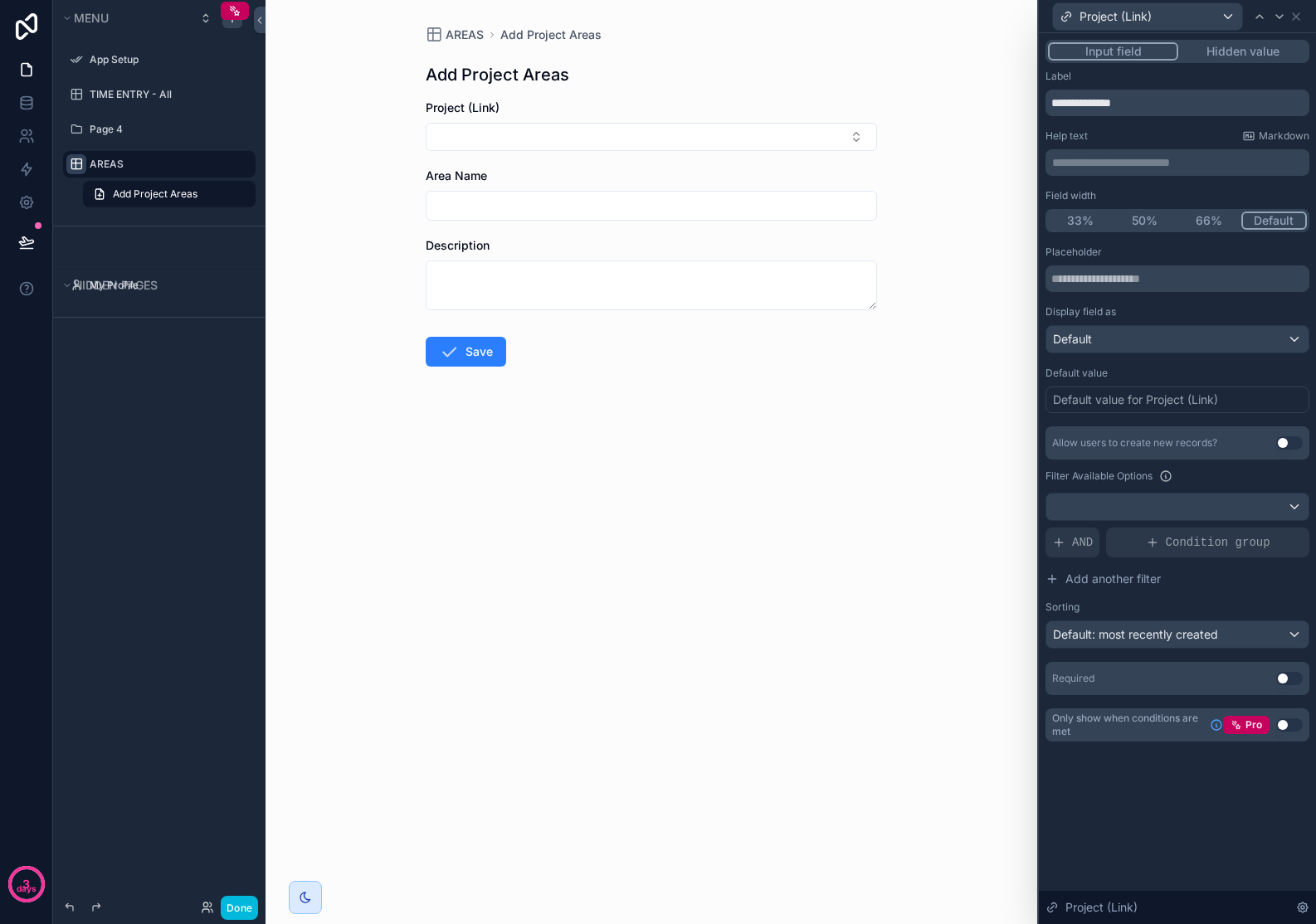
click at [1290, 680] on button "Use setting" at bounding box center [1289, 679] width 27 height 14
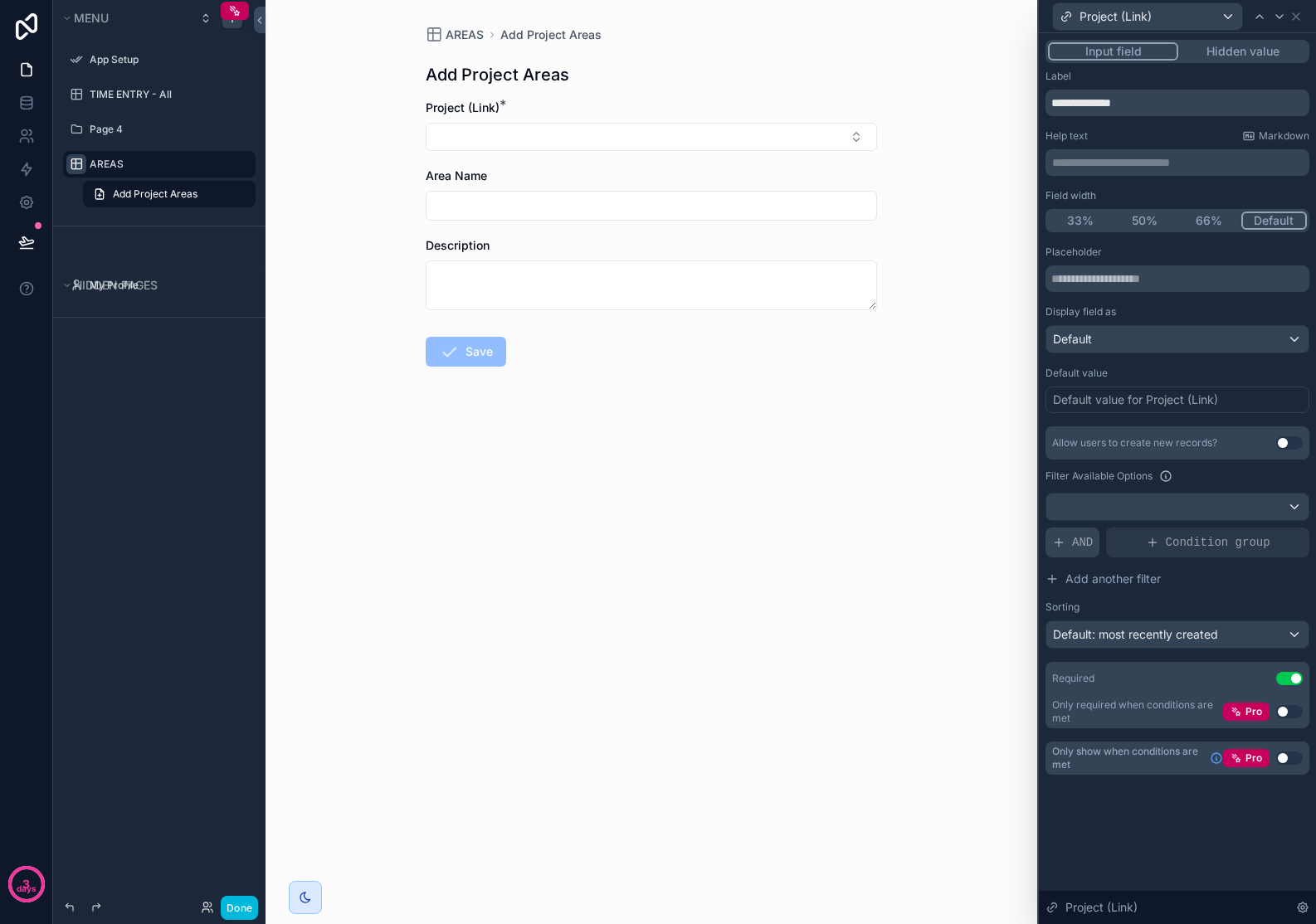
click at [1088, 535] on span "AND" at bounding box center [1083, 542] width 21 height 16
click at [1096, 540] on span "Add a filter" at bounding box center [1094, 542] width 84 height 16
click at [0, 0] on icon at bounding box center [0, 0] width 0 height 0
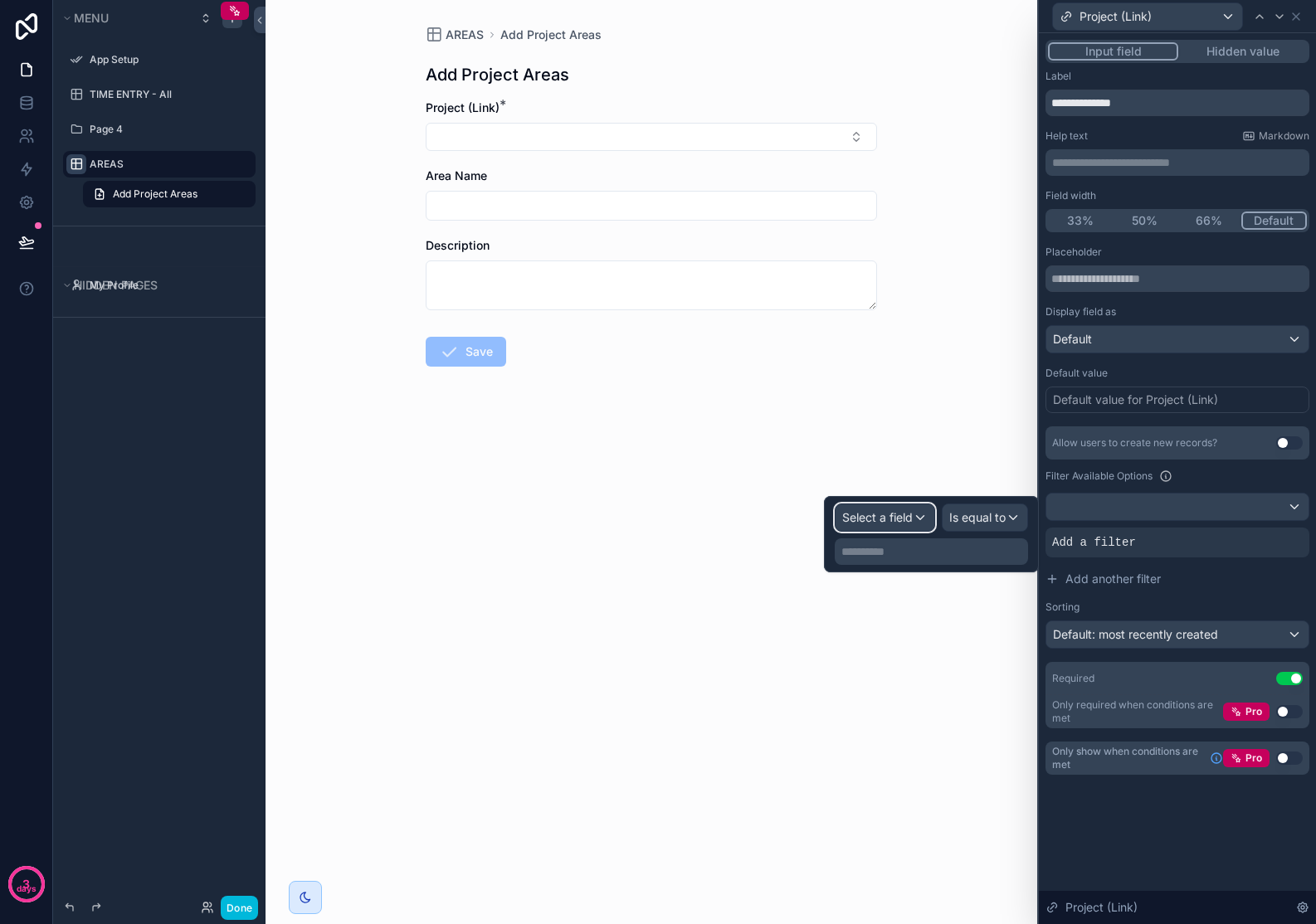
click at [916, 521] on div "Select a field" at bounding box center [884, 517] width 98 height 26
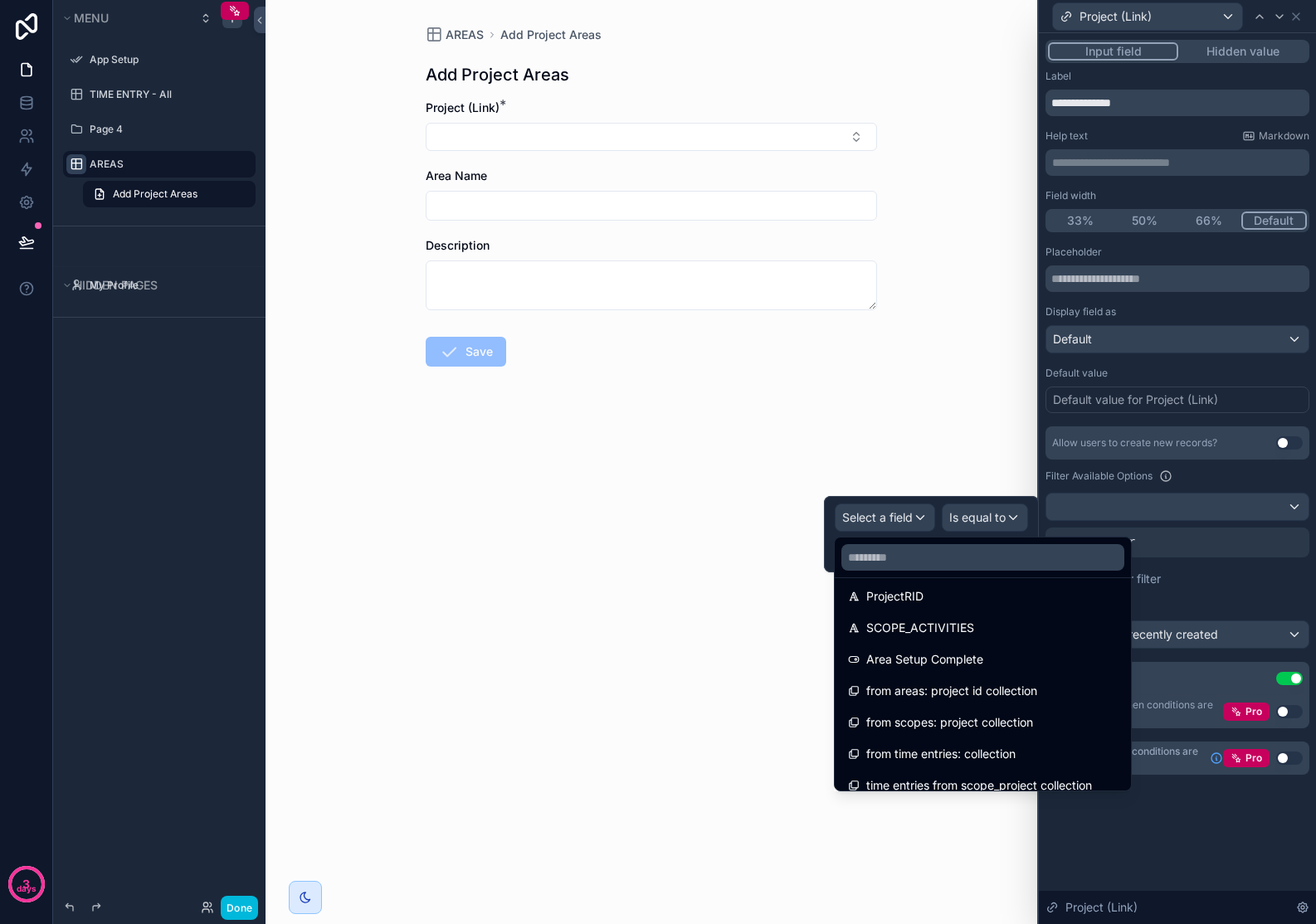
scroll to position [823, 0]
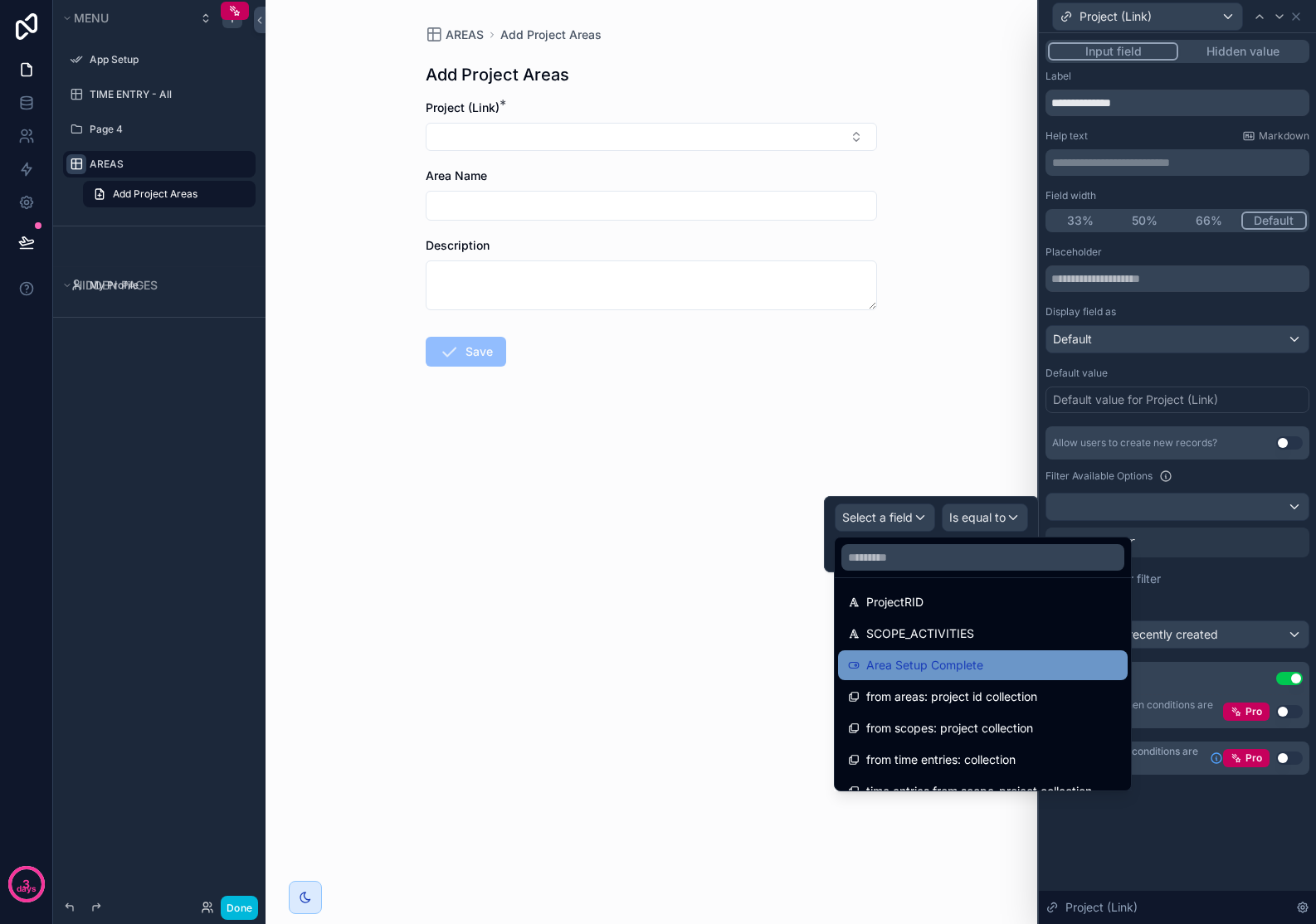
click at [1025, 668] on div "Area Setup Complete" at bounding box center [983, 664] width 269 height 20
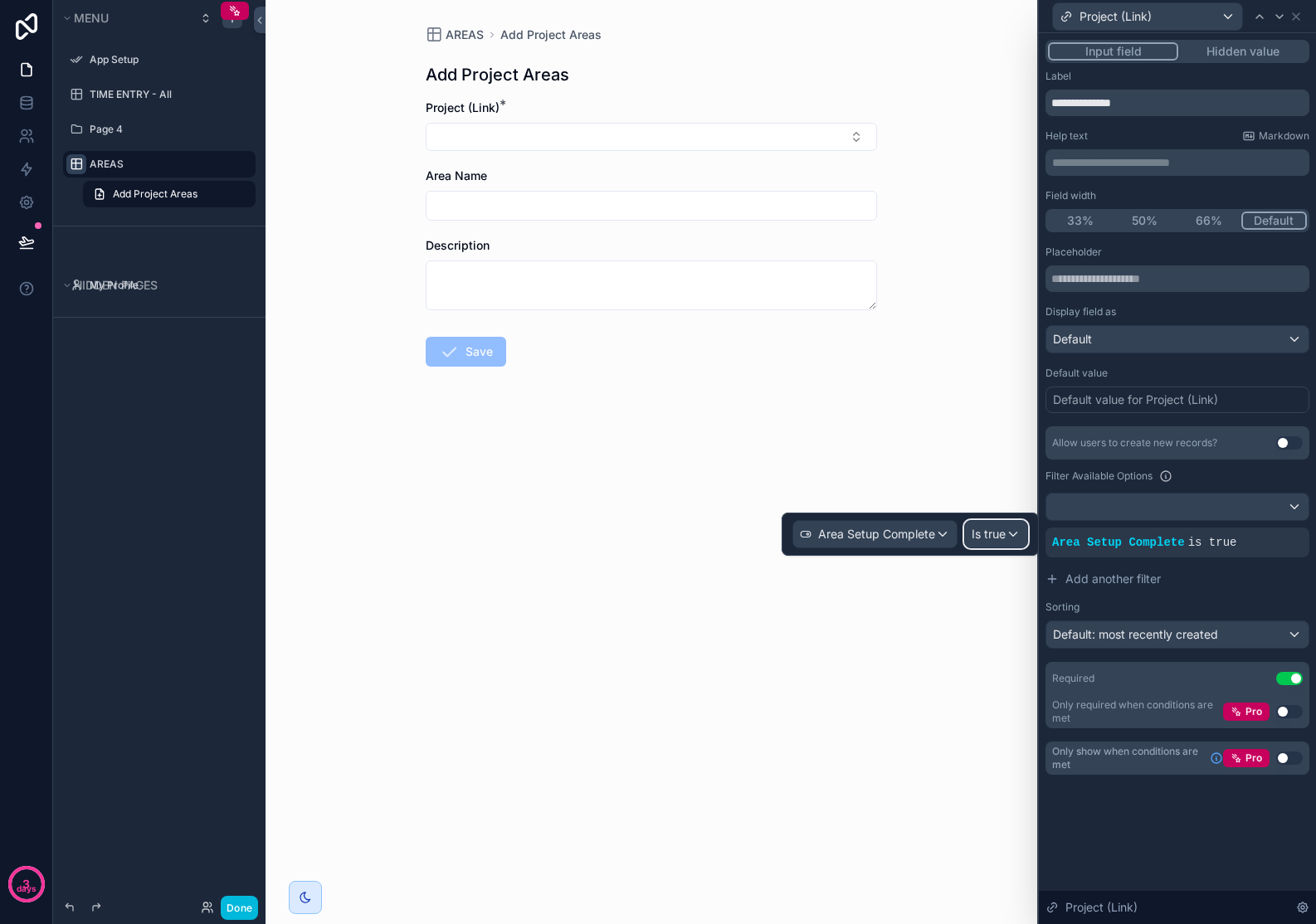
click at [995, 533] on span "Is true" at bounding box center [988, 533] width 34 height 16
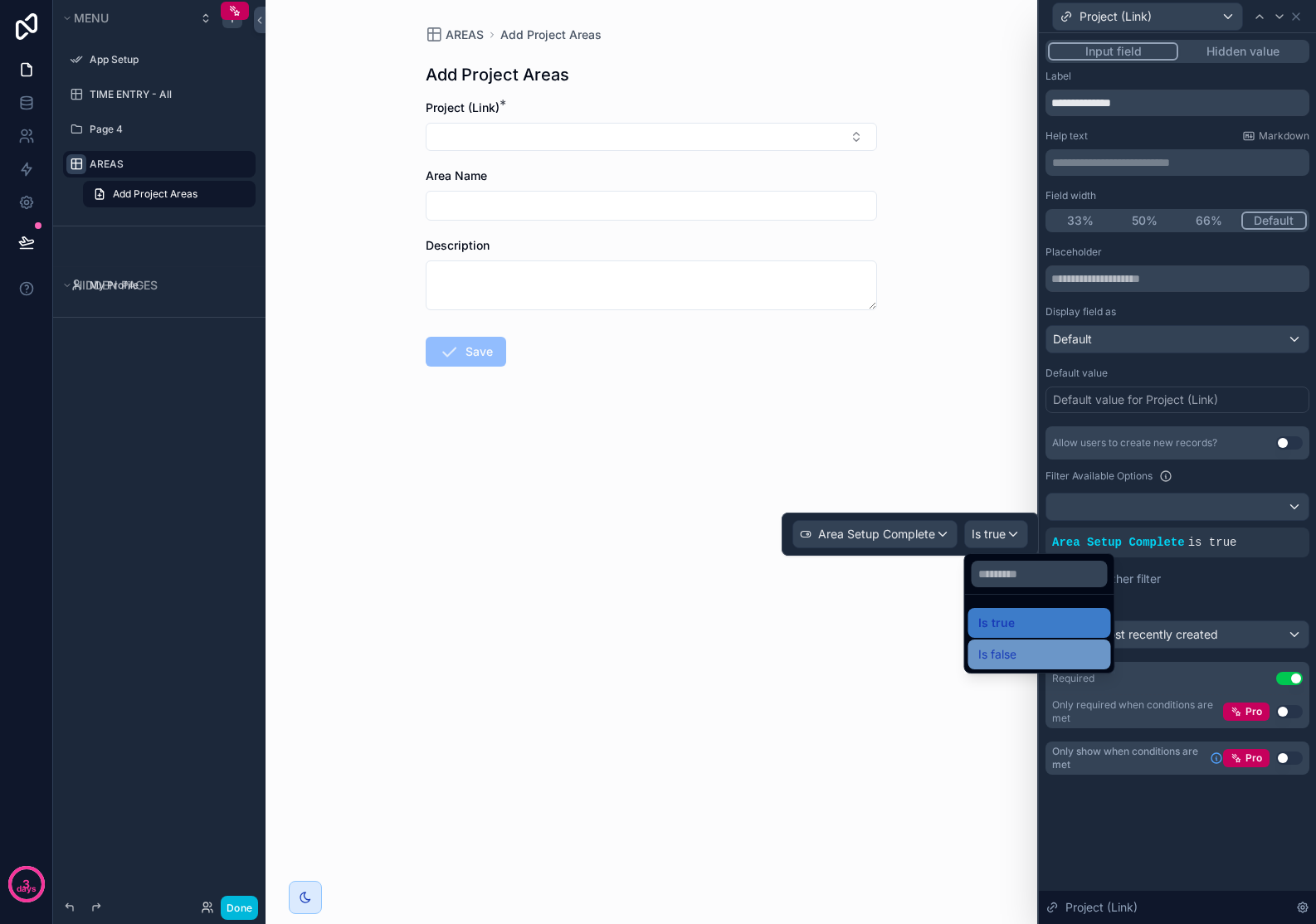
click at [1009, 651] on span "Is false" at bounding box center [997, 654] width 38 height 20
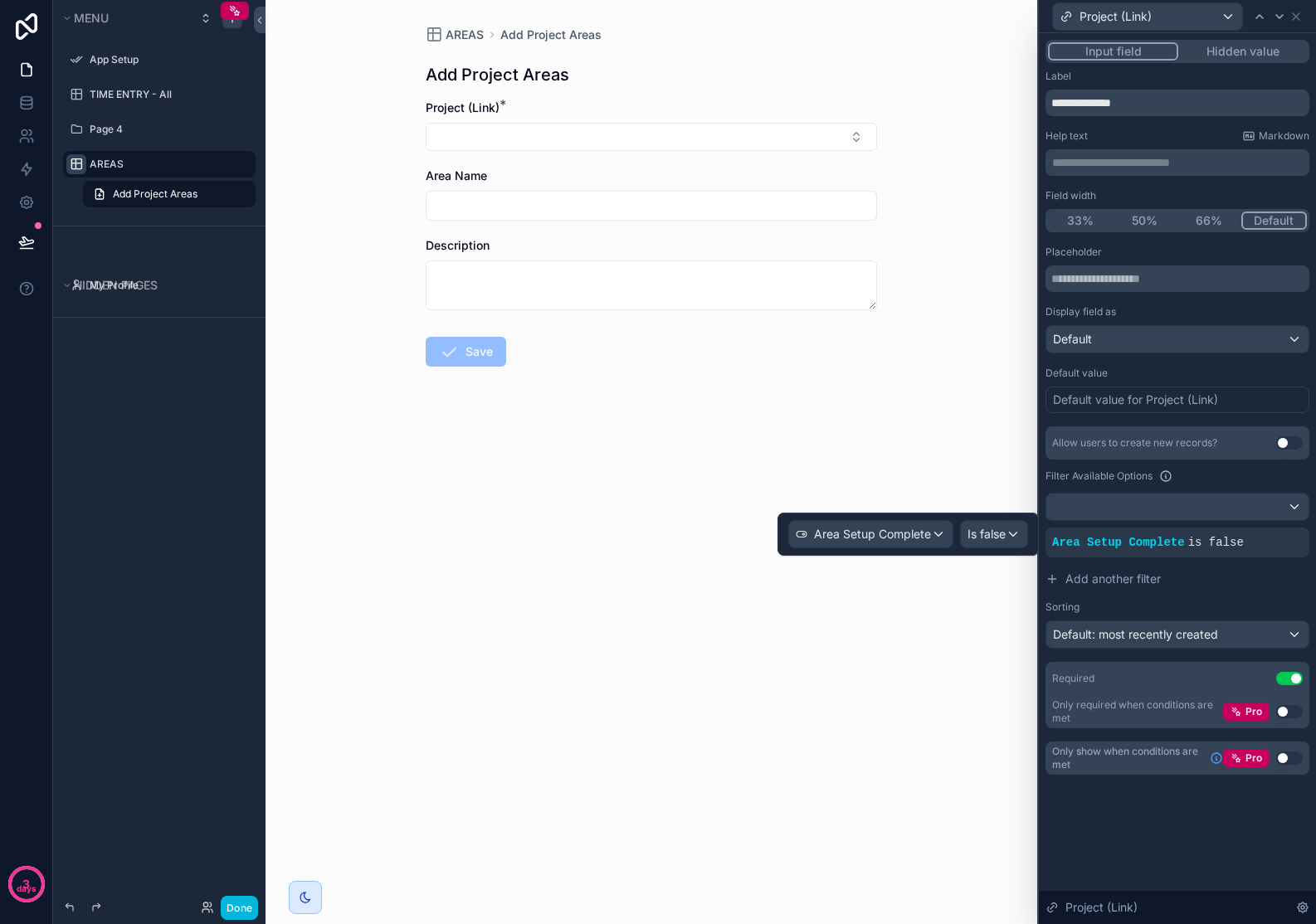
click at [920, 424] on div "AREAS Add Project Areas Add Project Areas Project (Link) * Area Name Descriptio…" at bounding box center [651, 462] width 771 height 924
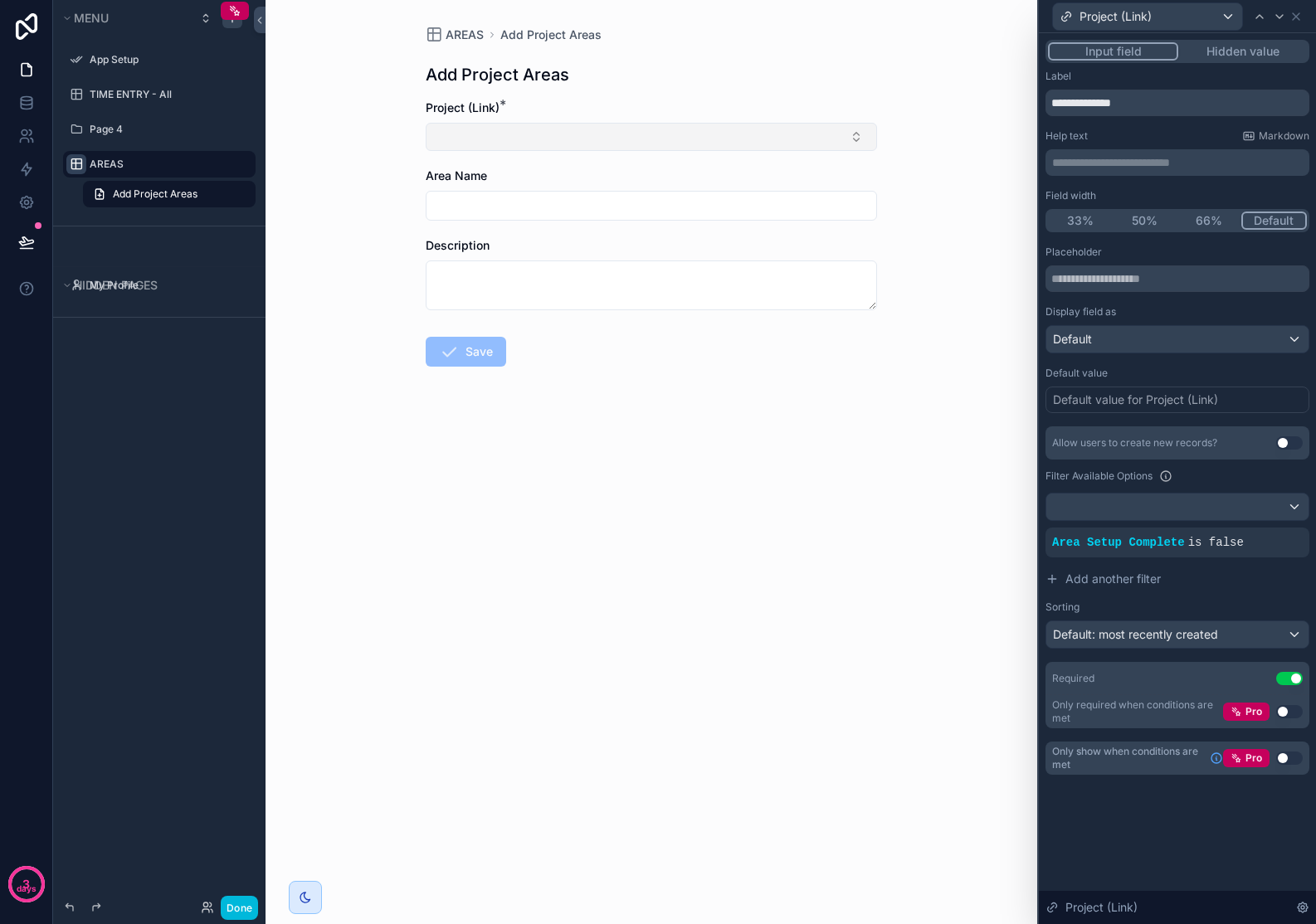
click at [864, 144] on button "Select Button" at bounding box center [652, 137] width 451 height 28
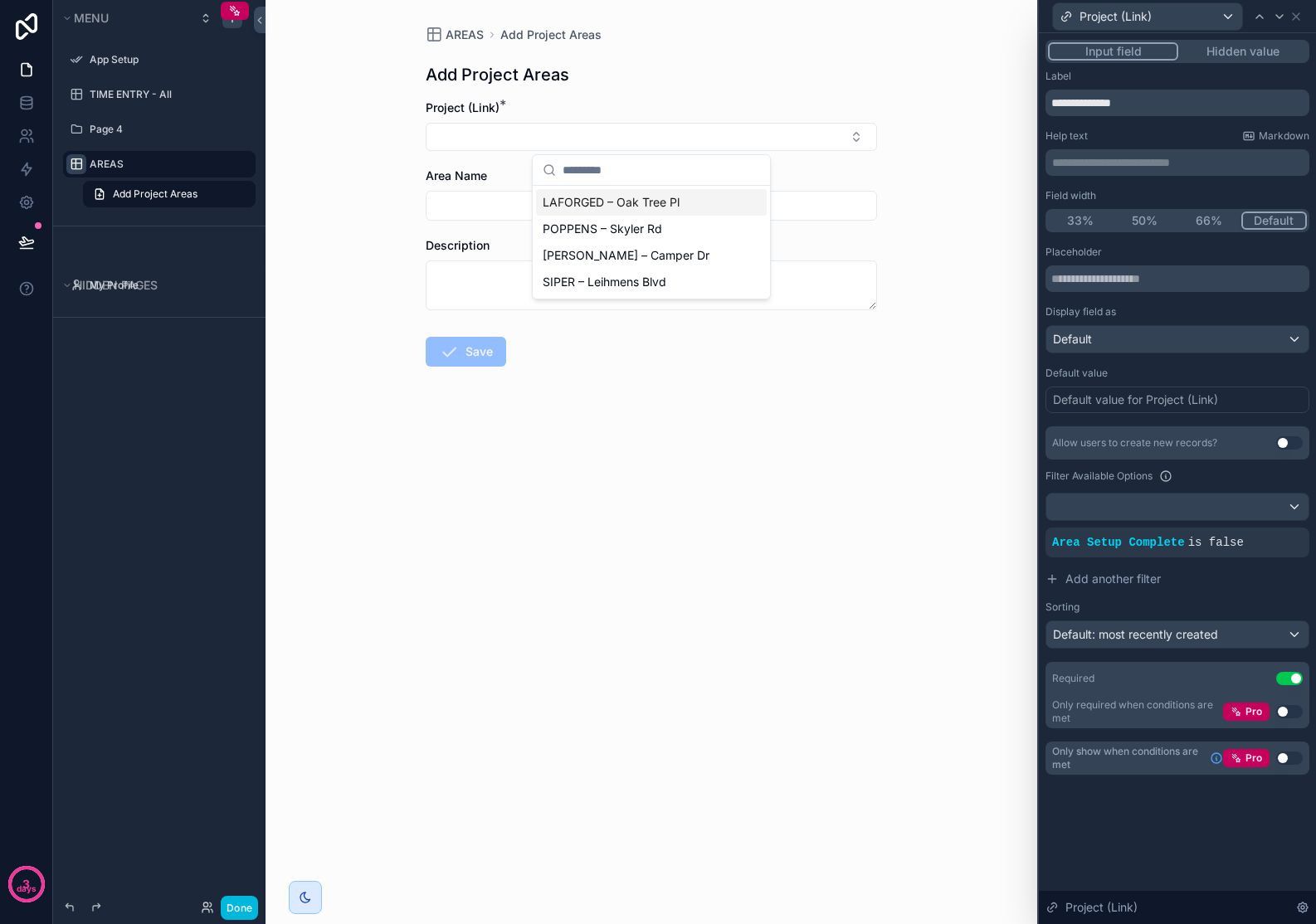
click at [918, 170] on div "AREAS Add Project Areas Add Project Areas Project (Link) * Area Name Descriptio…" at bounding box center [651, 462] width 771 height 924
click at [583, 216] on input "scrollable content" at bounding box center [652, 205] width 450 height 23
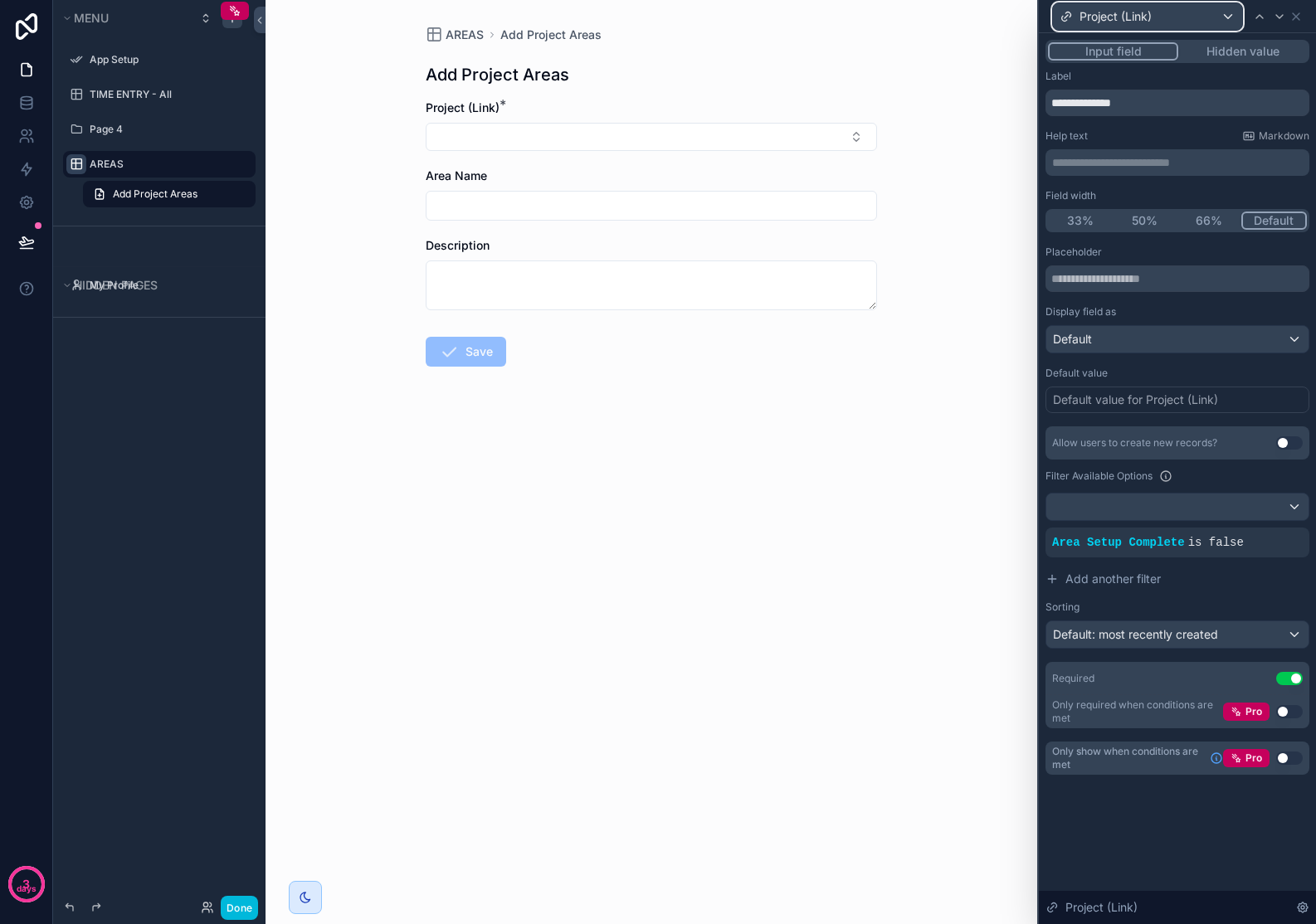
click at [1224, 15] on div "Project (Link)" at bounding box center [1147, 16] width 189 height 26
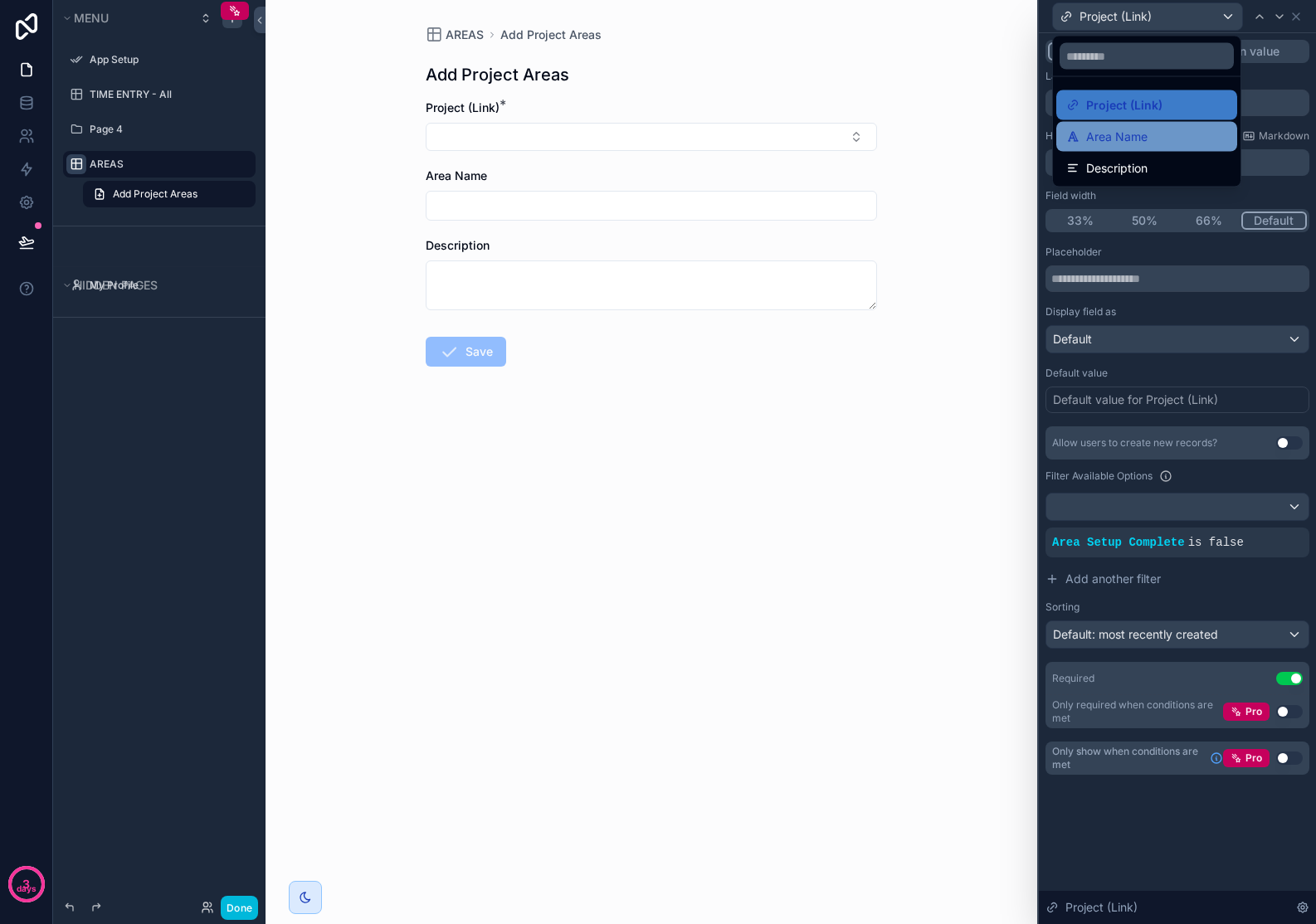
click at [1159, 127] on div "Area Name" at bounding box center [1147, 136] width 161 height 20
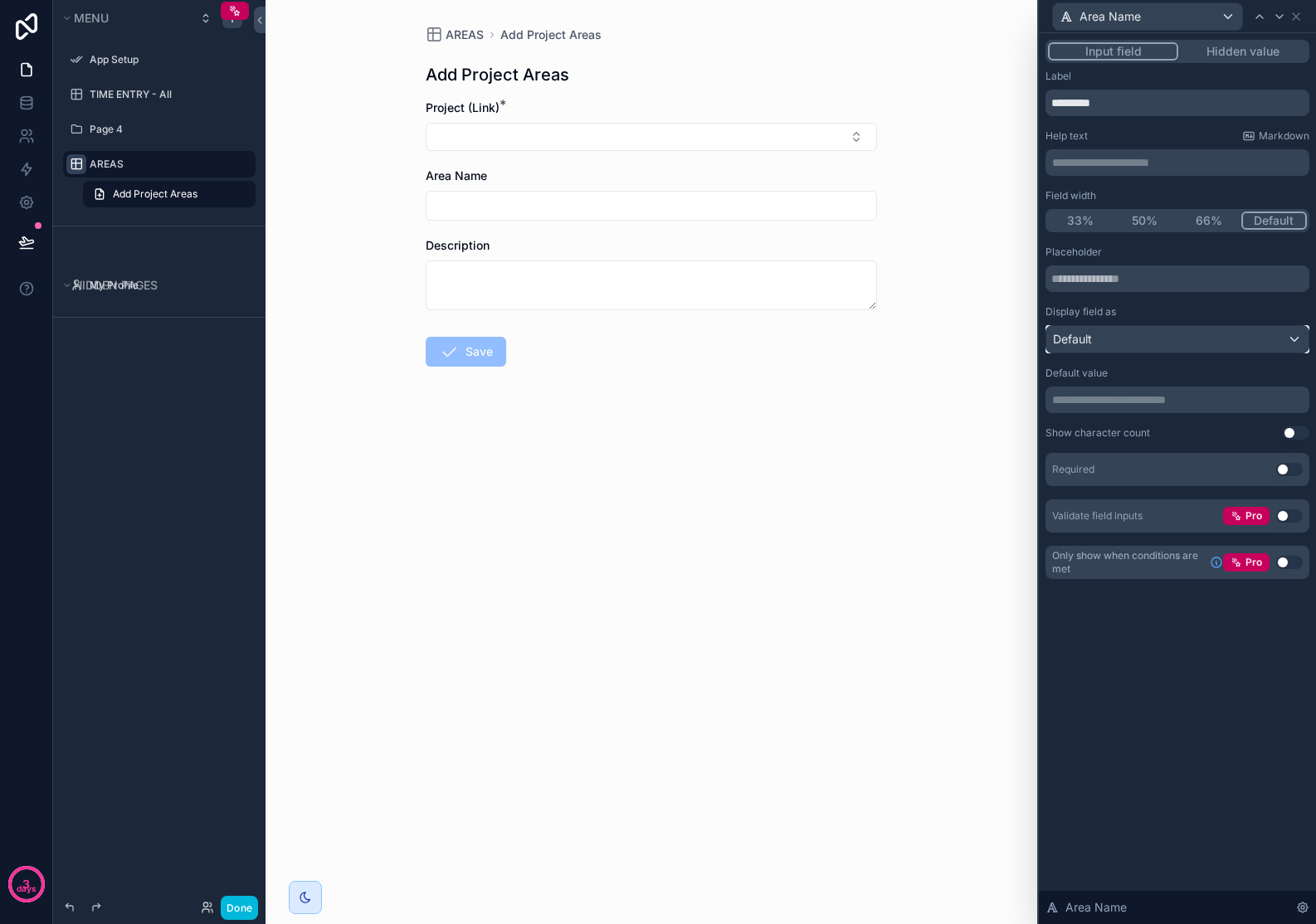
click at [1293, 336] on div "Default" at bounding box center [1177, 338] width 263 height 26
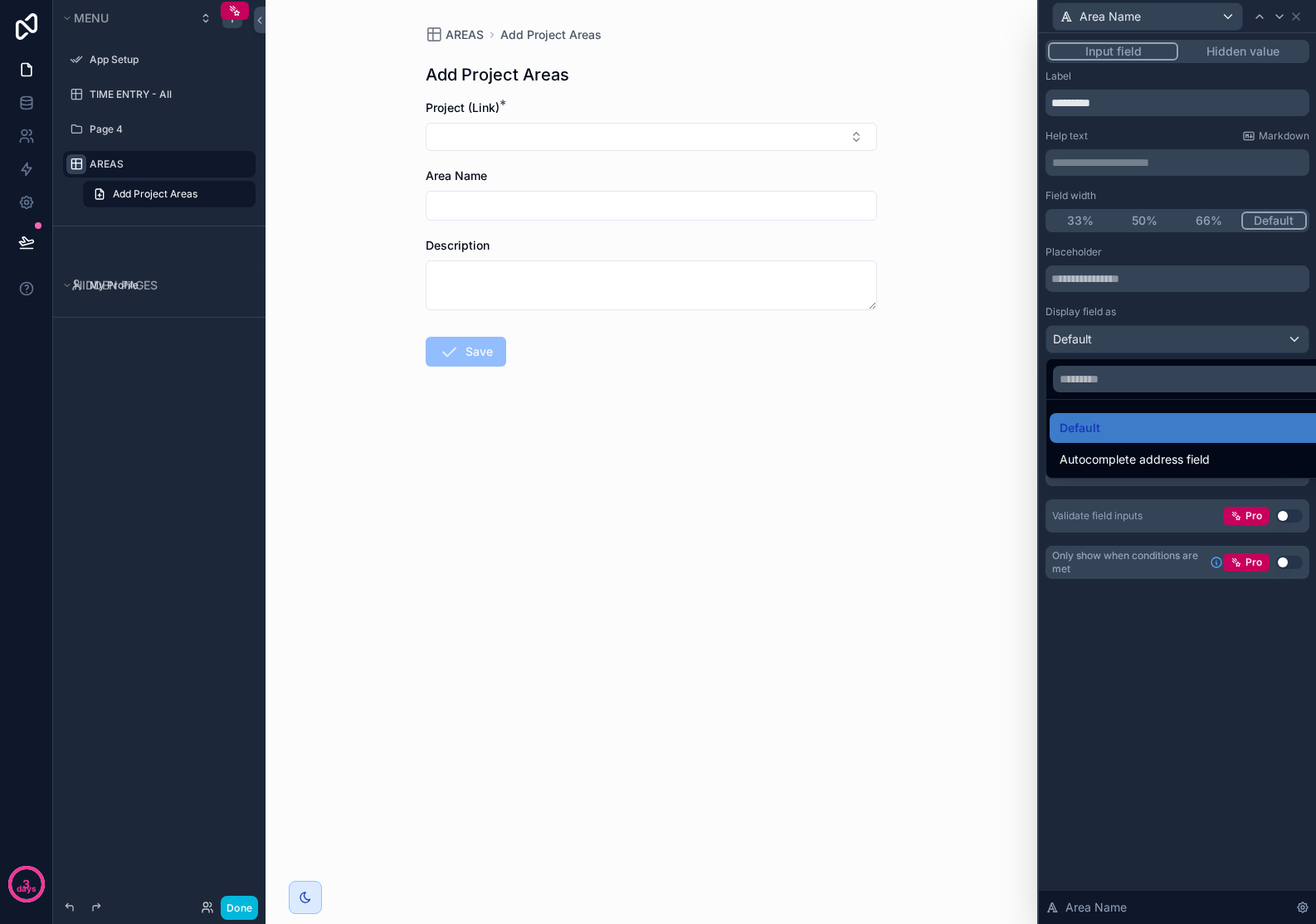
click at [1239, 682] on div at bounding box center [1177, 462] width 277 height 924
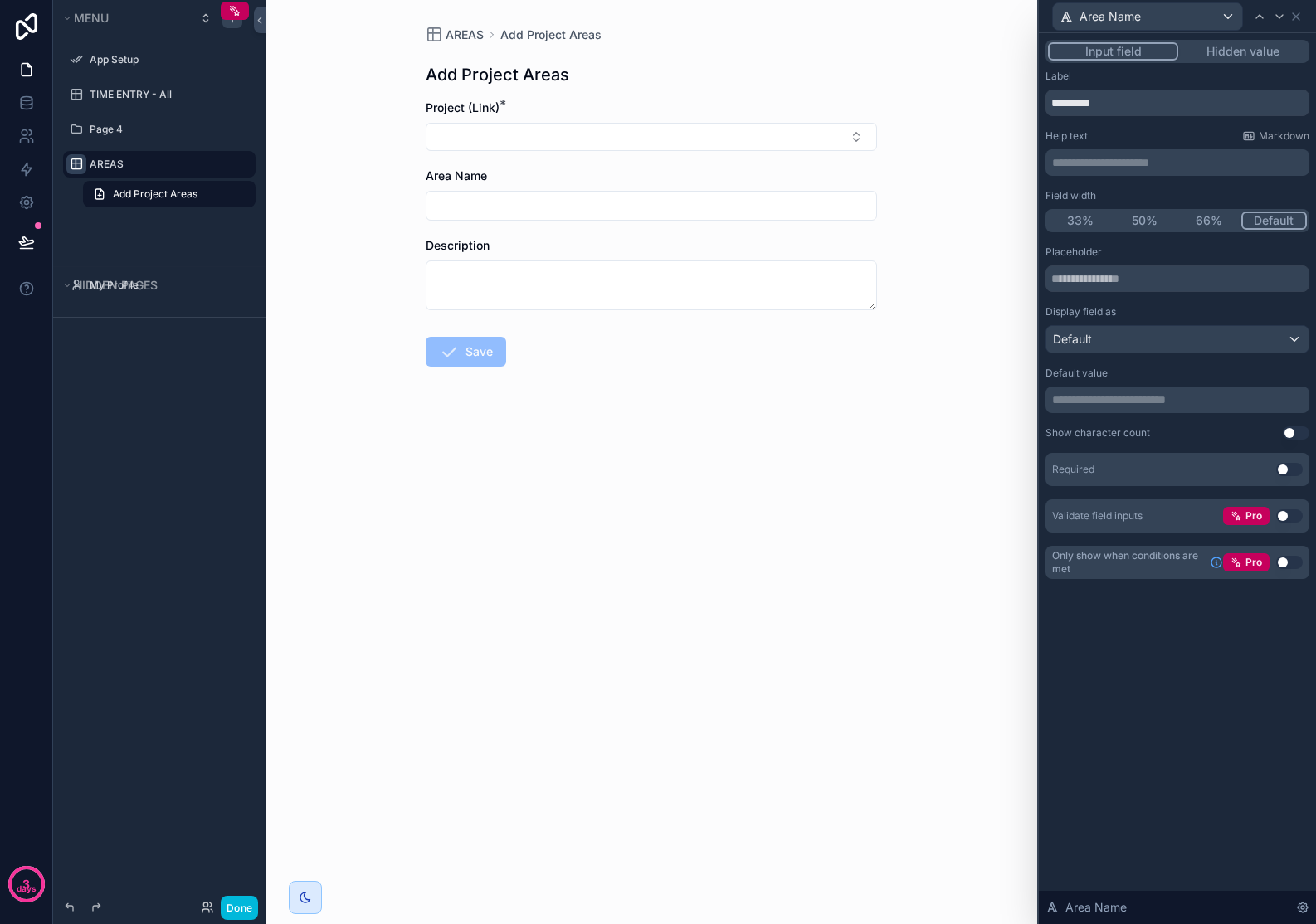
click at [1279, 469] on button "Use setting" at bounding box center [1289, 469] width 27 height 14
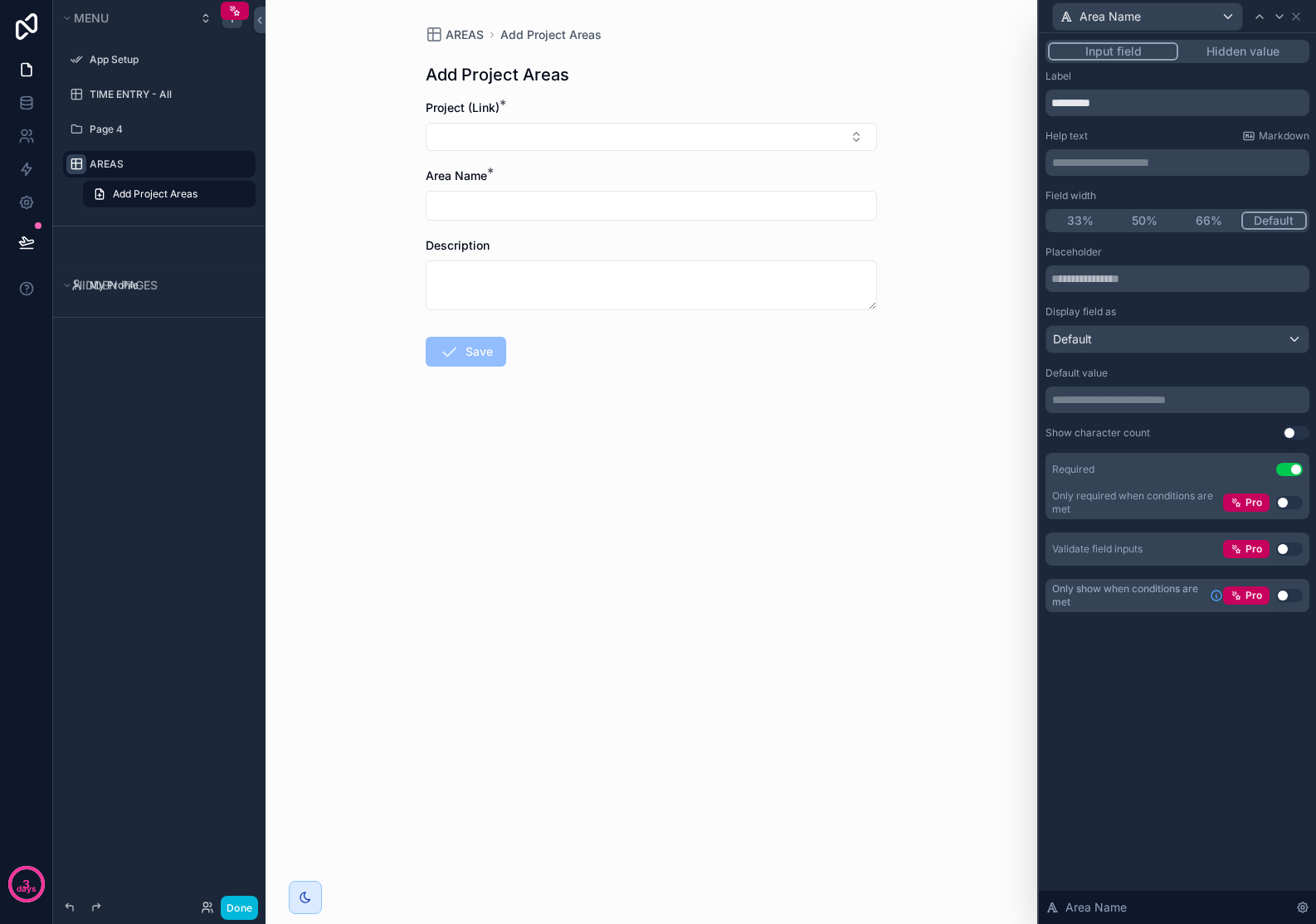
click at [181, 168] on label "AREAS" at bounding box center [168, 164] width 156 height 14
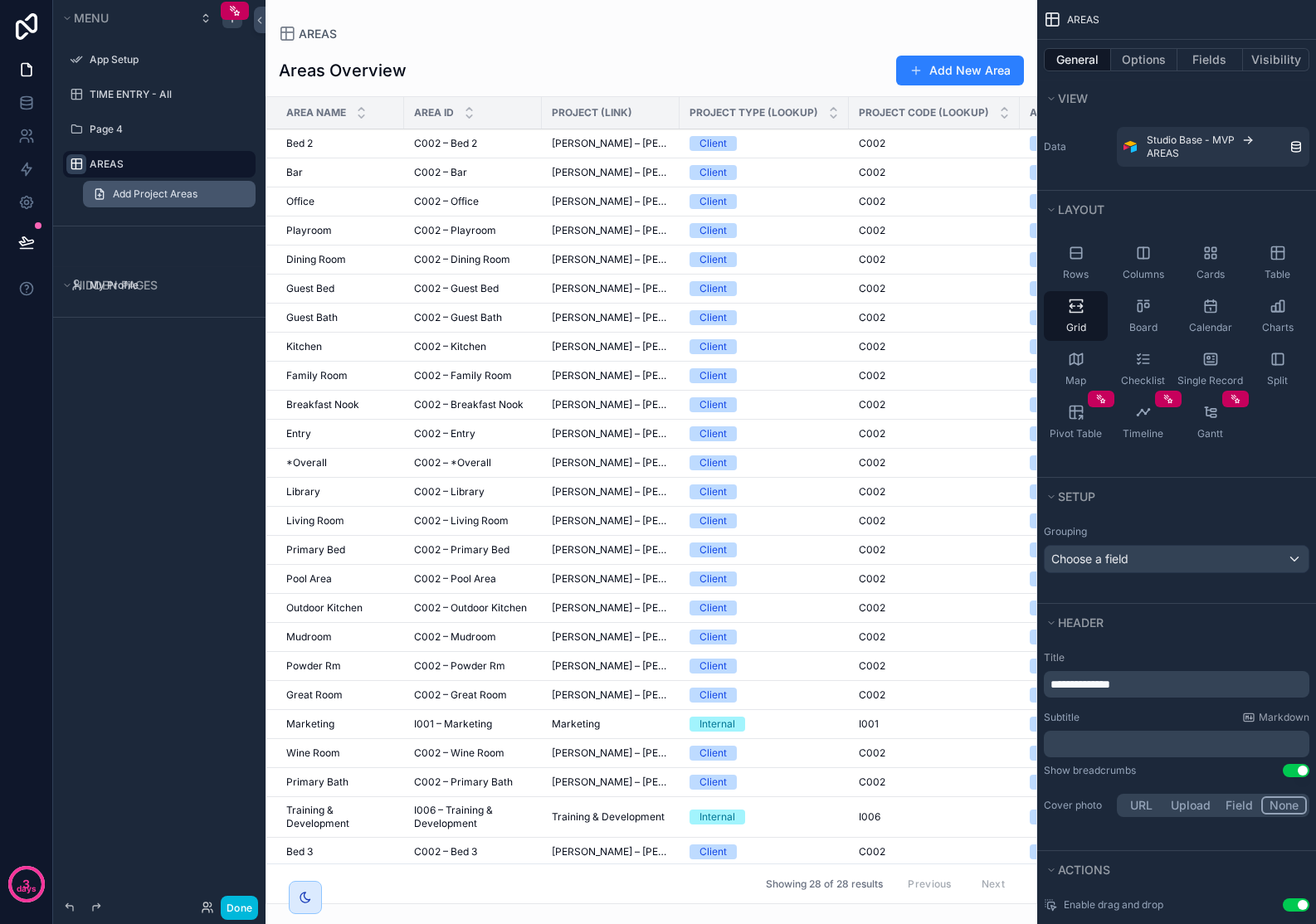
click at [198, 196] on link "Add Project Areas" at bounding box center [169, 194] width 173 height 26
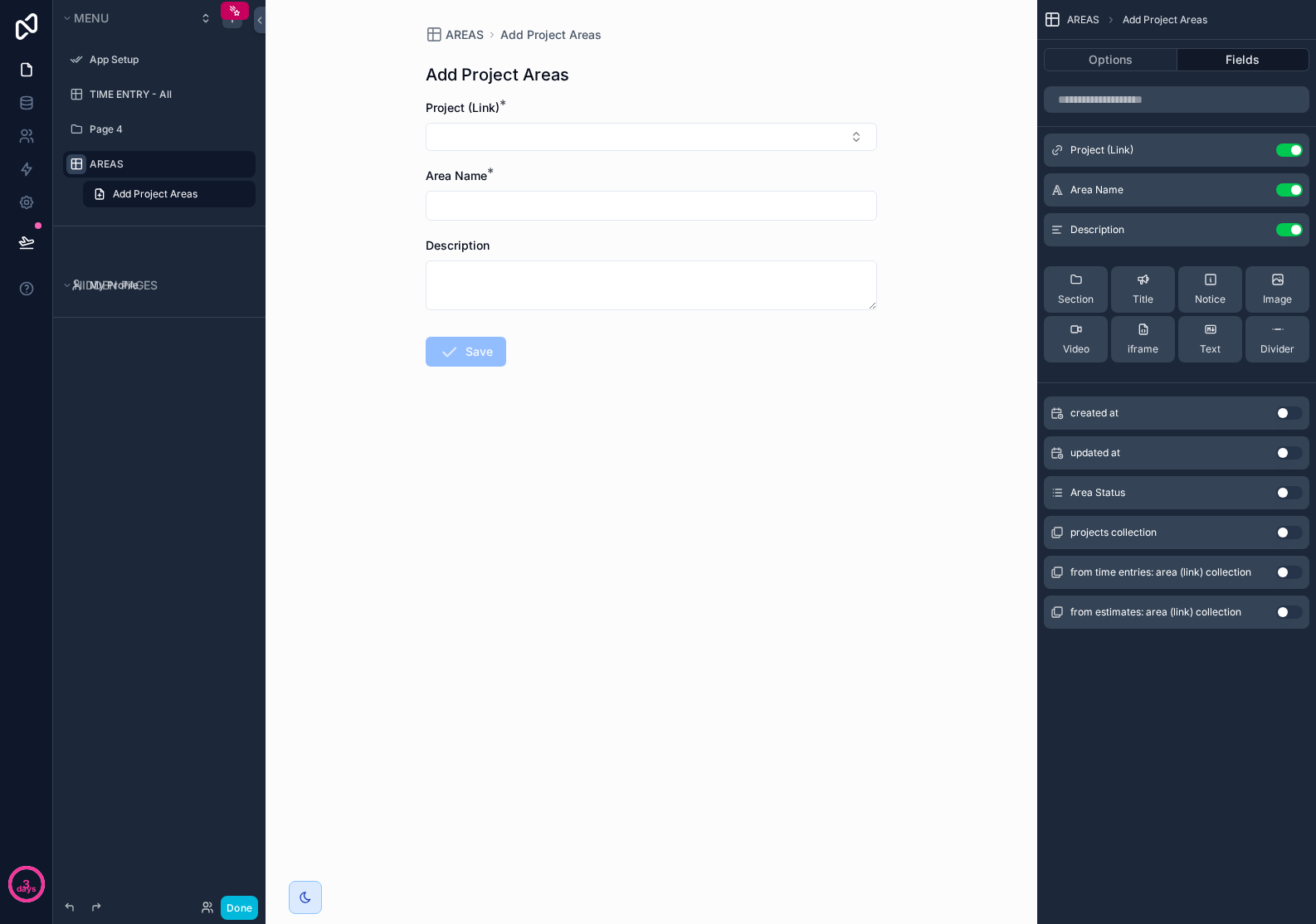
click at [162, 172] on div "AREAS" at bounding box center [171, 163] width 162 height 20
click at [147, 161] on label "AREAS" at bounding box center [168, 164] width 156 height 14
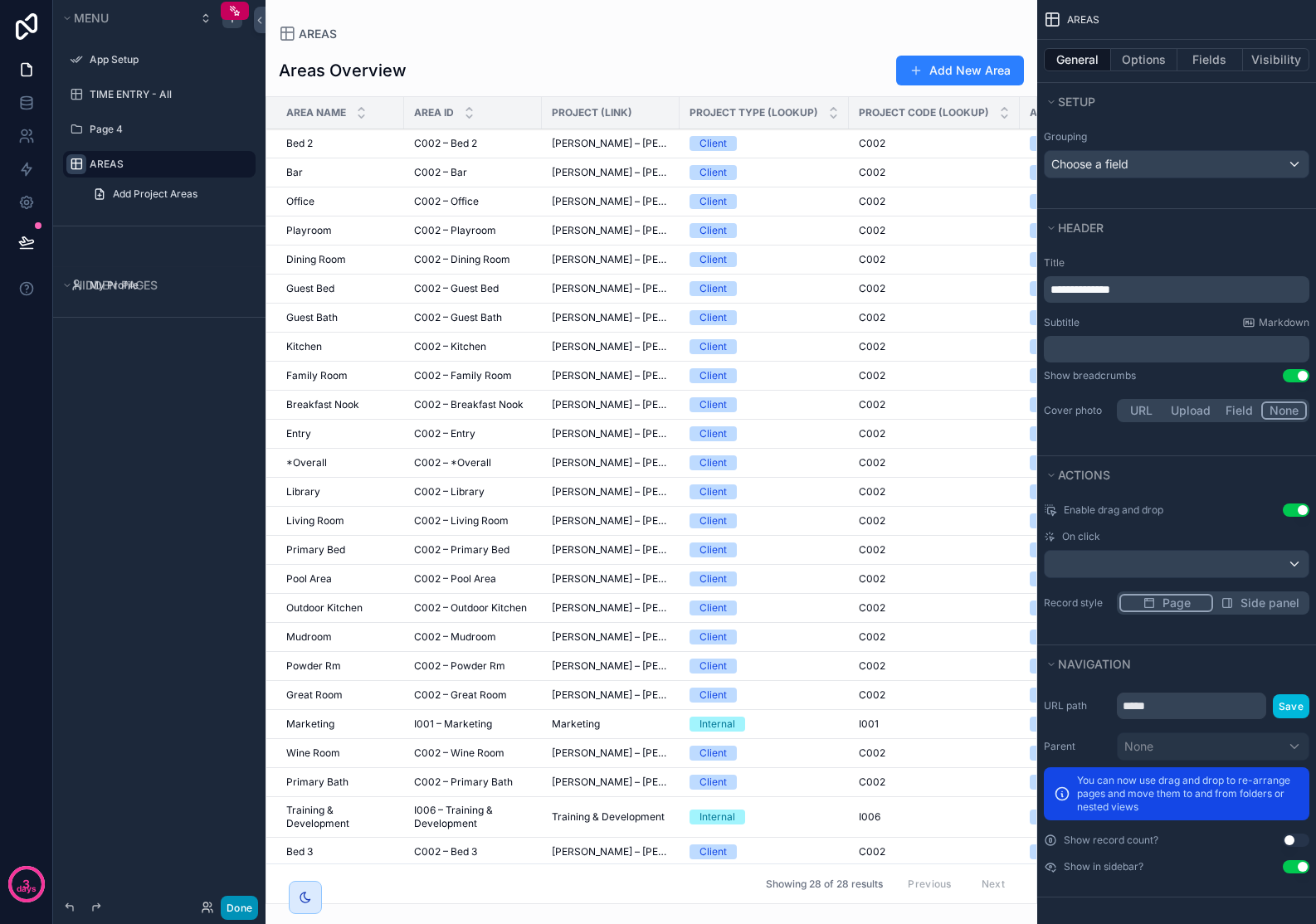
click at [236, 905] on button "Done" at bounding box center [239, 908] width 38 height 24
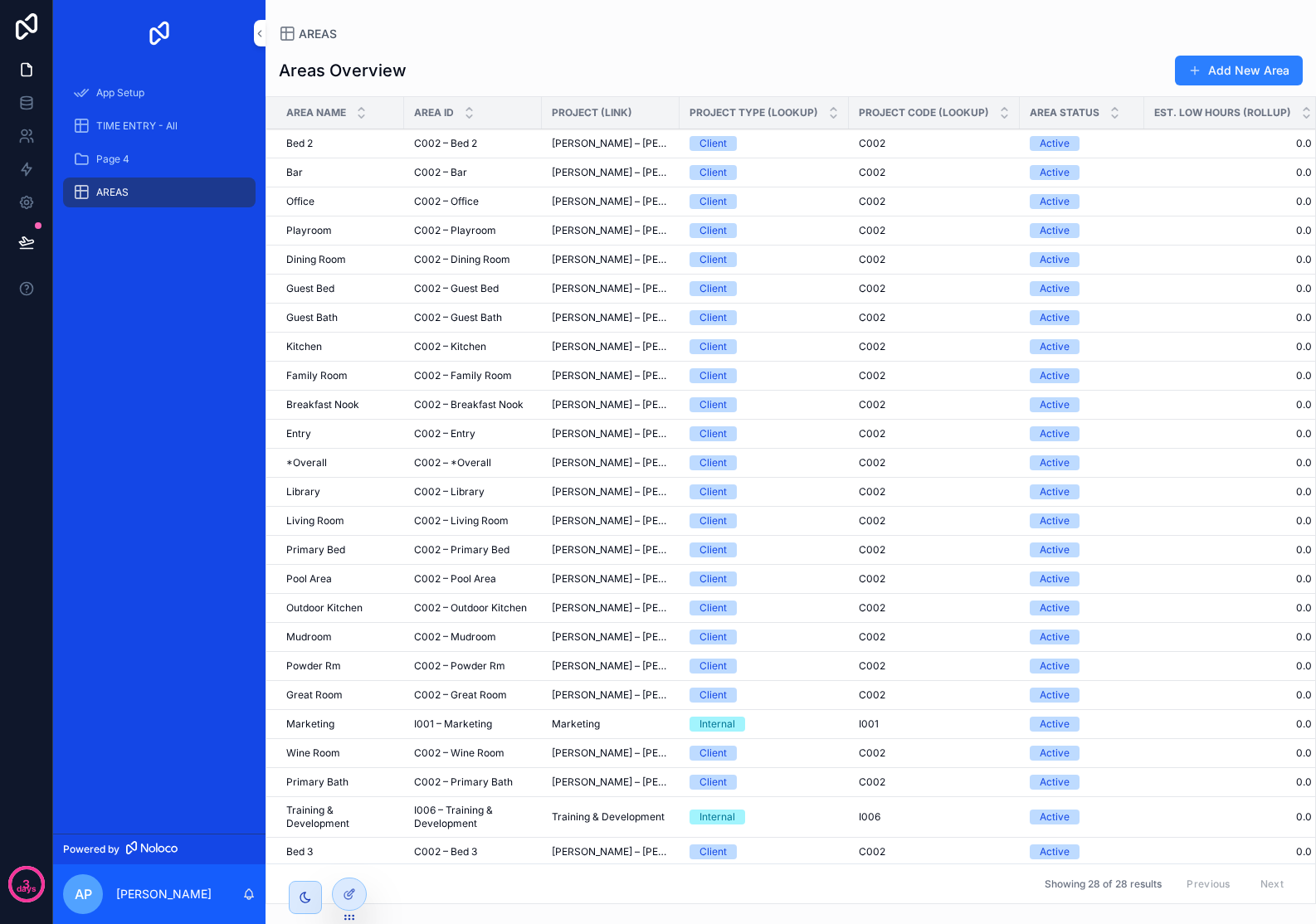
scroll to position [102, 0]
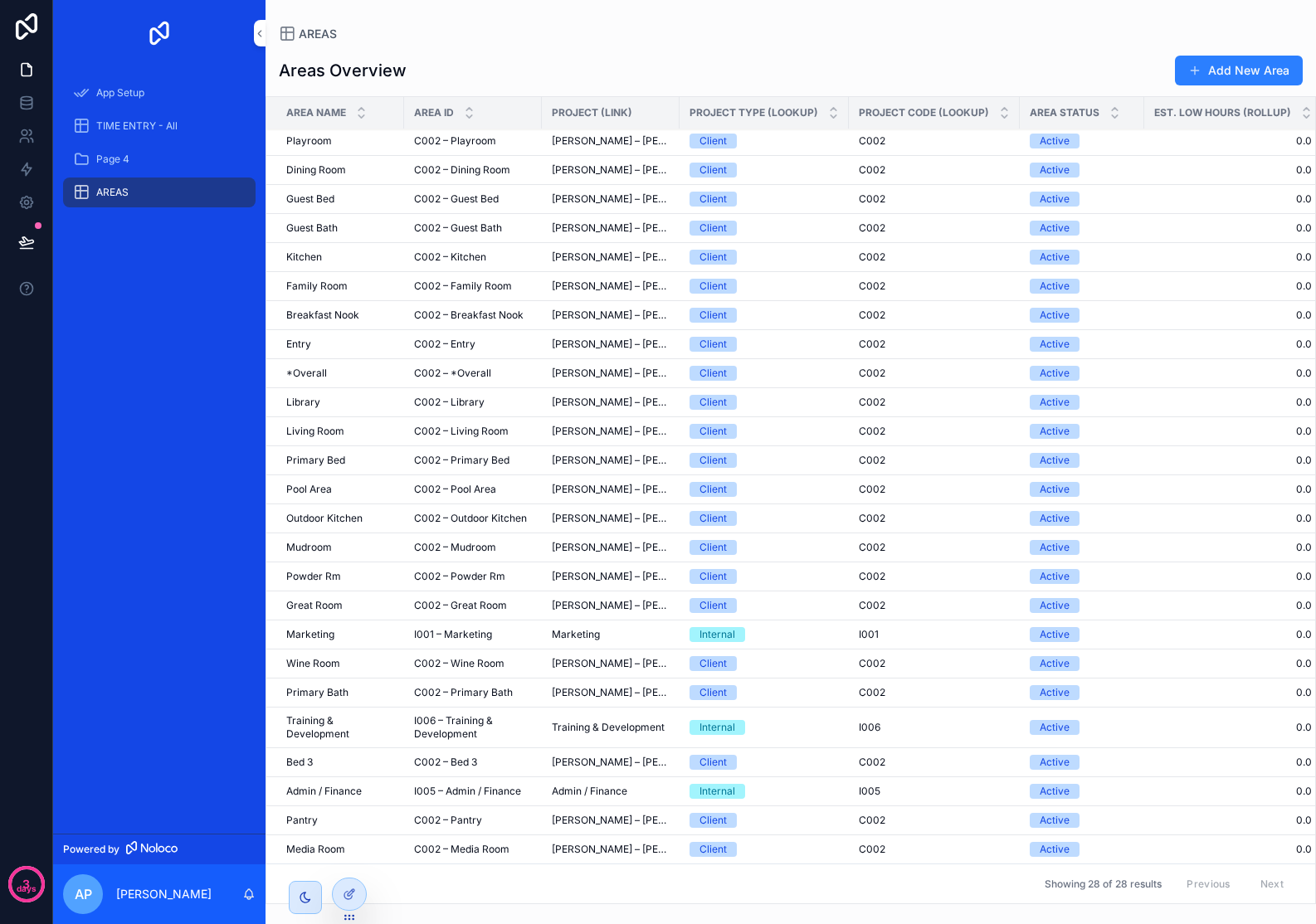
click at [321, 868] on div "Showing 28 of 28 results Previous Next" at bounding box center [790, 883] width 1048 height 40
click at [322, 868] on div "Showing 28 of 28 results Previous Next" at bounding box center [790, 883] width 1048 height 40
click at [345, 899] on icon at bounding box center [350, 894] width 14 height 14
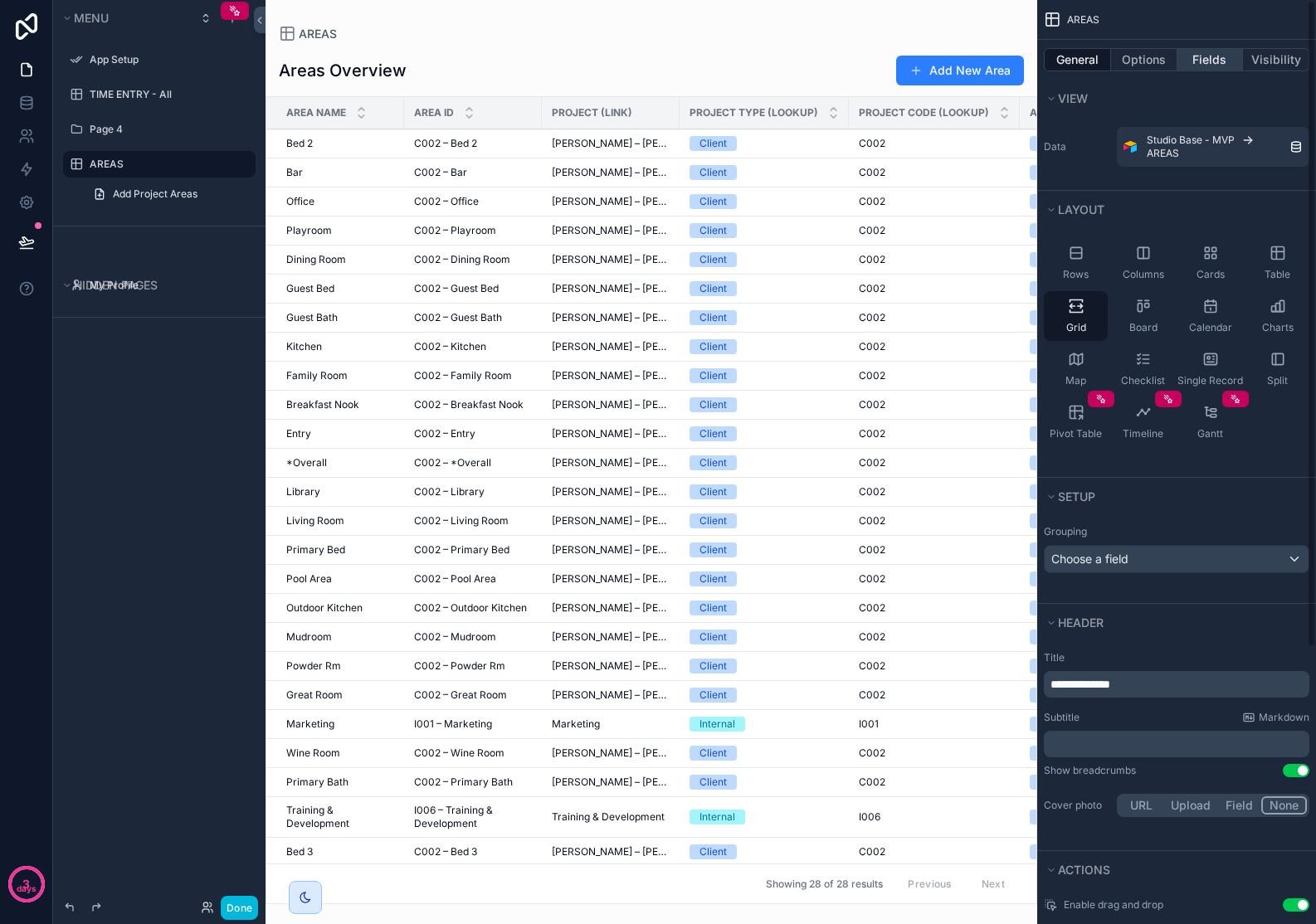
click at [1208, 52] on button "Fields" at bounding box center [1211, 59] width 67 height 23
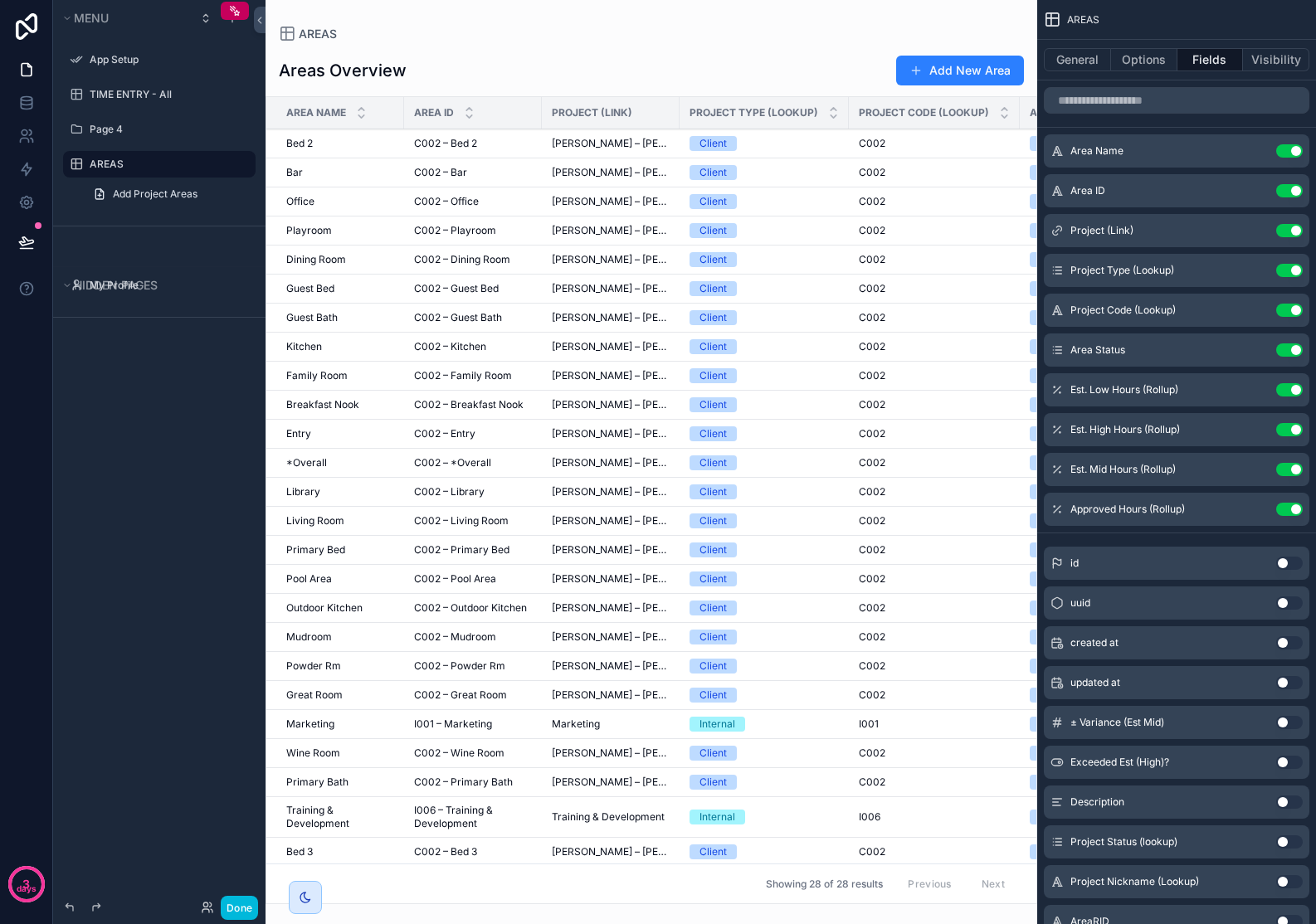
click at [0, 0] on icon "scrollable content" at bounding box center [0, 0] width 0 height 0
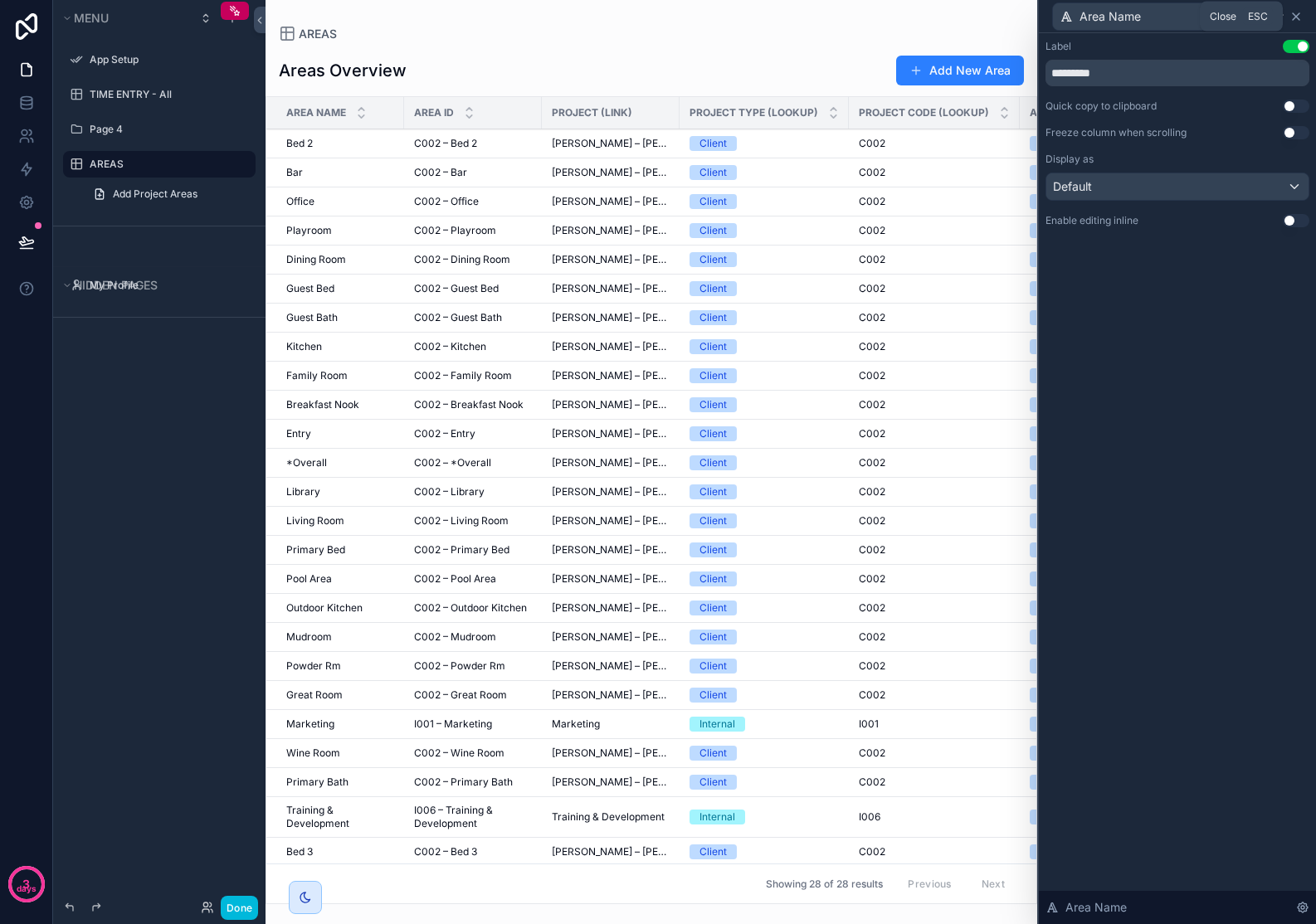
click at [1301, 19] on icon at bounding box center [1296, 17] width 14 height 14
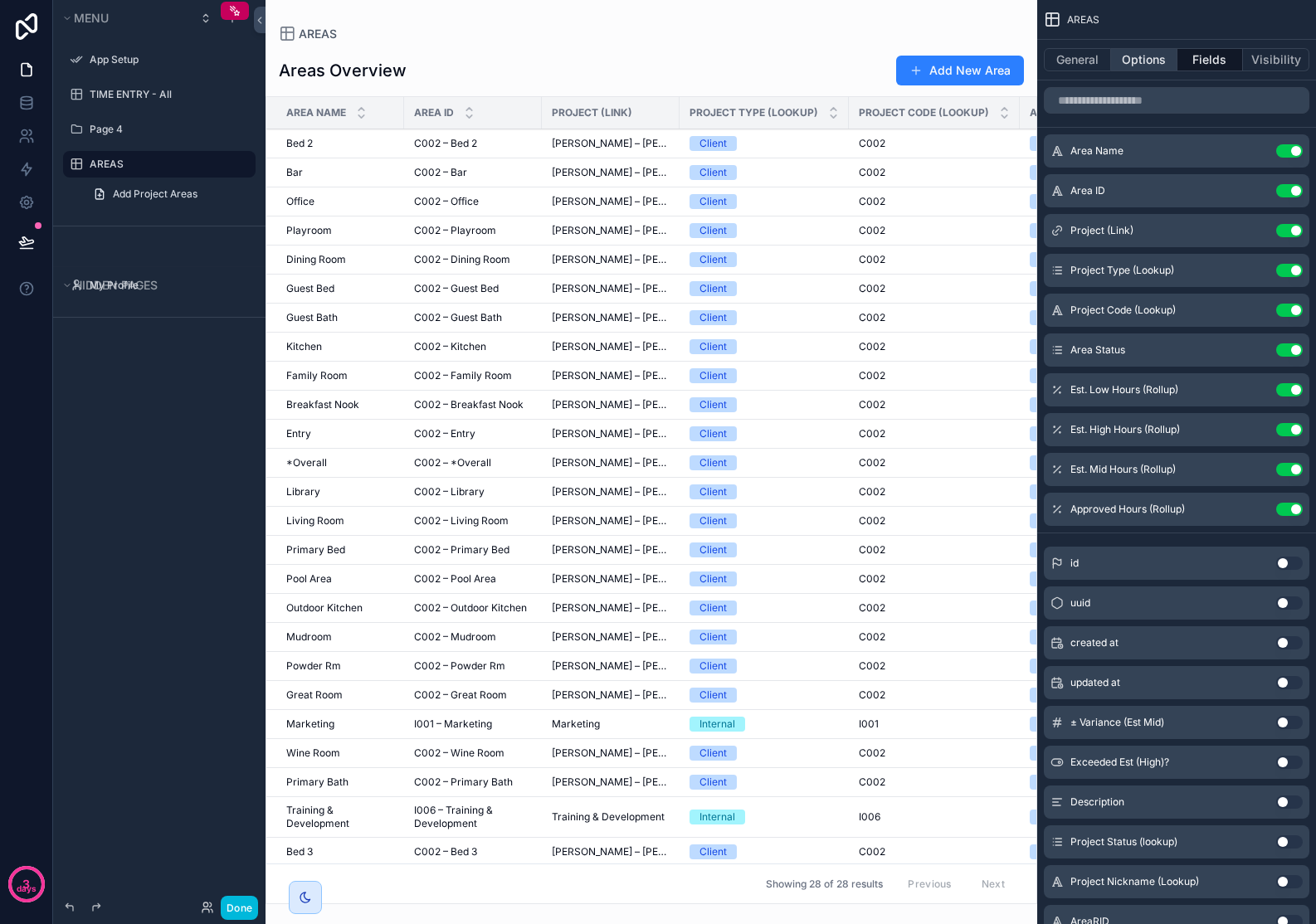
click at [1154, 68] on button "Options" at bounding box center [1144, 59] width 67 height 23
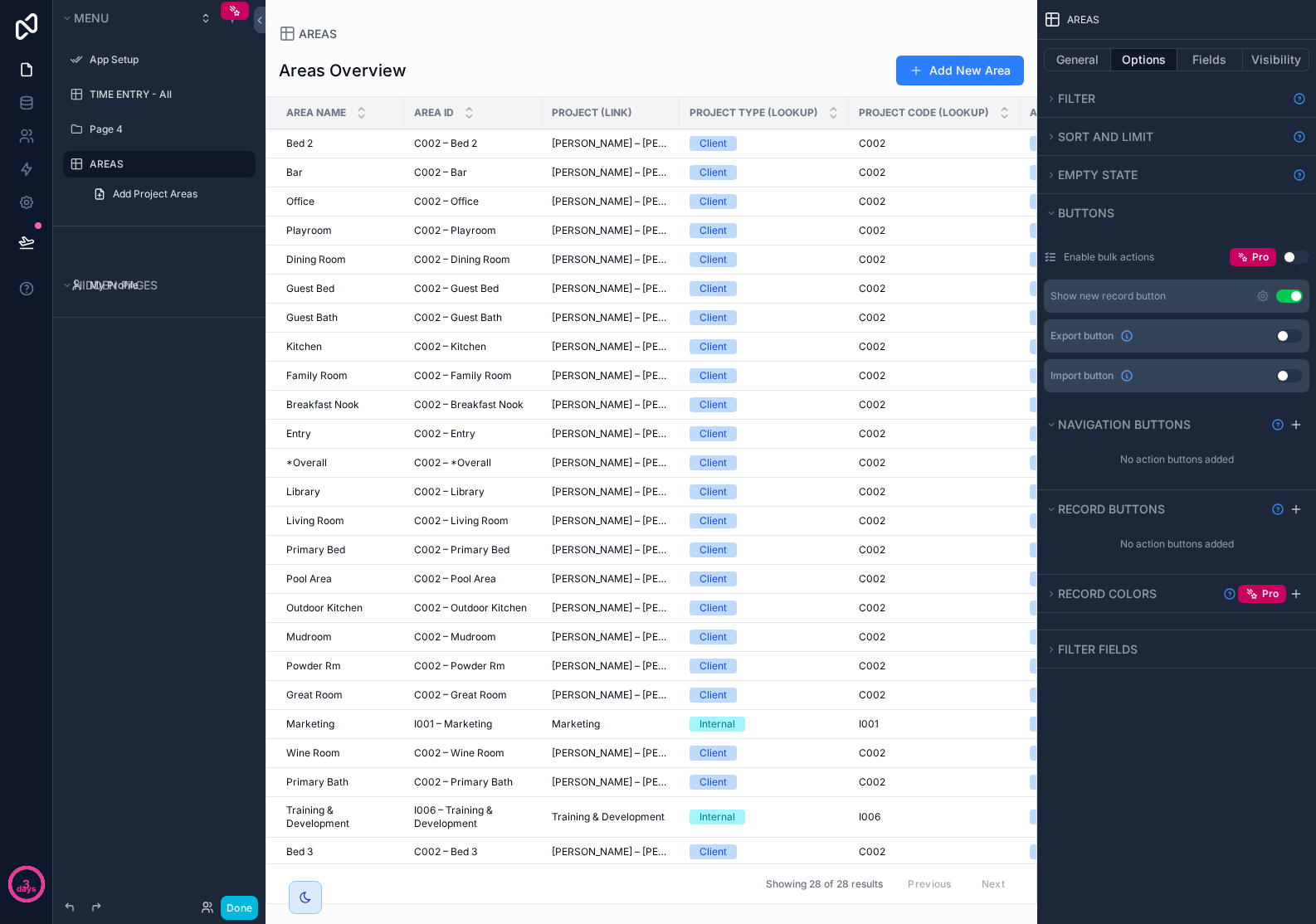
click at [1289, 297] on button "Use setting" at bounding box center [1289, 297] width 27 height 14
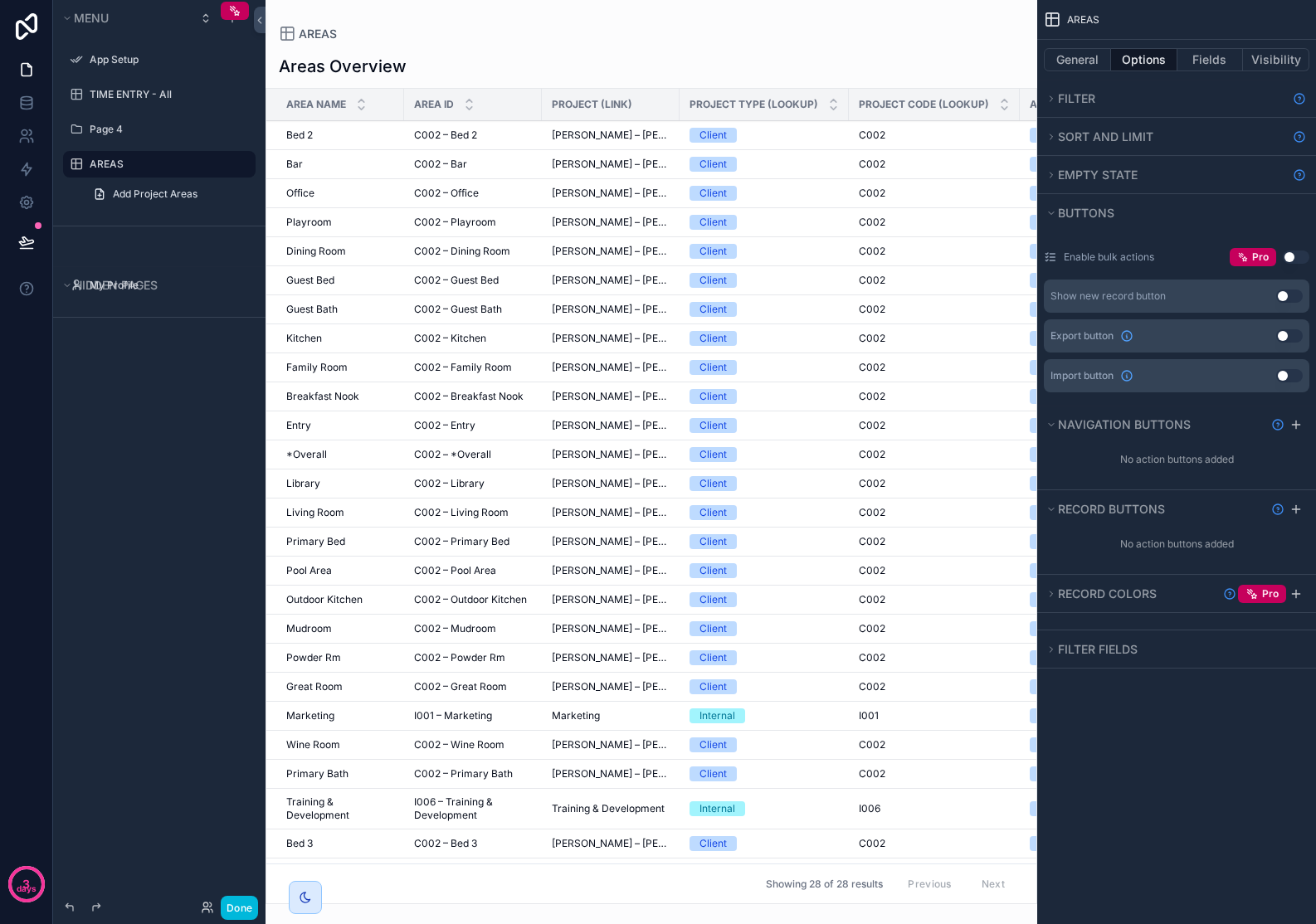
click at [687, 285] on div "scrollable content" at bounding box center [651, 462] width 771 height 924
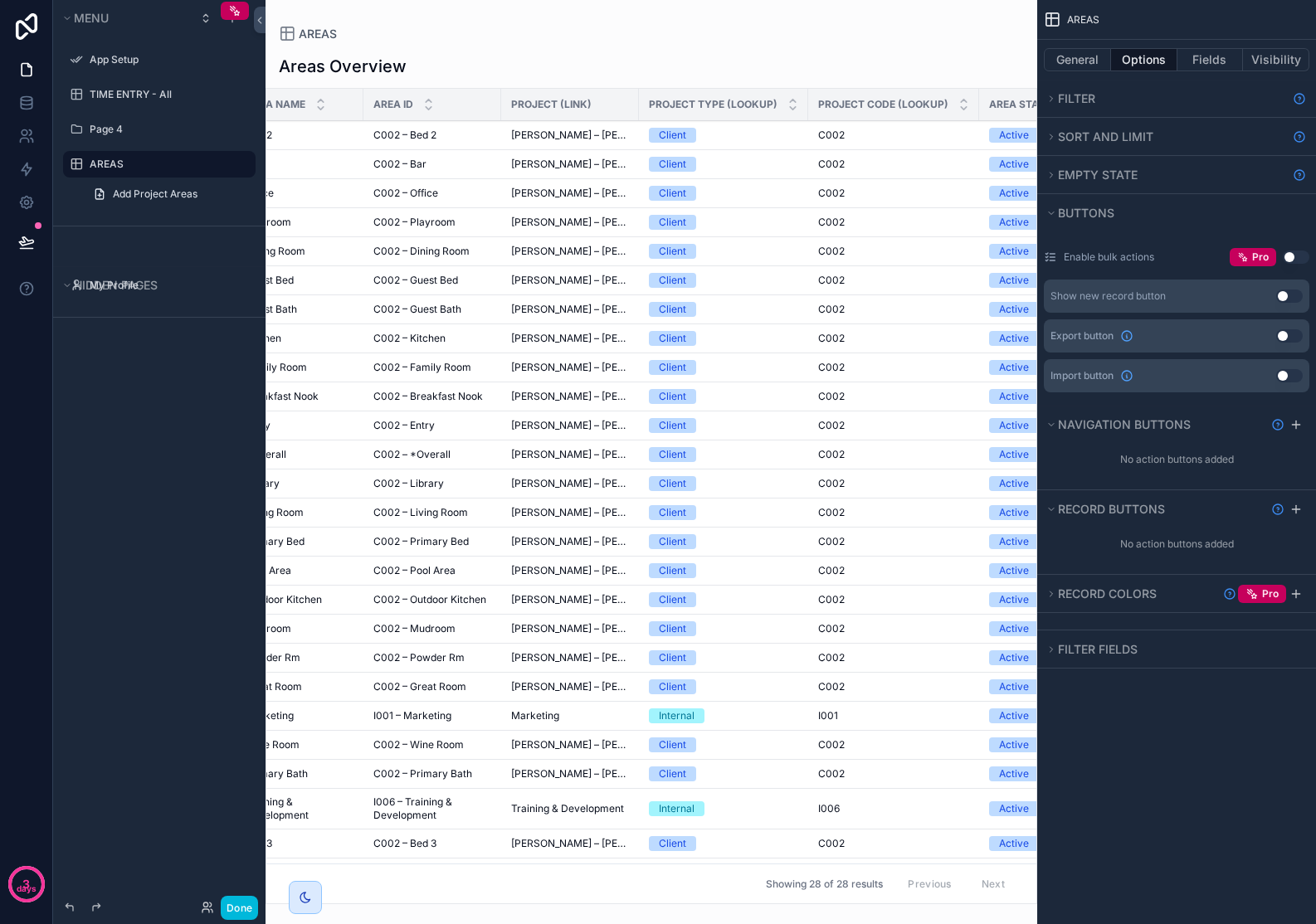
scroll to position [0, 0]
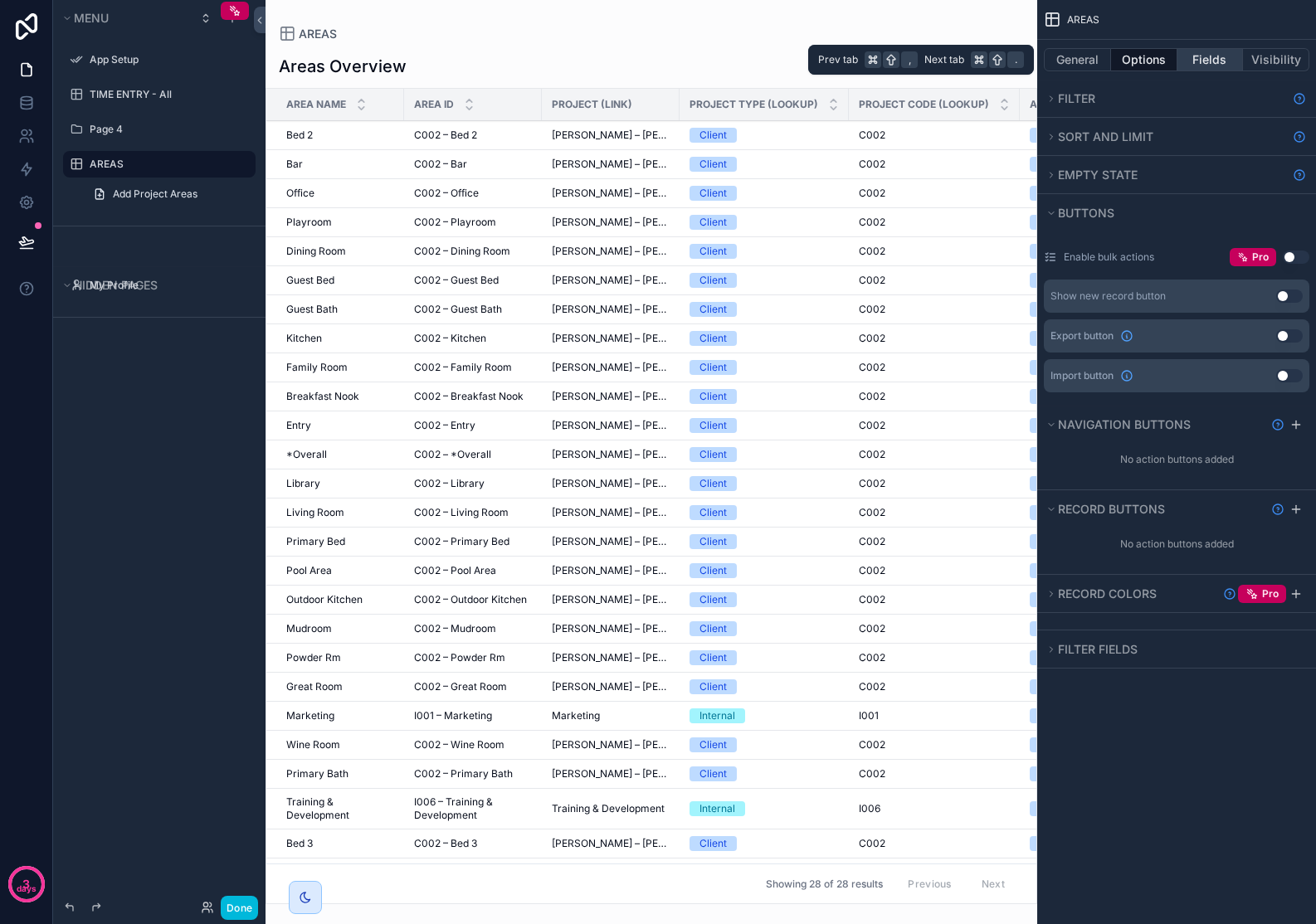
click at [1213, 61] on button "Fields" at bounding box center [1211, 59] width 67 height 23
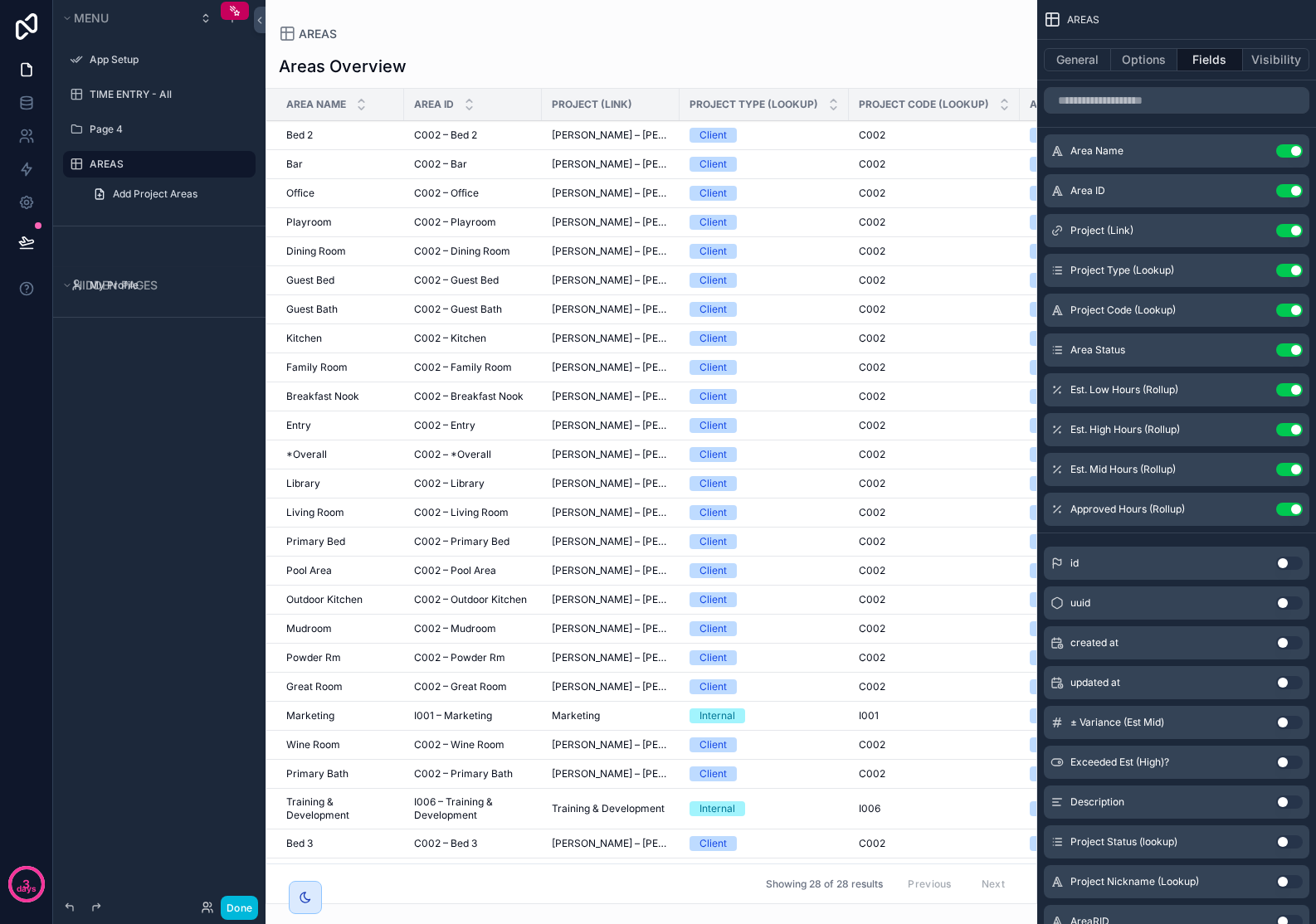
click at [0, 0] on icon "scrollable content" at bounding box center [0, 0] width 0 height 0
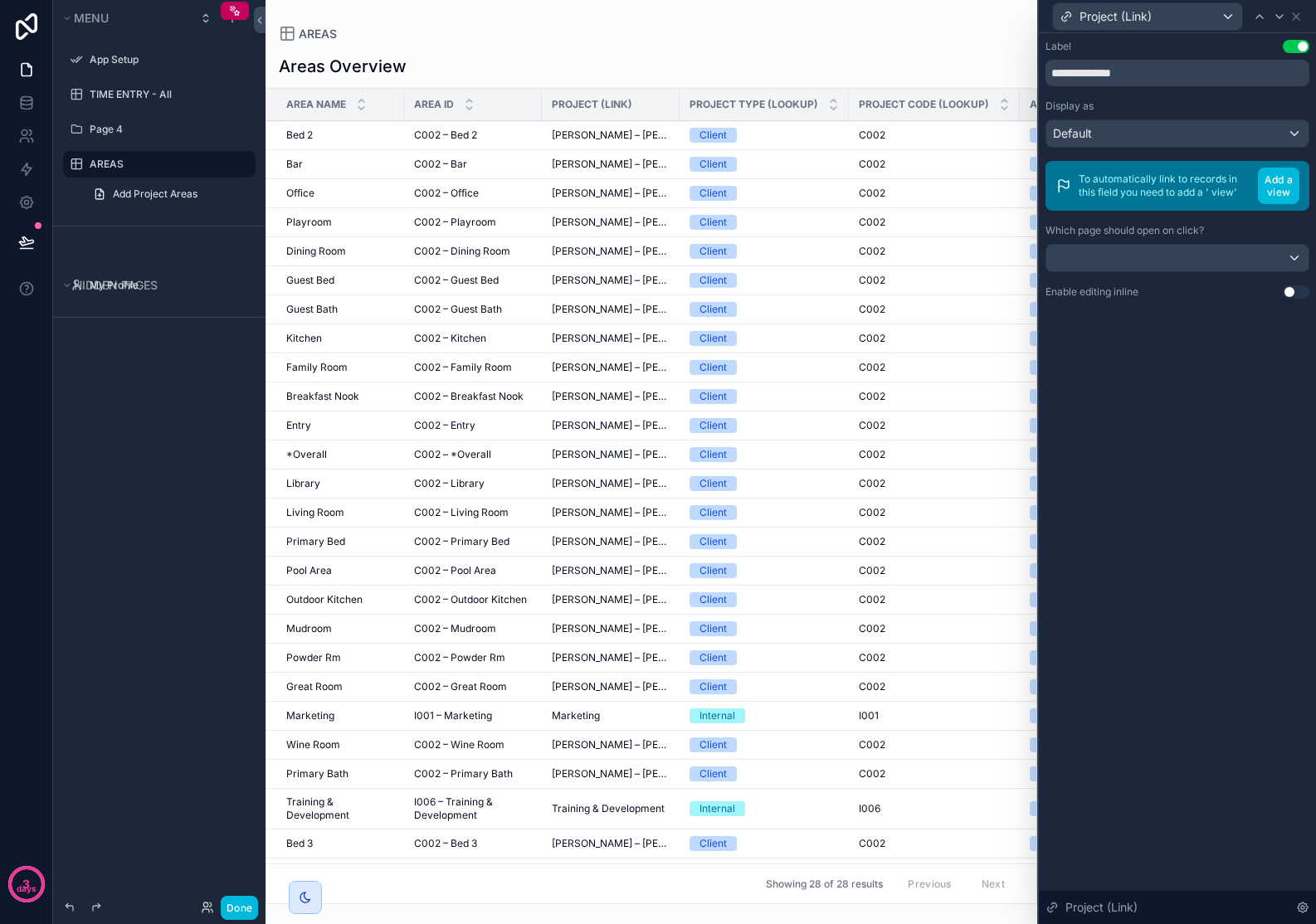
click at [1195, 456] on div "**********" at bounding box center [1177, 479] width 277 height 891
click at [1299, 21] on icon at bounding box center [1296, 17] width 14 height 14
